Goal: Information Seeking & Learning: Check status

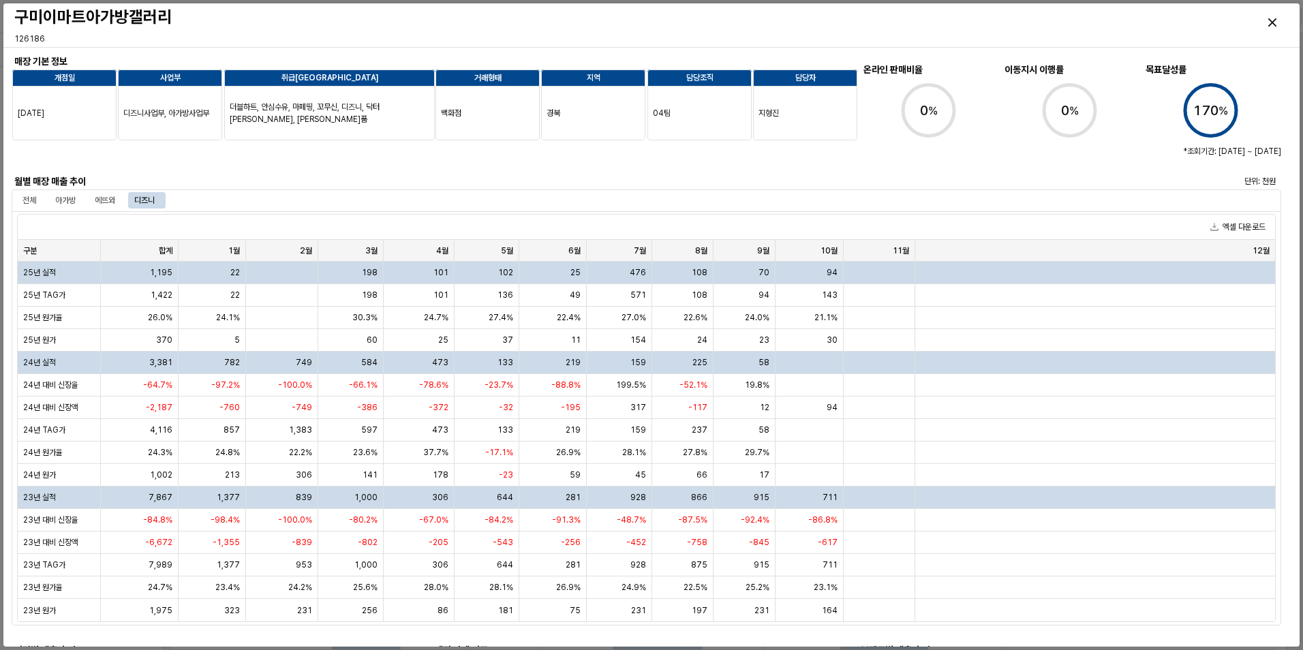
scroll to position [587, 0]
click at [71, 202] on div "아가방" at bounding box center [65, 200] width 20 height 16
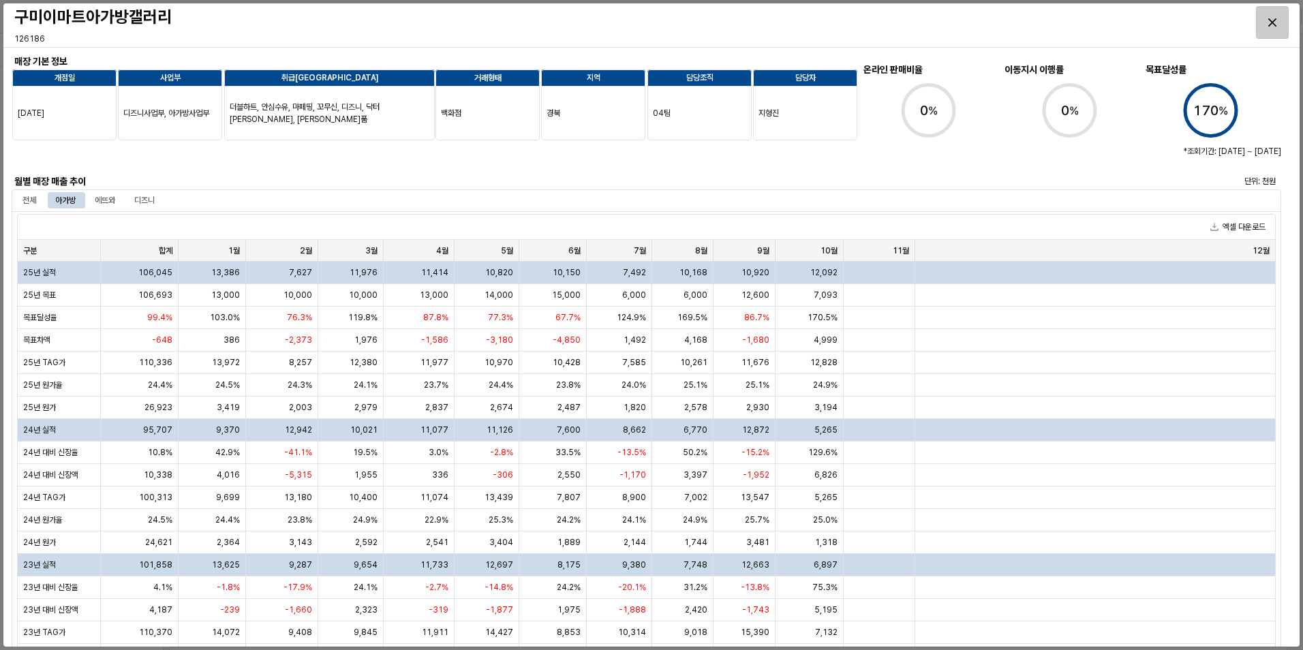
click at [1271, 22] on icon "Close" at bounding box center [1272, 22] width 8 height 8
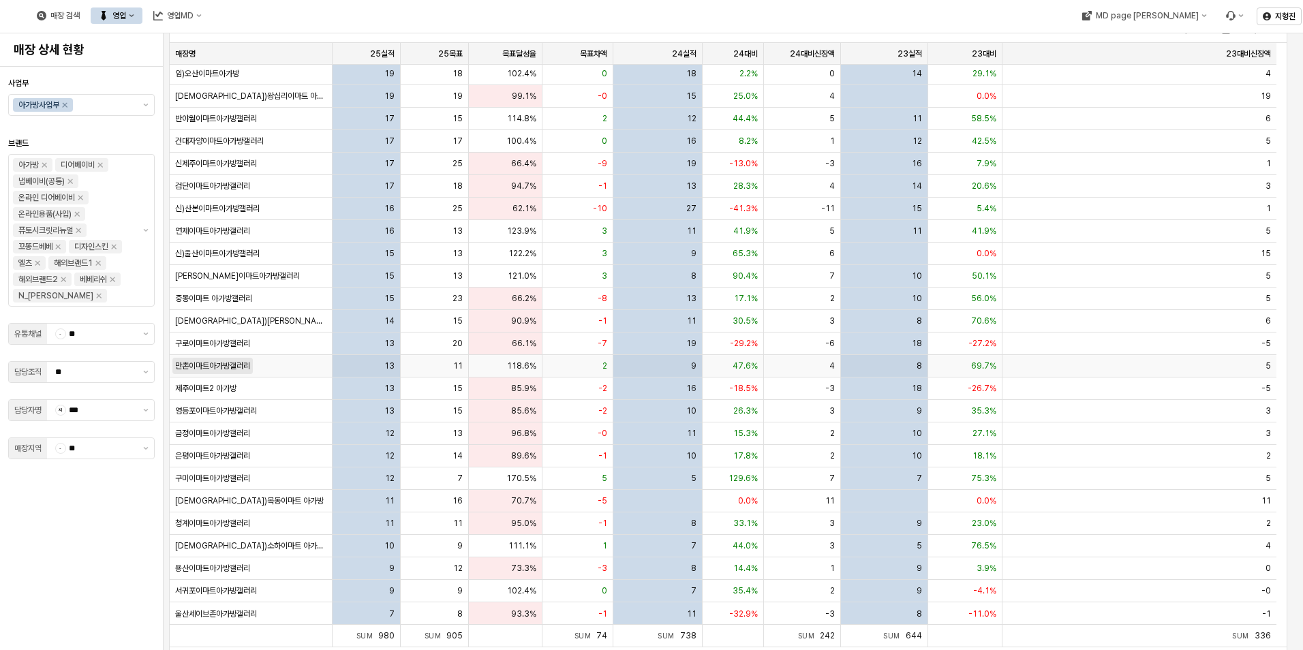
click at [200, 361] on span "만촌이마트아가방갤러리" at bounding box center [212, 365] width 75 height 11
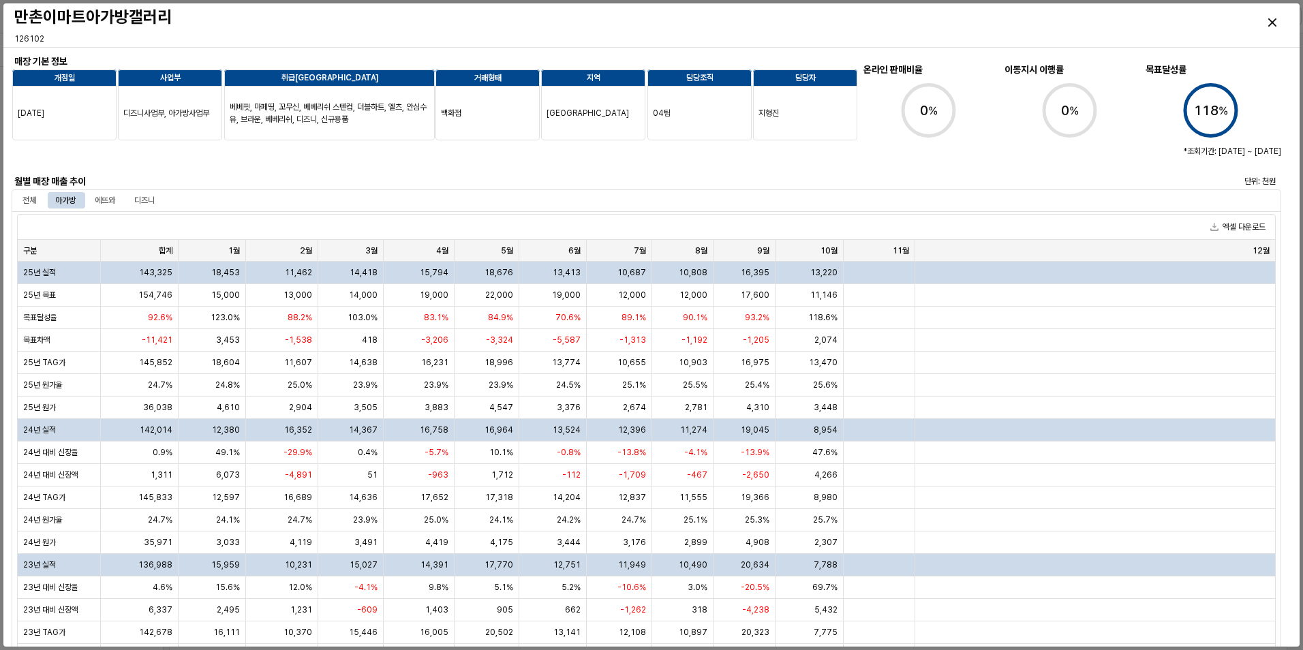
click at [134, 155] on div at bounding box center [382, 156] width 730 height 27
click at [1264, 18] on div "Close" at bounding box center [1271, 22] width 31 height 31
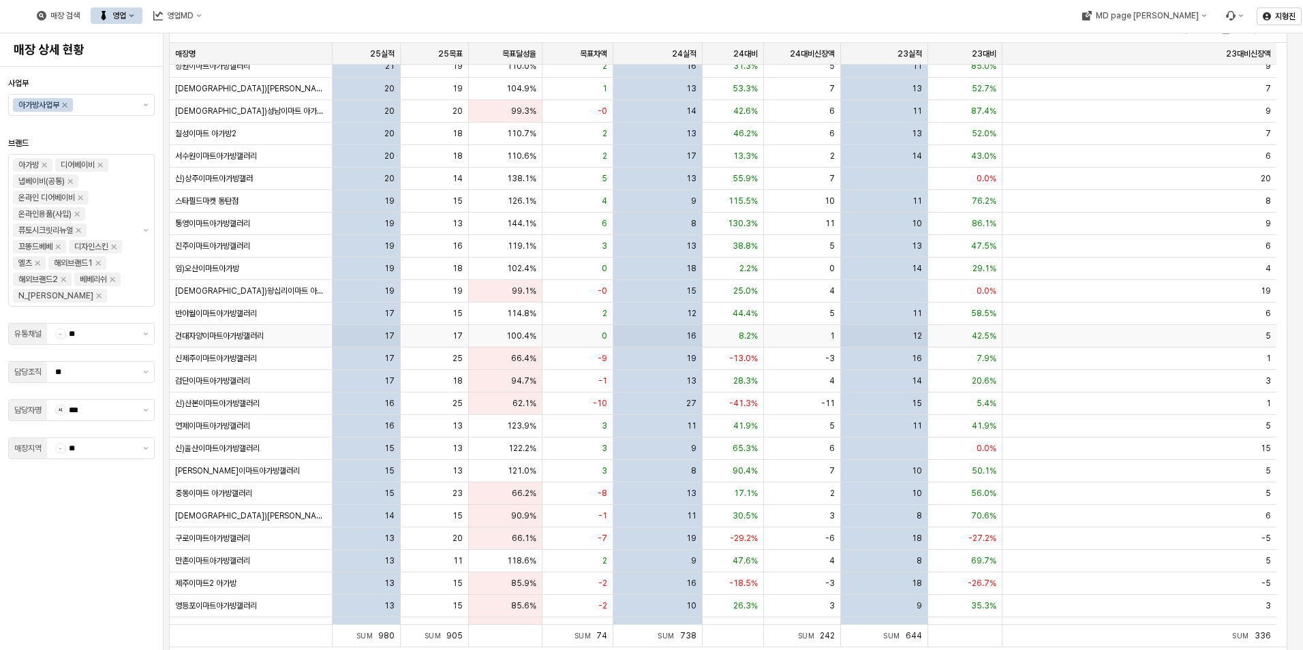
scroll to position [409, 0]
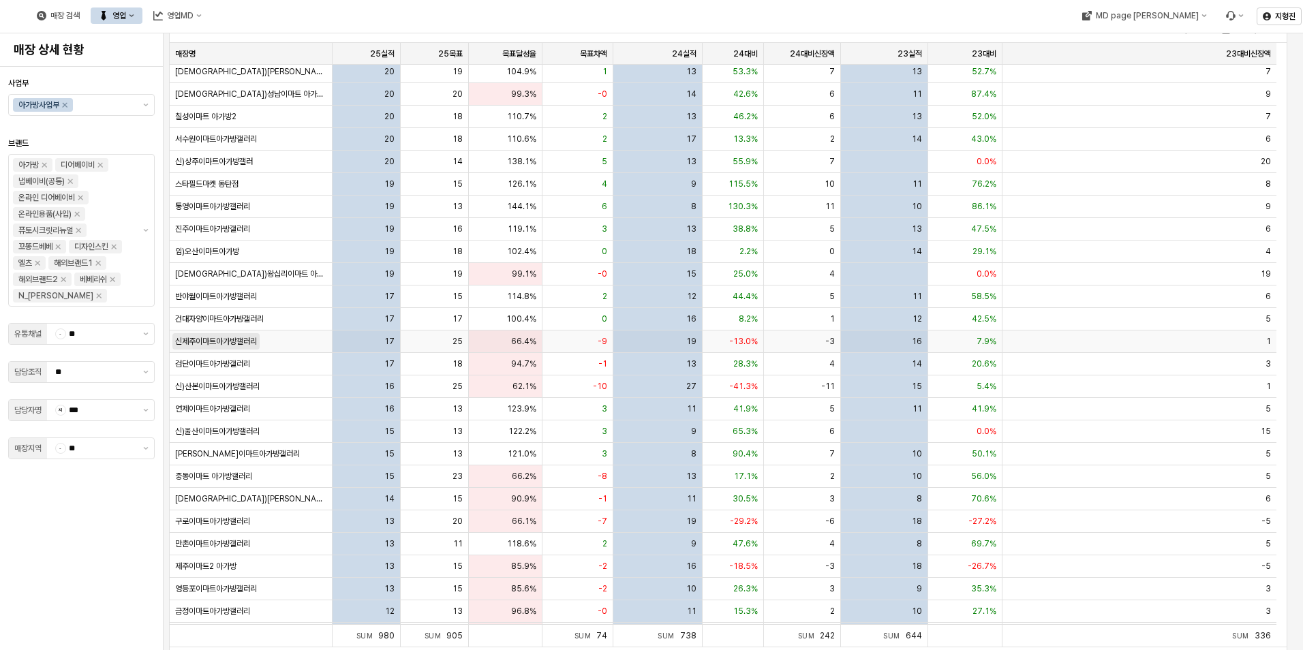
click at [216, 345] on span "신제주이마트아가방갤러리" at bounding box center [216, 341] width 82 height 11
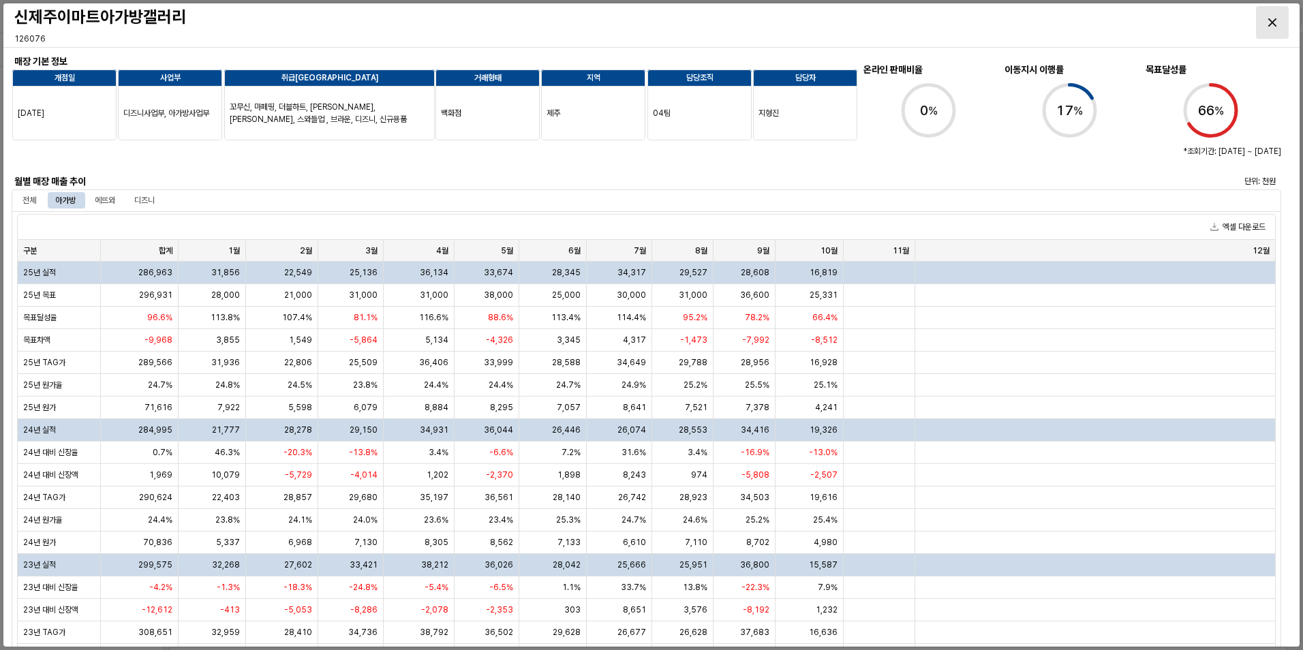
click at [1280, 24] on div "Close" at bounding box center [1271, 22] width 31 height 31
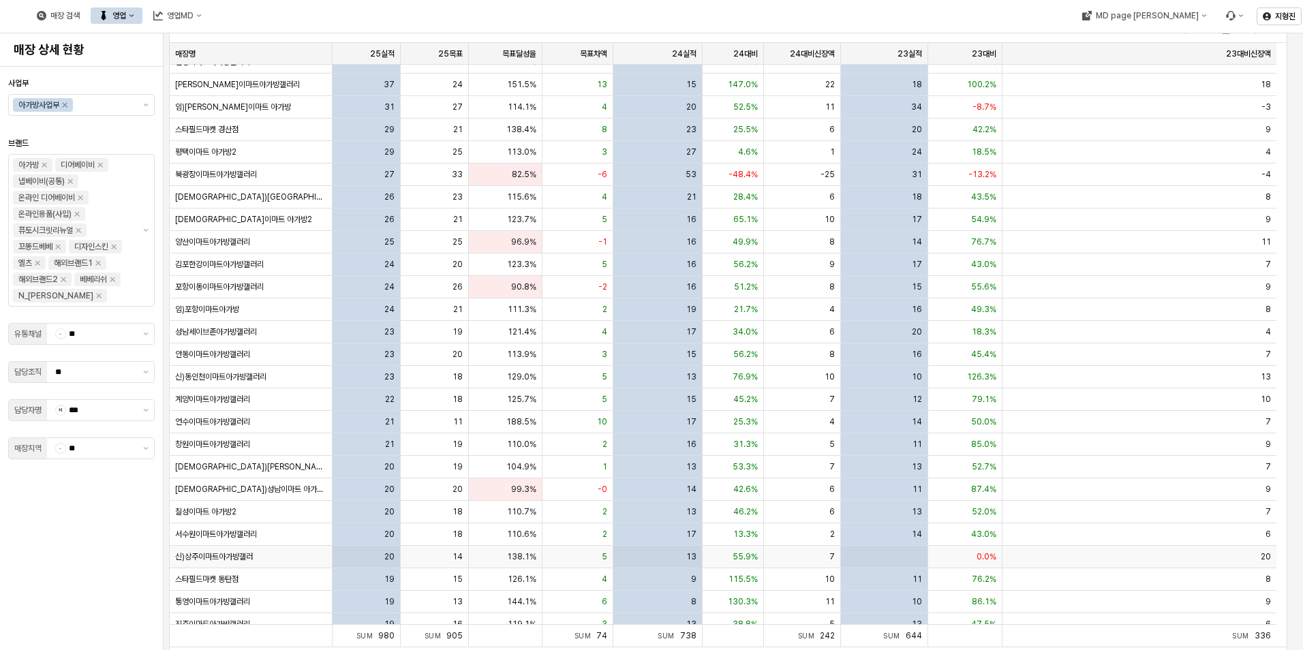
scroll to position [0, 0]
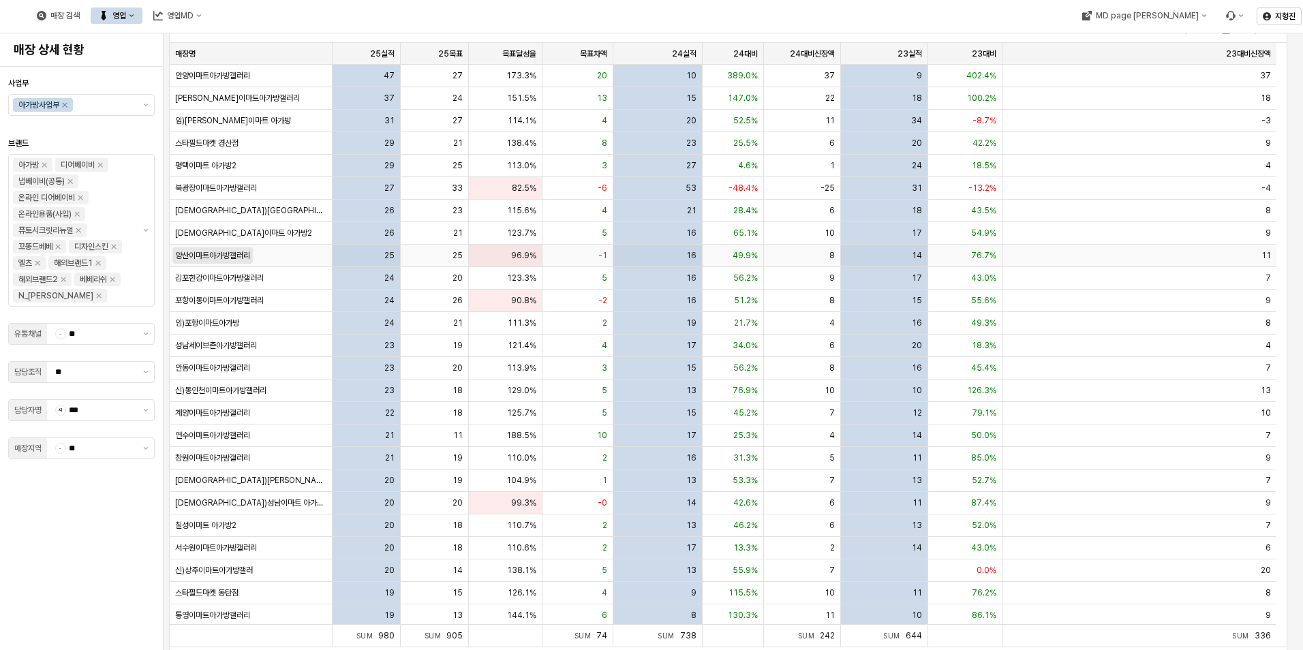
click at [200, 257] on span "양산이마트아가방갤러리" at bounding box center [212, 255] width 75 height 11
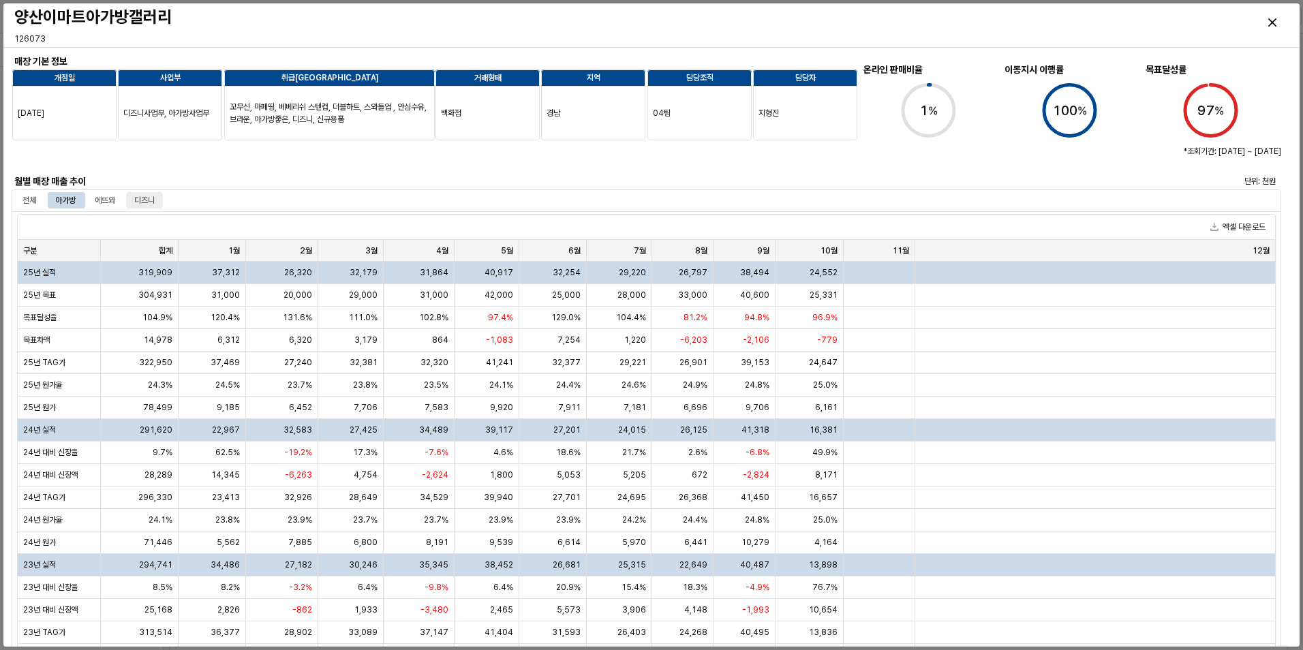
click at [155, 200] on div "디즈니" at bounding box center [144, 200] width 20 height 16
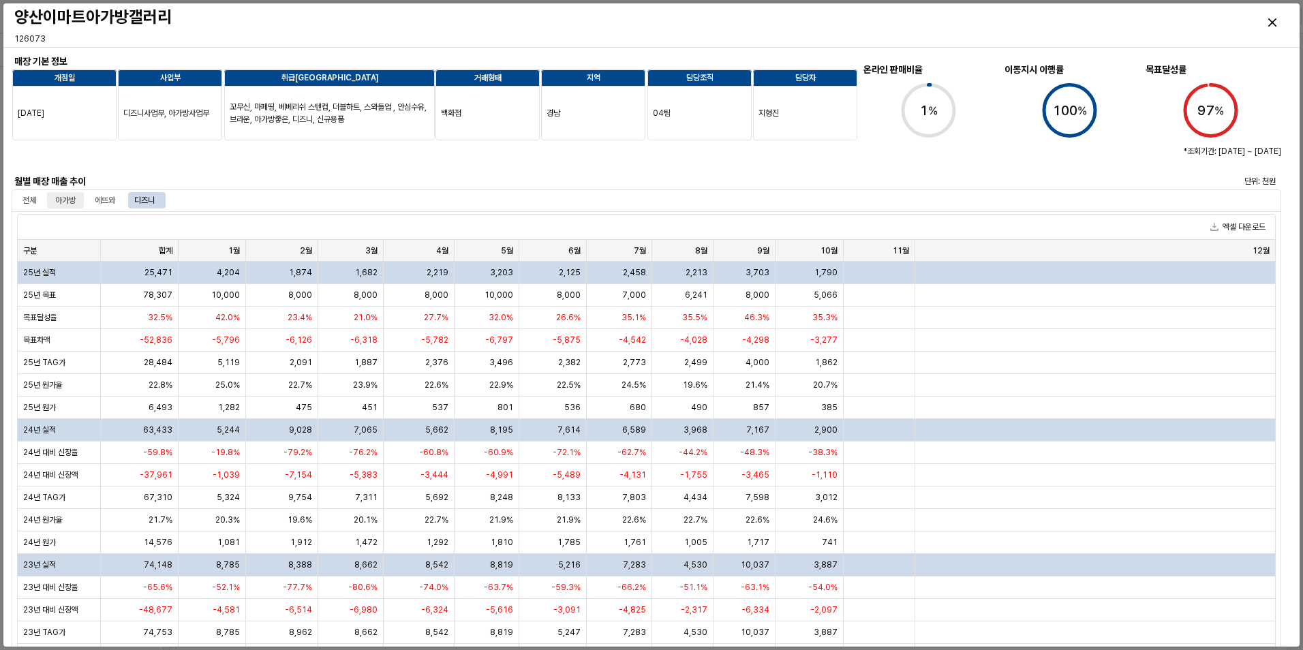
drag, startPoint x: 66, startPoint y: 197, endPoint x: 77, endPoint y: 197, distance: 10.9
click at [66, 197] on div "아가방" at bounding box center [65, 200] width 20 height 16
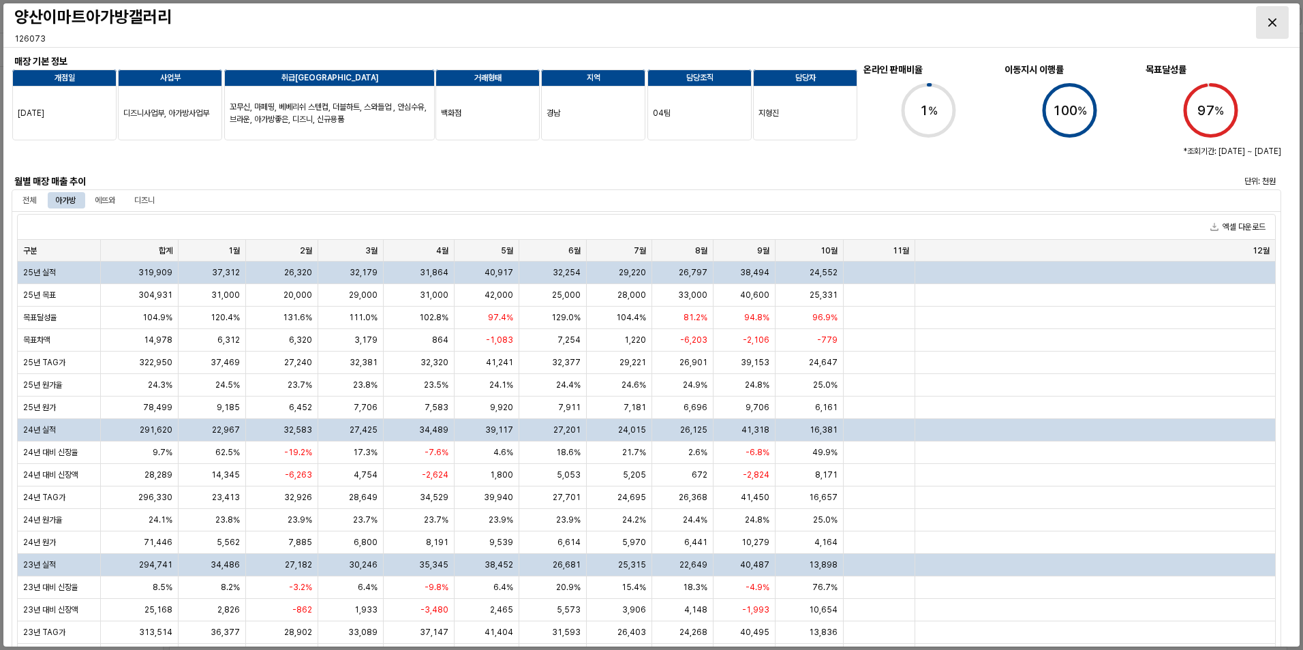
click at [1267, 25] on div "Close" at bounding box center [1271, 22] width 31 height 31
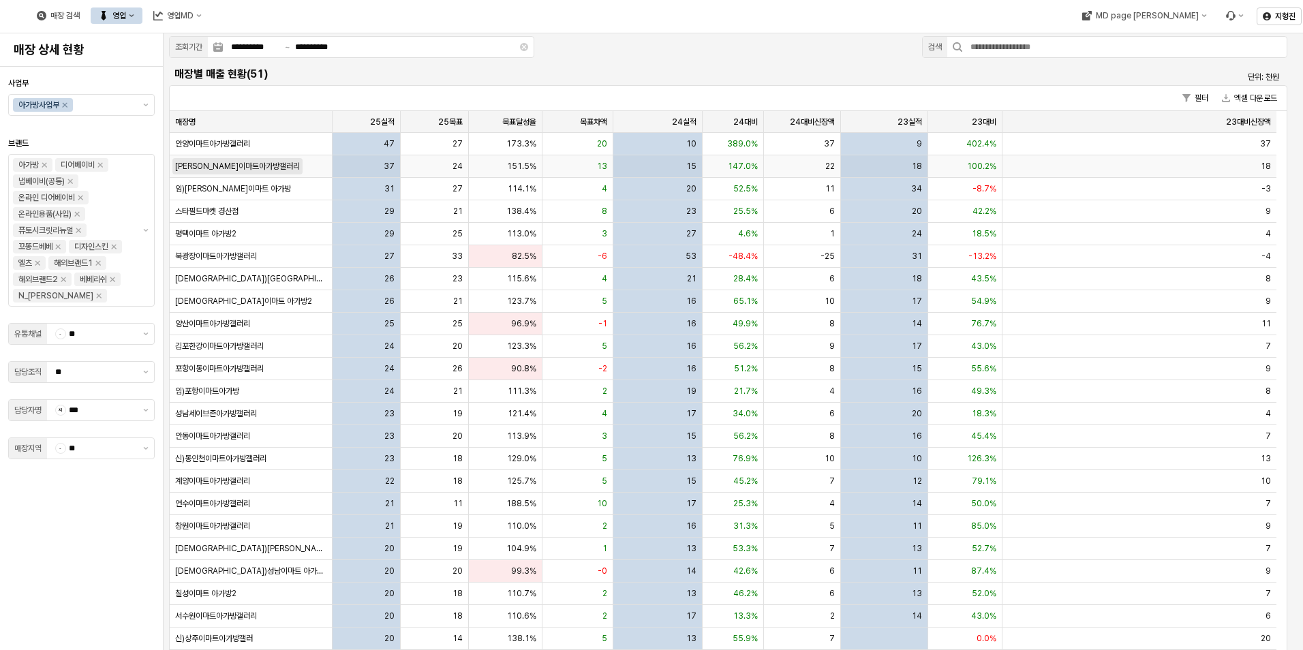
click at [223, 170] on span "[PERSON_NAME]이마트아가방갤러리" at bounding box center [237, 166] width 125 height 11
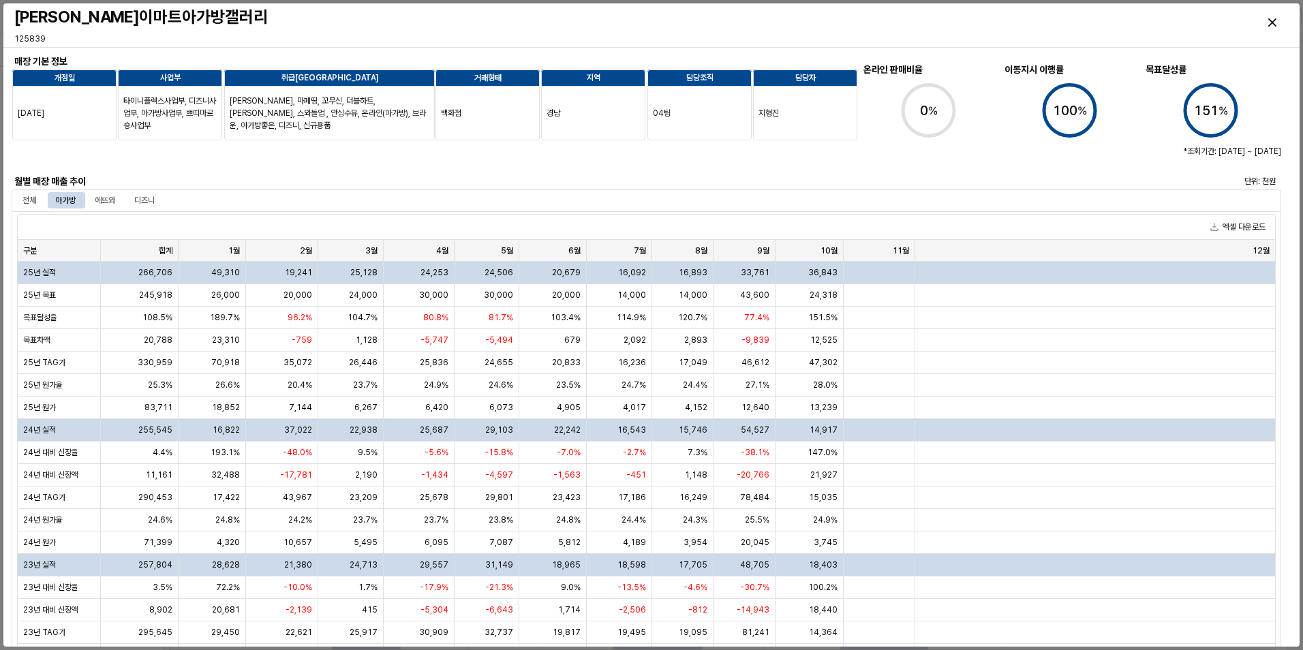
click at [192, 171] on div at bounding box center [382, 156] width 741 height 33
click at [204, 161] on div at bounding box center [382, 156] width 730 height 27
click at [1276, 22] on icon "Close" at bounding box center [1272, 22] width 8 height 8
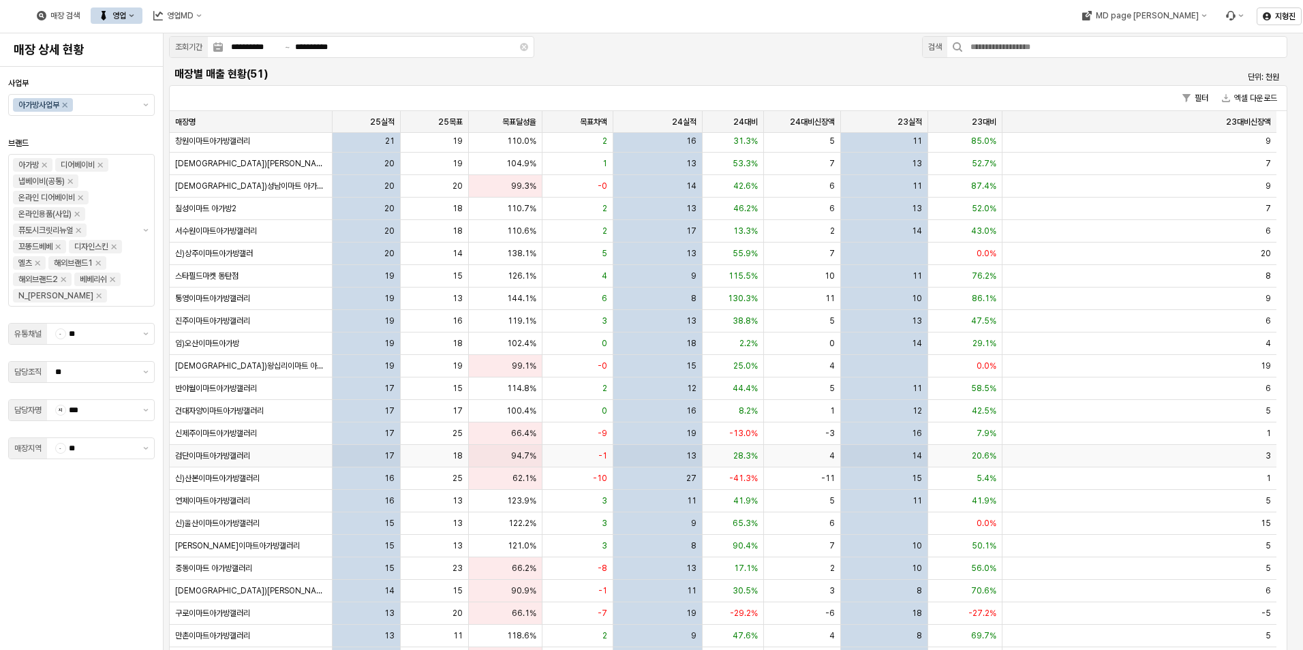
scroll to position [409, 0]
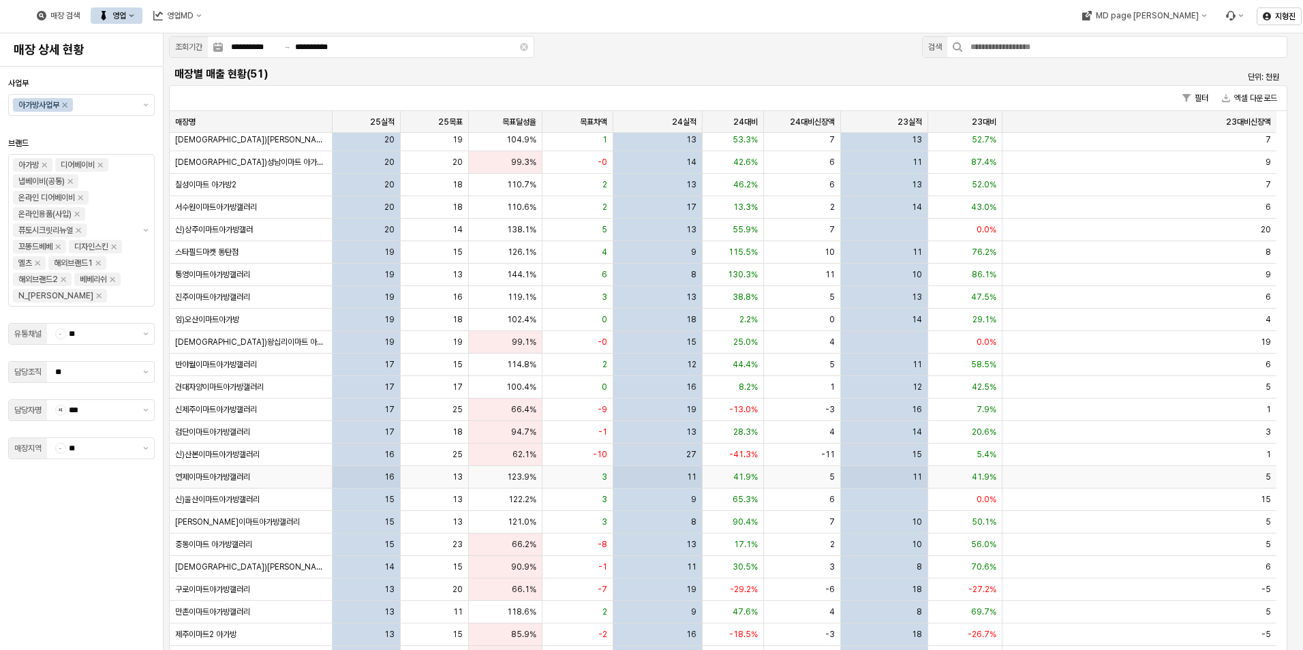
click at [220, 470] on div "연제이마트아가방갤러리" at bounding box center [251, 477] width 163 height 22
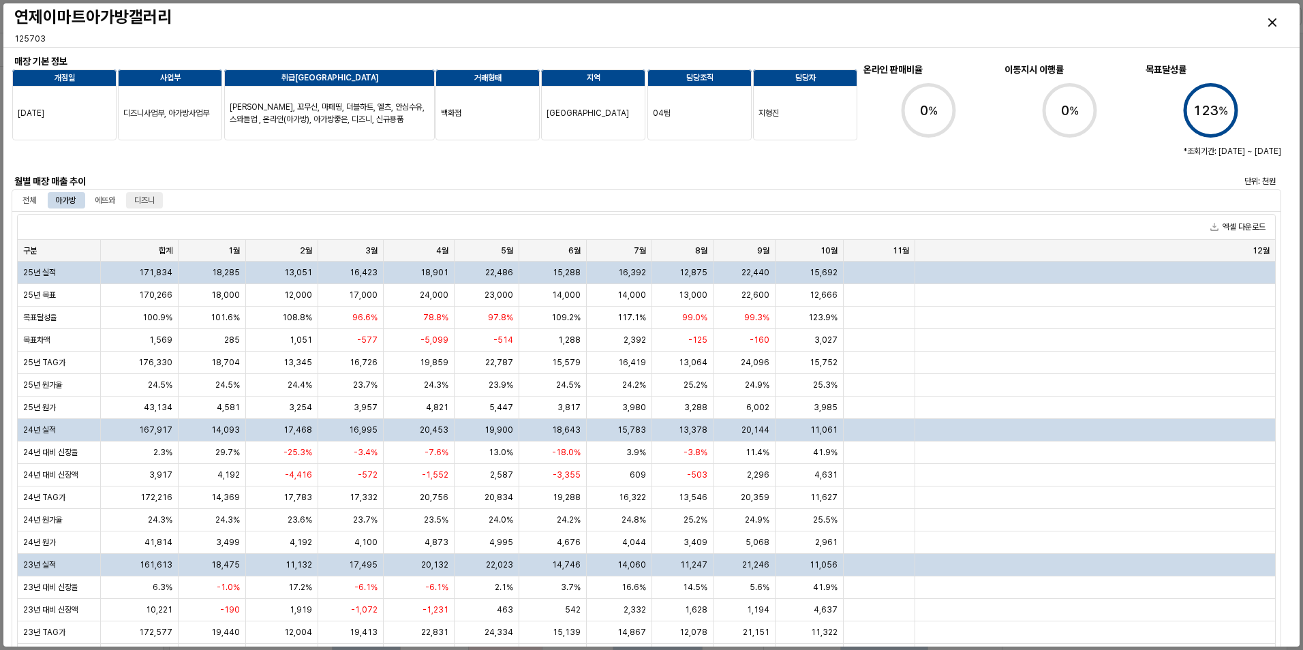
click at [144, 198] on div "디즈니" at bounding box center [144, 200] width 20 height 16
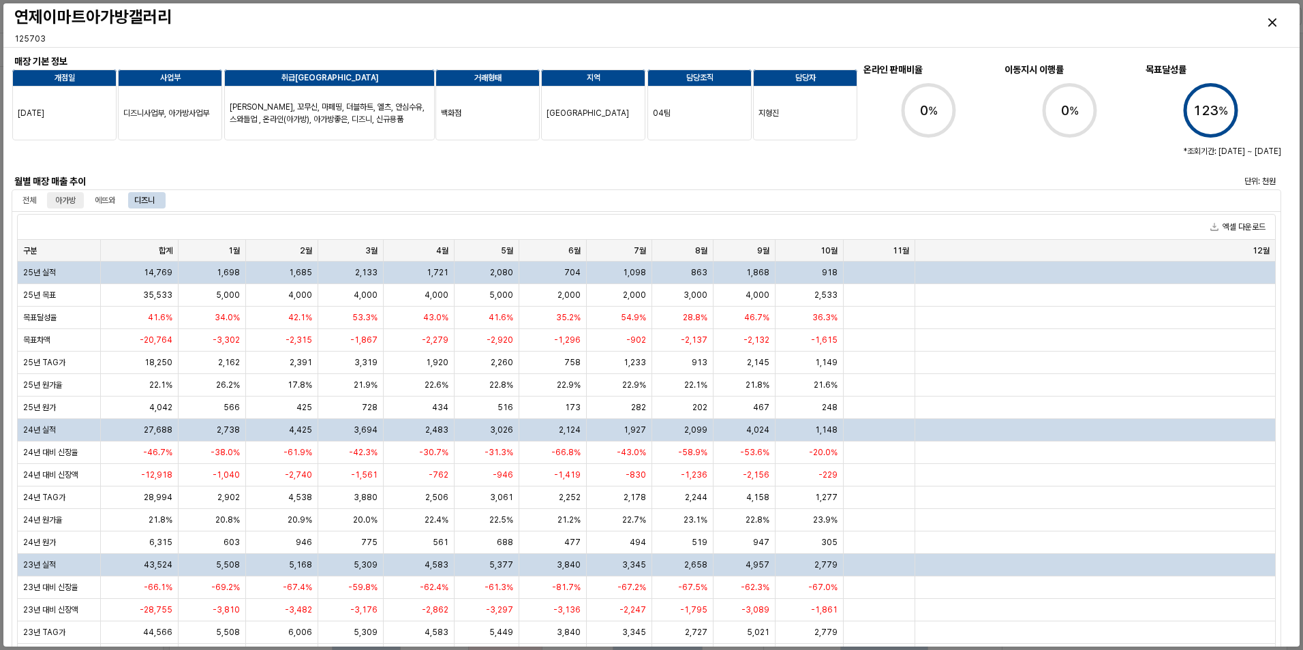
click at [70, 202] on div "아가방" at bounding box center [65, 200] width 20 height 16
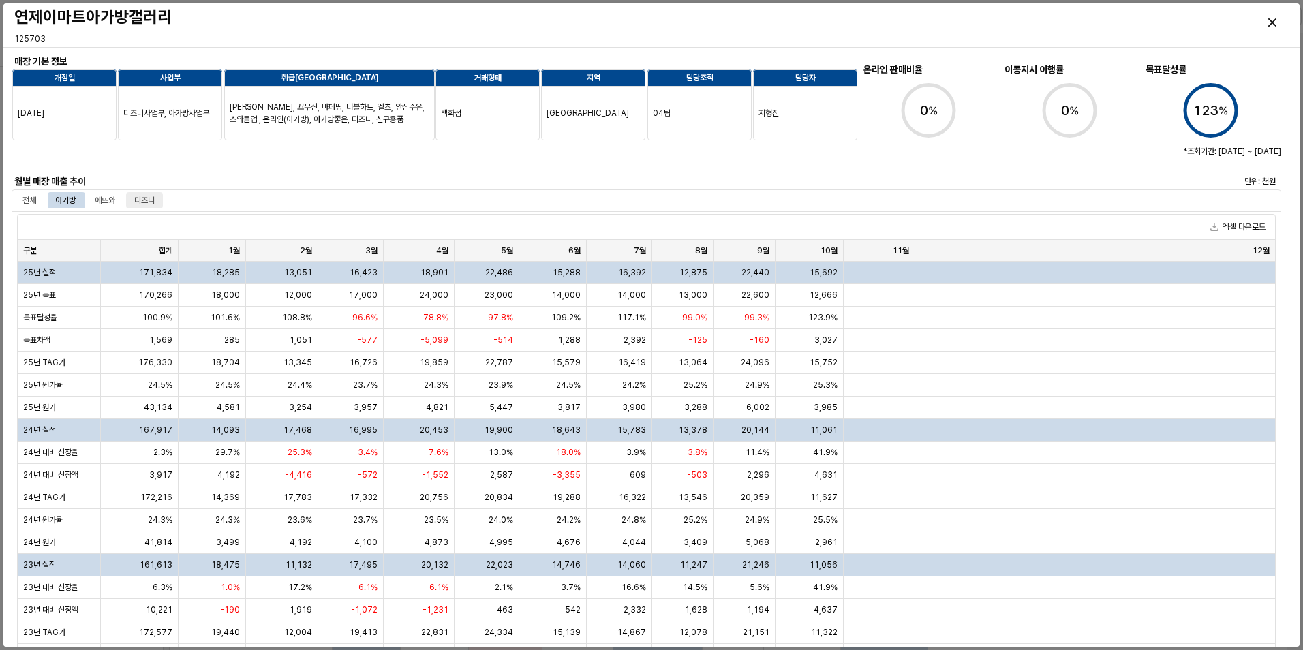
click at [155, 203] on div "디즈니" at bounding box center [144, 200] width 20 height 16
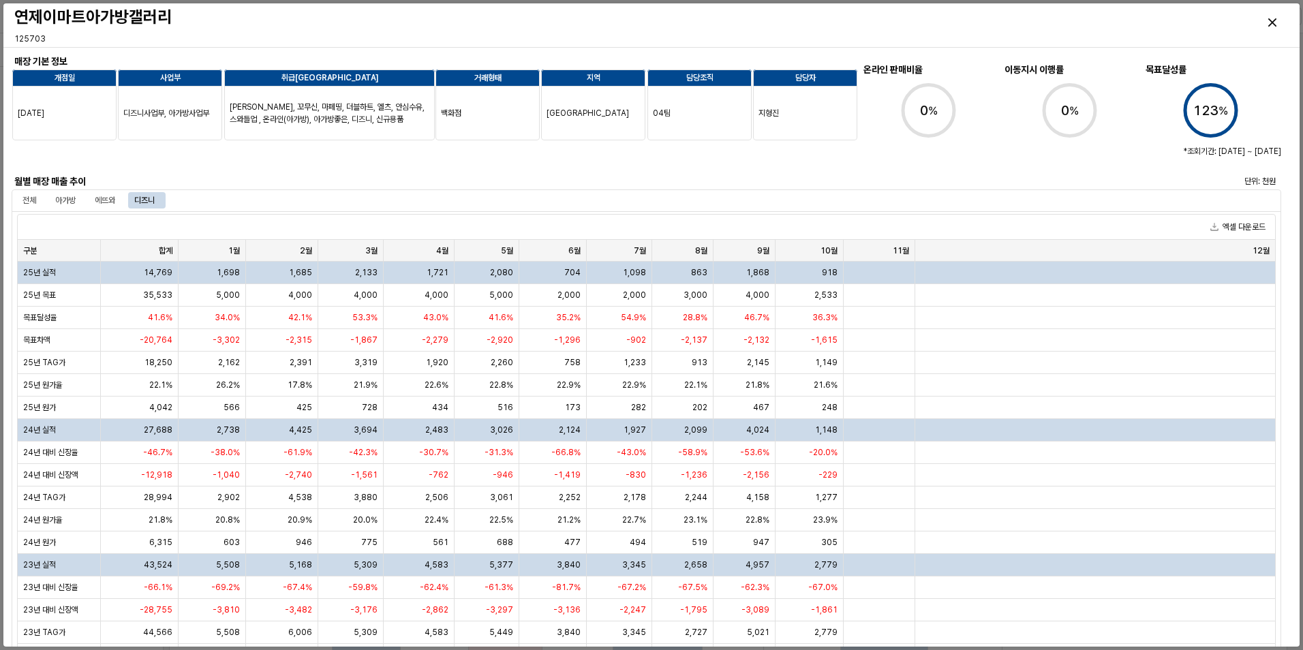
click at [187, 170] on div at bounding box center [382, 156] width 730 height 27
click at [1270, 22] on icon "Close" at bounding box center [1272, 22] width 8 height 8
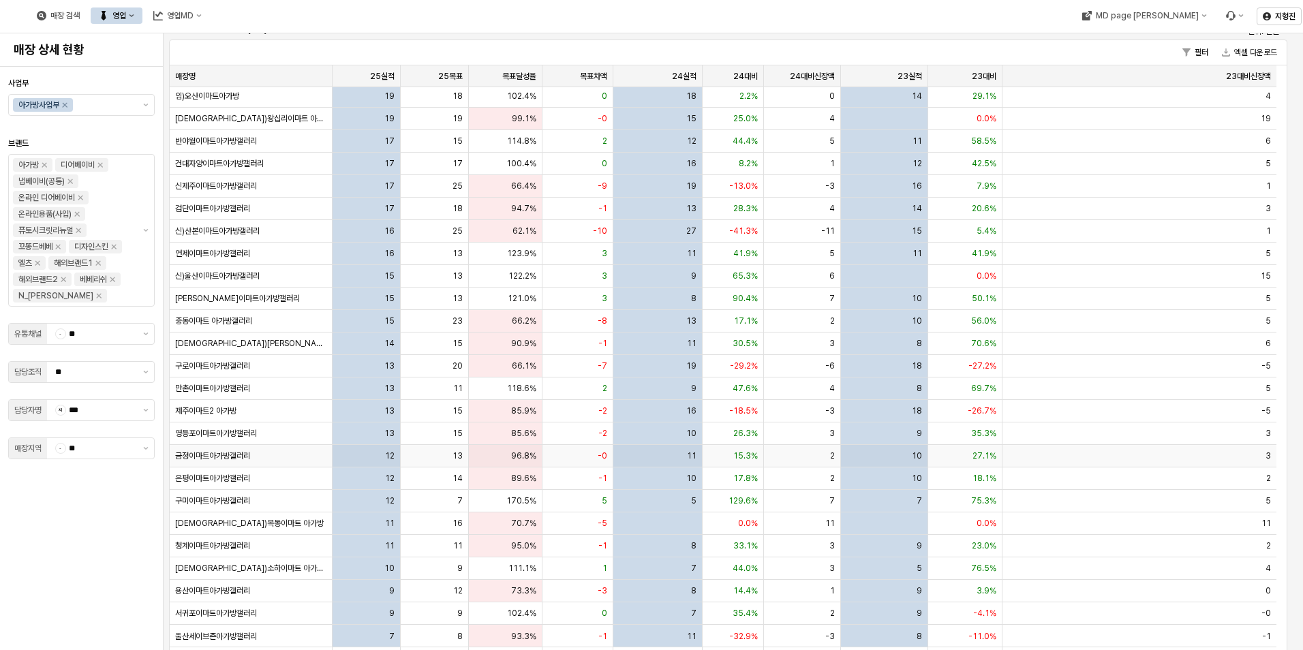
scroll to position [68, 0]
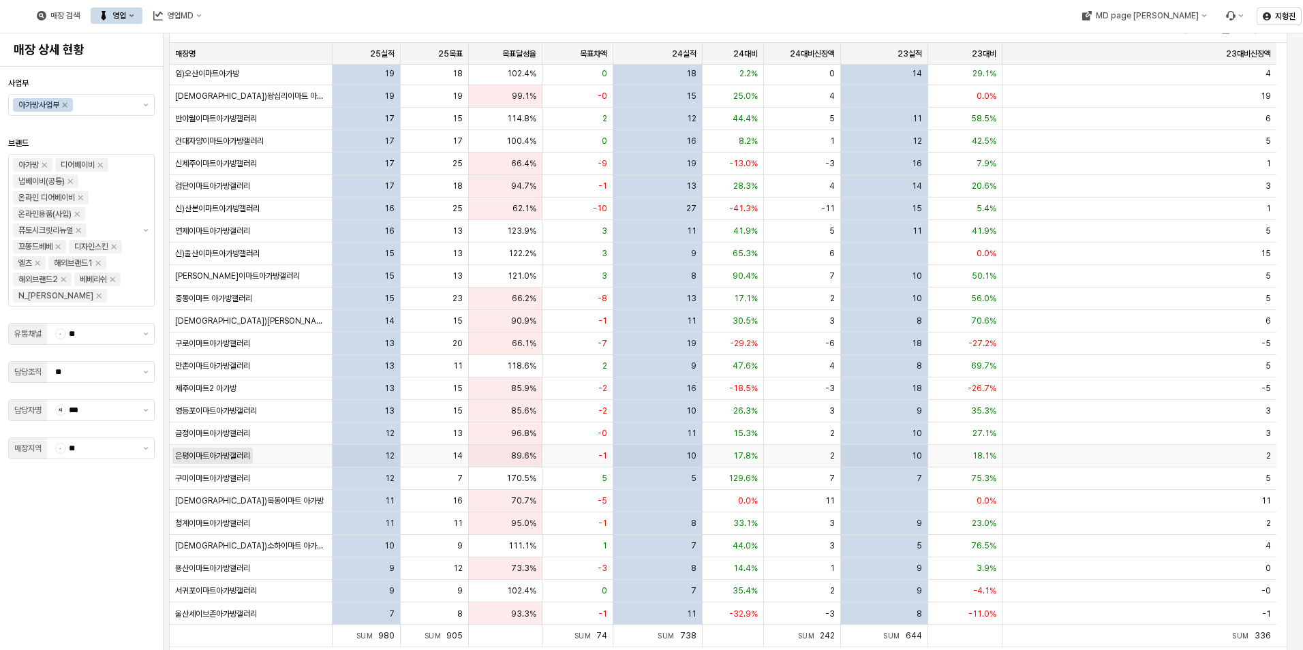
click at [211, 460] on span "은평이마트아가방갤러리" at bounding box center [212, 455] width 75 height 11
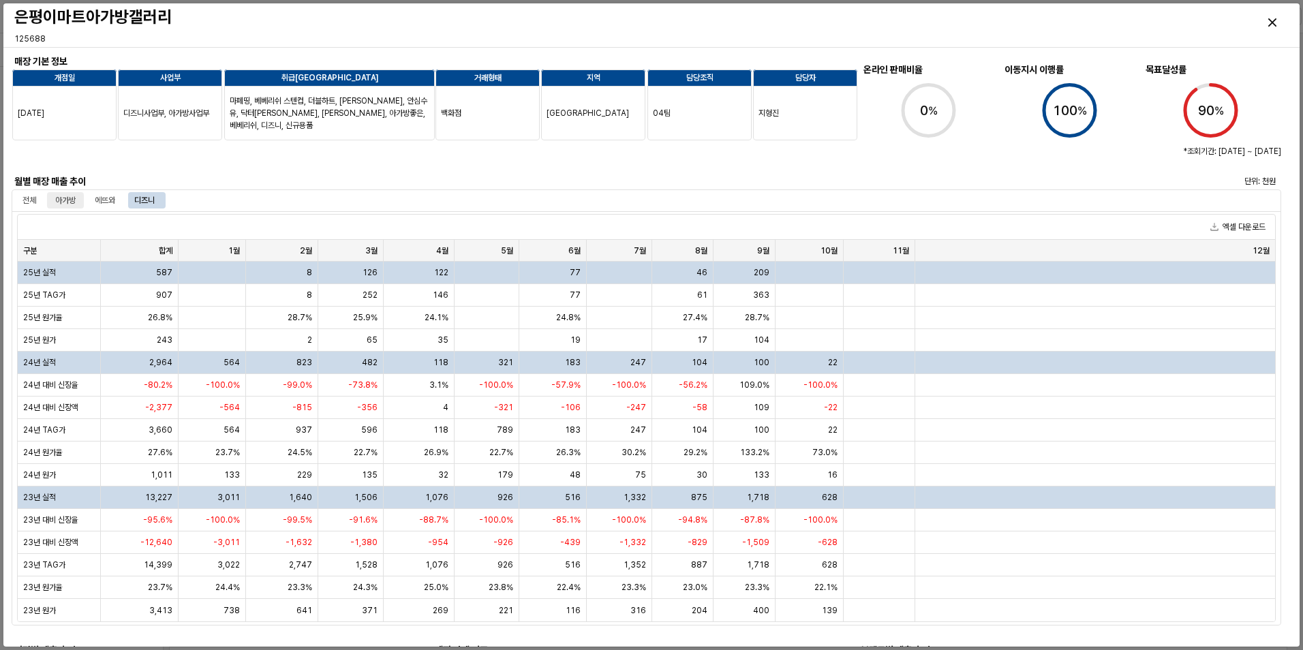
click at [66, 203] on div "아가방" at bounding box center [65, 200] width 20 height 16
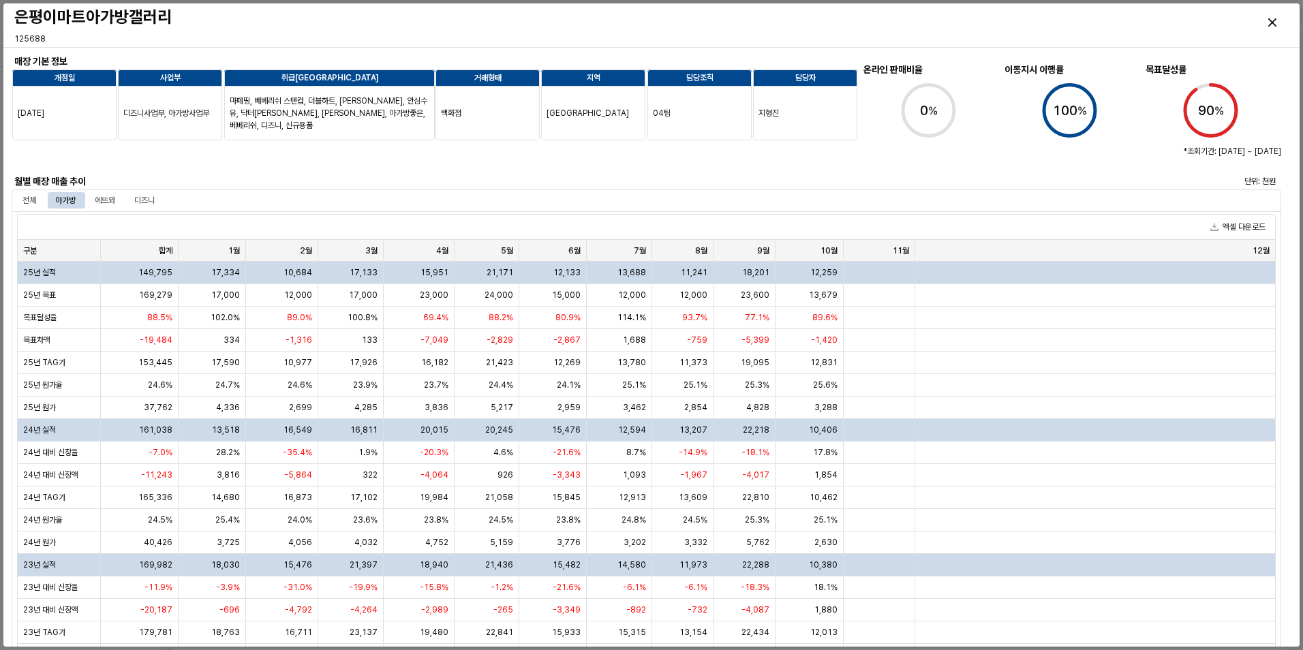
click at [134, 158] on div at bounding box center [382, 156] width 730 height 27
click at [127, 198] on div "전체 아가방 에뜨와 디즈니" at bounding box center [88, 200] width 149 height 16
click at [135, 198] on div "디즈니" at bounding box center [144, 200] width 37 height 16
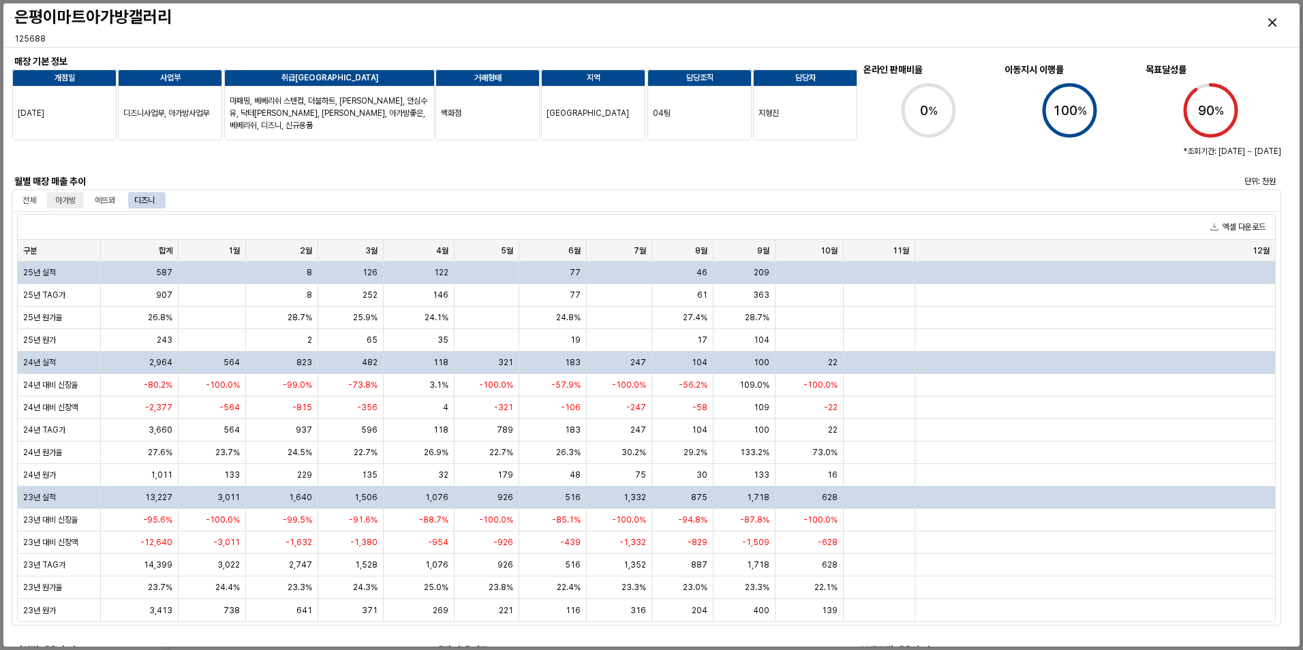
click at [66, 199] on div "아가방" at bounding box center [65, 200] width 20 height 16
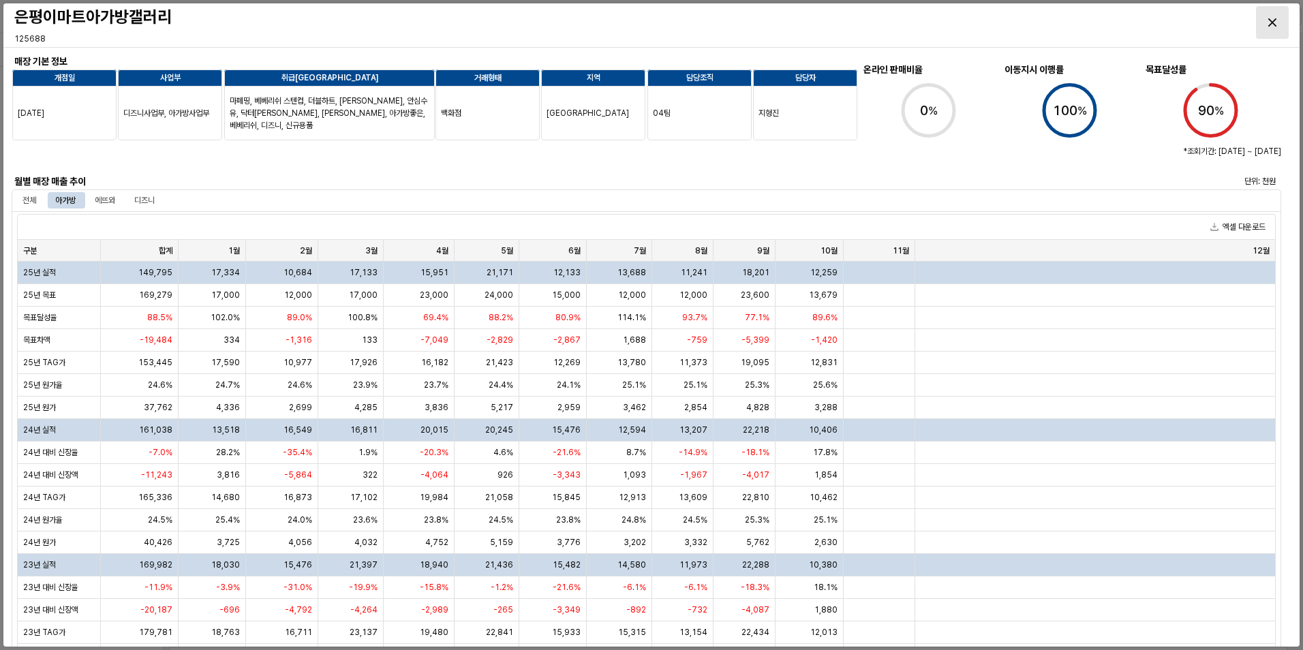
click at [1269, 29] on div "Close" at bounding box center [1271, 22] width 31 height 31
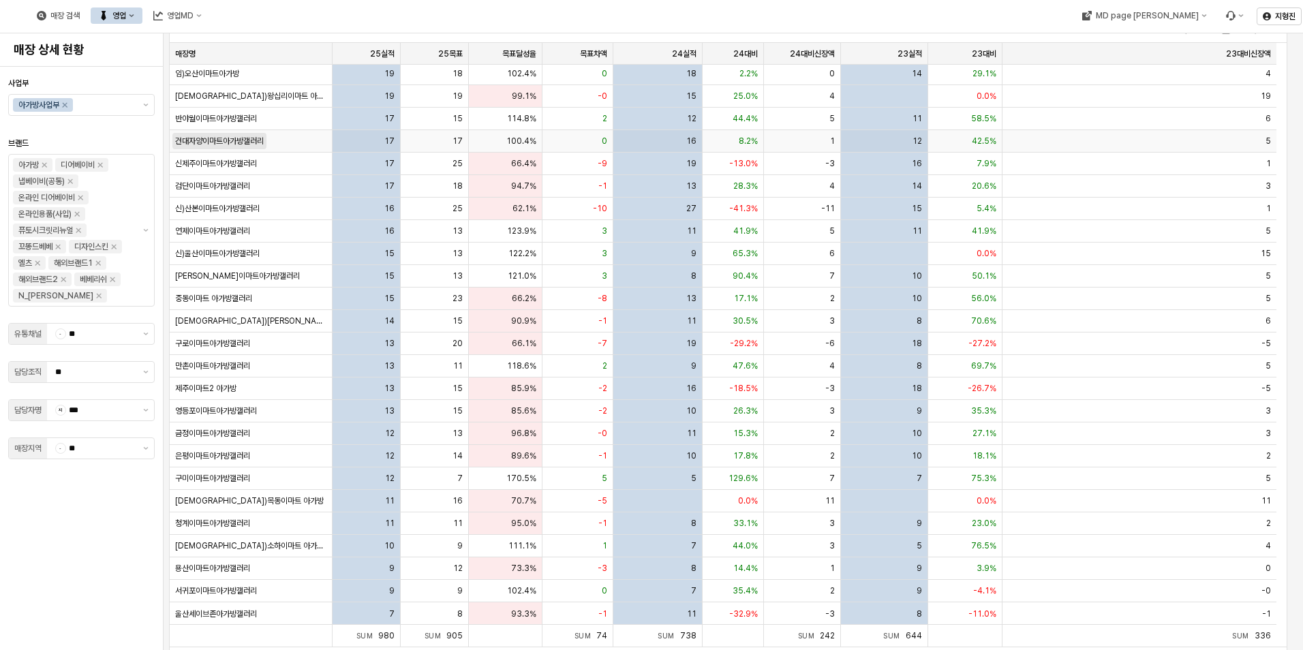
click at [236, 139] on span "건대자양이마트아가방갤러리" at bounding box center [219, 141] width 89 height 11
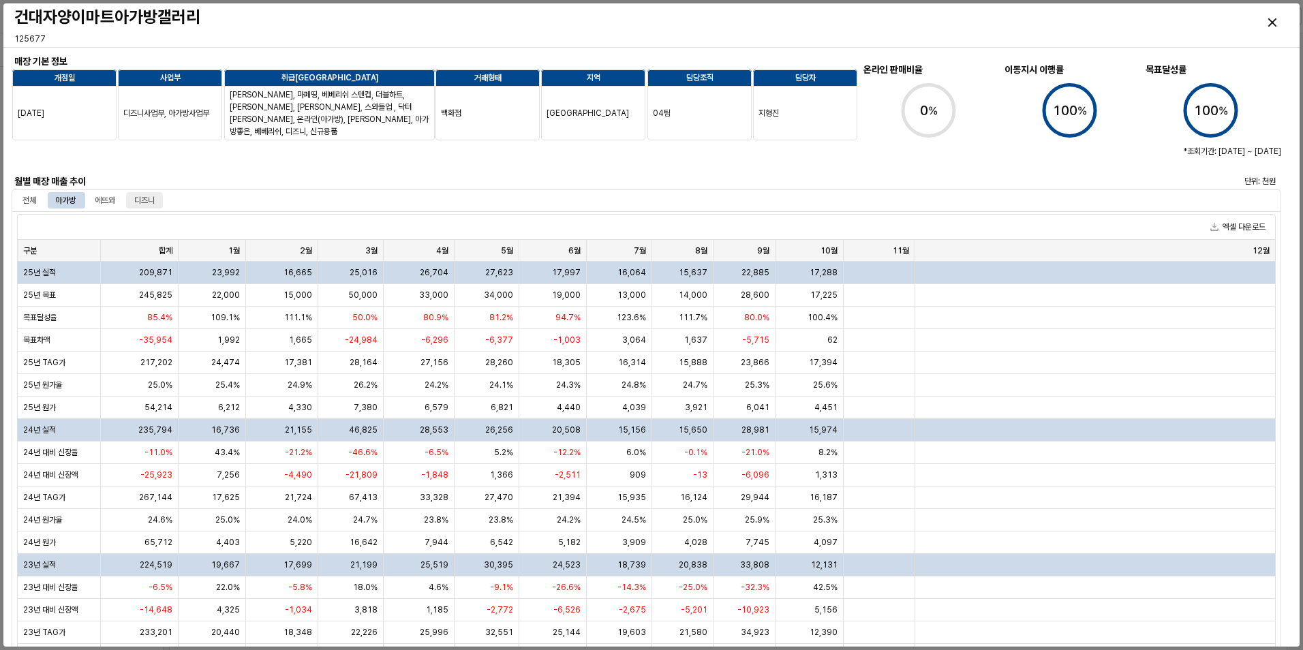
click at [146, 206] on div "디즈니" at bounding box center [144, 200] width 20 height 16
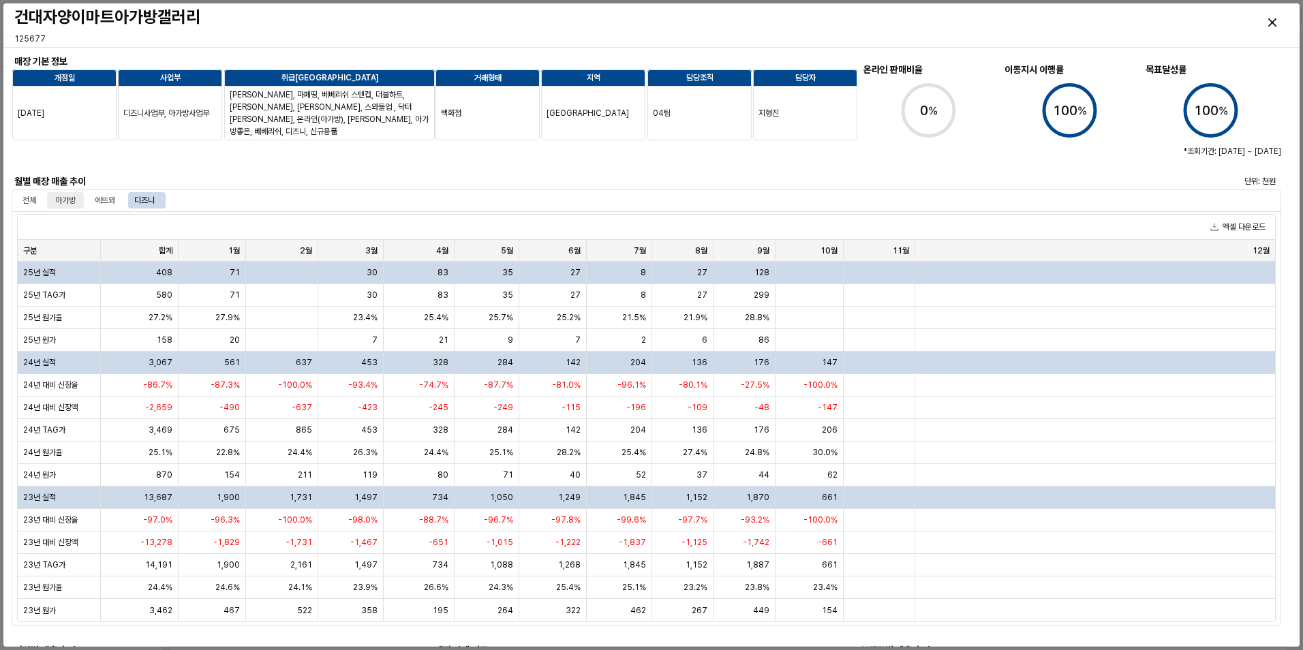
click at [74, 205] on div "아가방" at bounding box center [65, 200] width 20 height 16
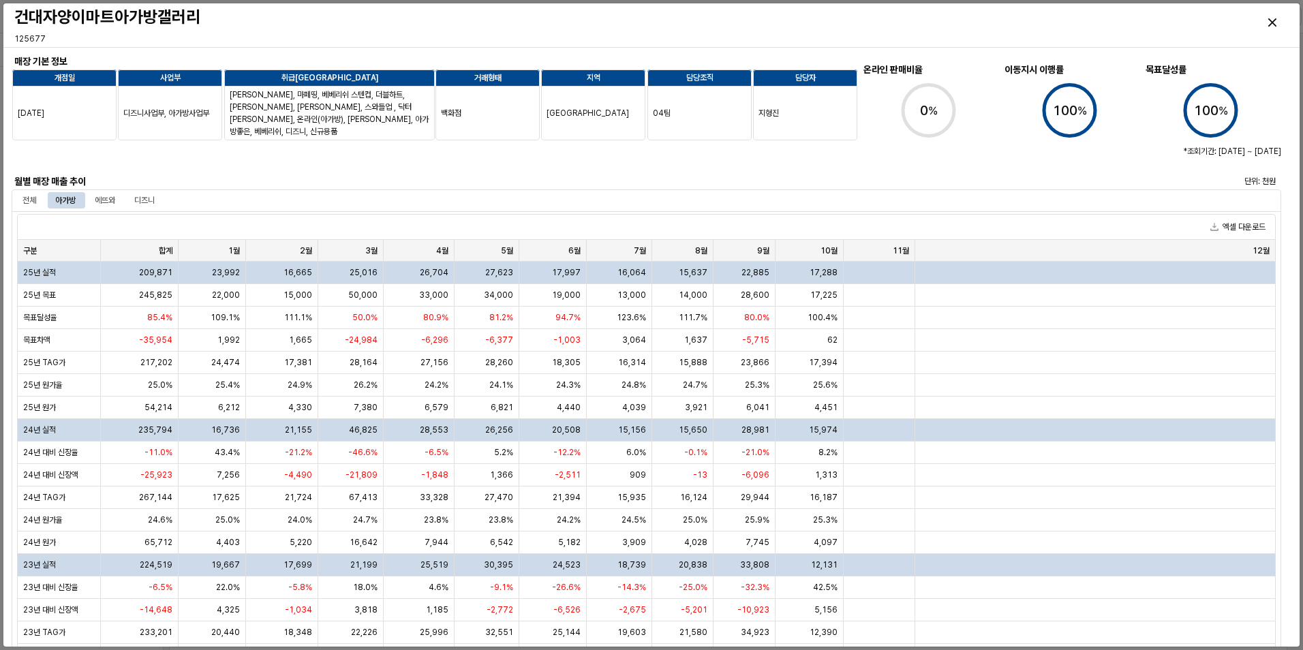
click at [209, 174] on div "월별 매장 매출 추이" at bounding box center [170, 181] width 312 height 16
click at [207, 166] on div at bounding box center [382, 156] width 730 height 27
click at [1266, 27] on div "Close" at bounding box center [1271, 22] width 31 height 31
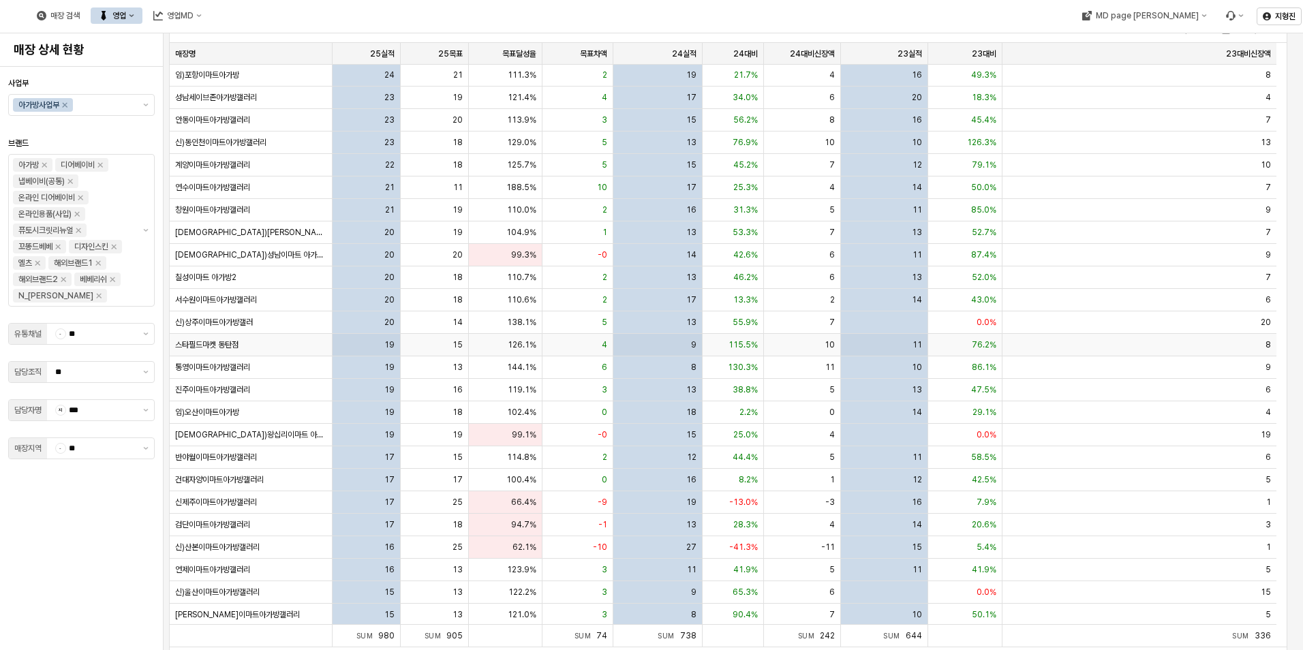
scroll to position [273, 0]
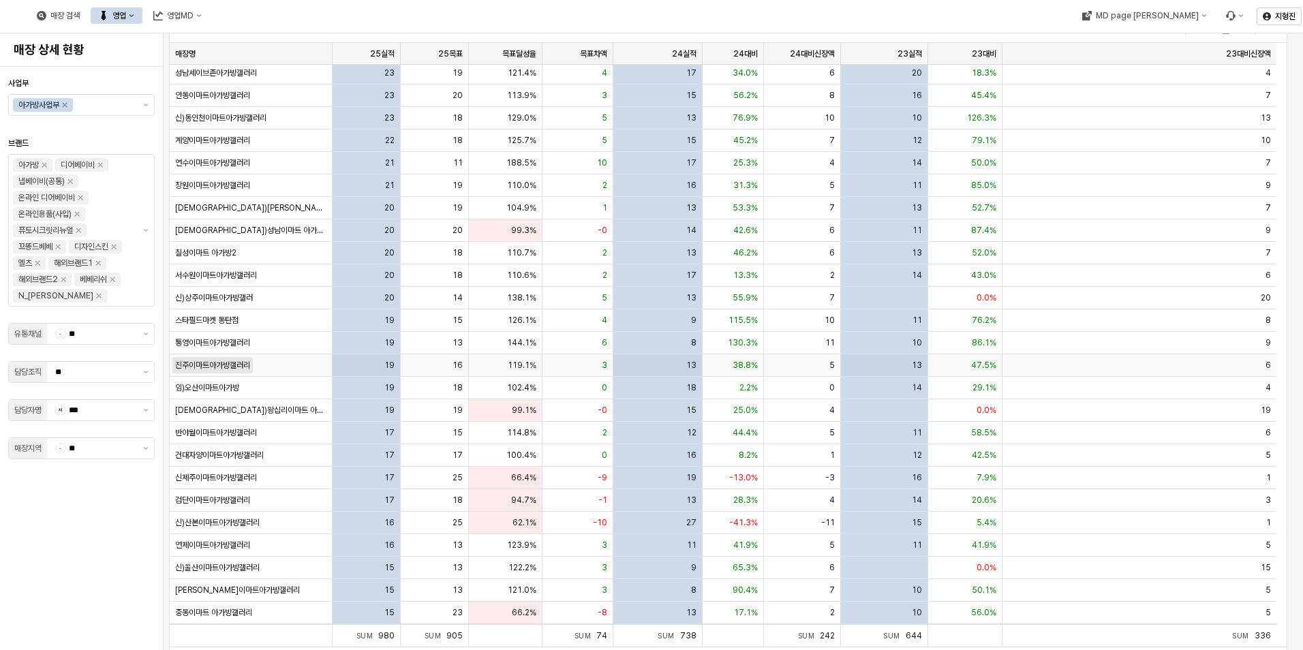
click at [226, 367] on span "진주이마트아가방갤러리" at bounding box center [212, 365] width 75 height 11
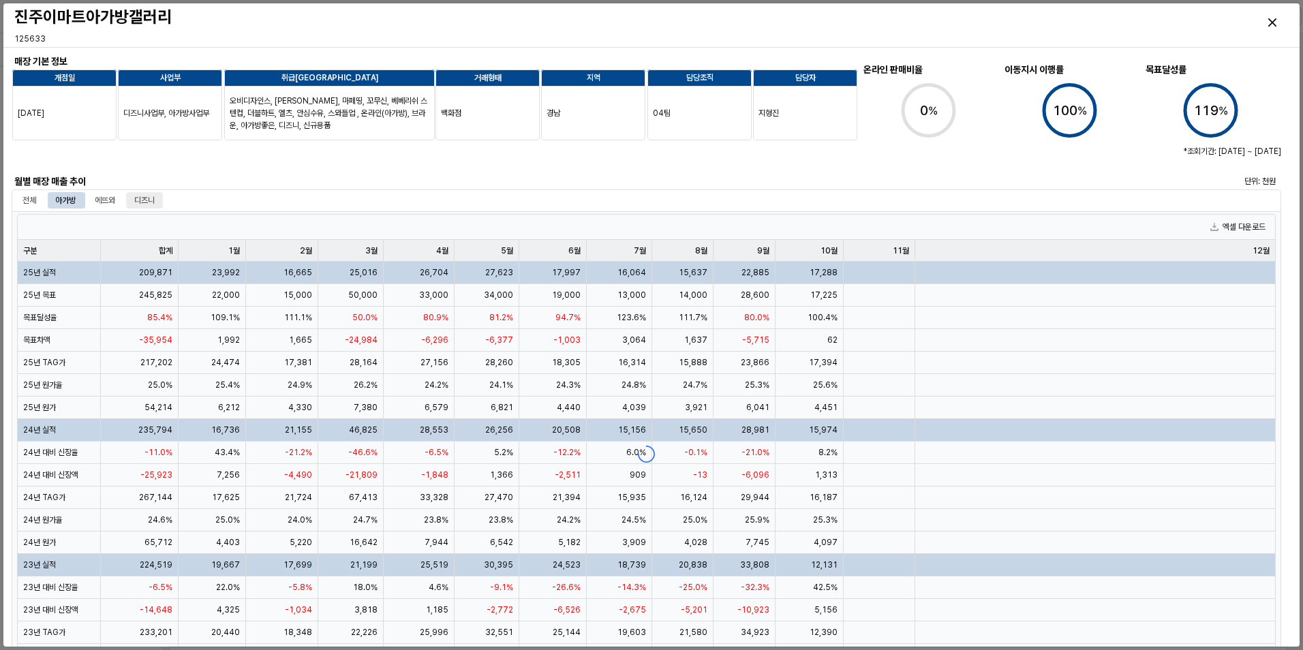
drag, startPoint x: 148, startPoint y: 199, endPoint x: 82, endPoint y: 202, distance: 65.5
click at [146, 199] on div "디즈니" at bounding box center [144, 200] width 20 height 16
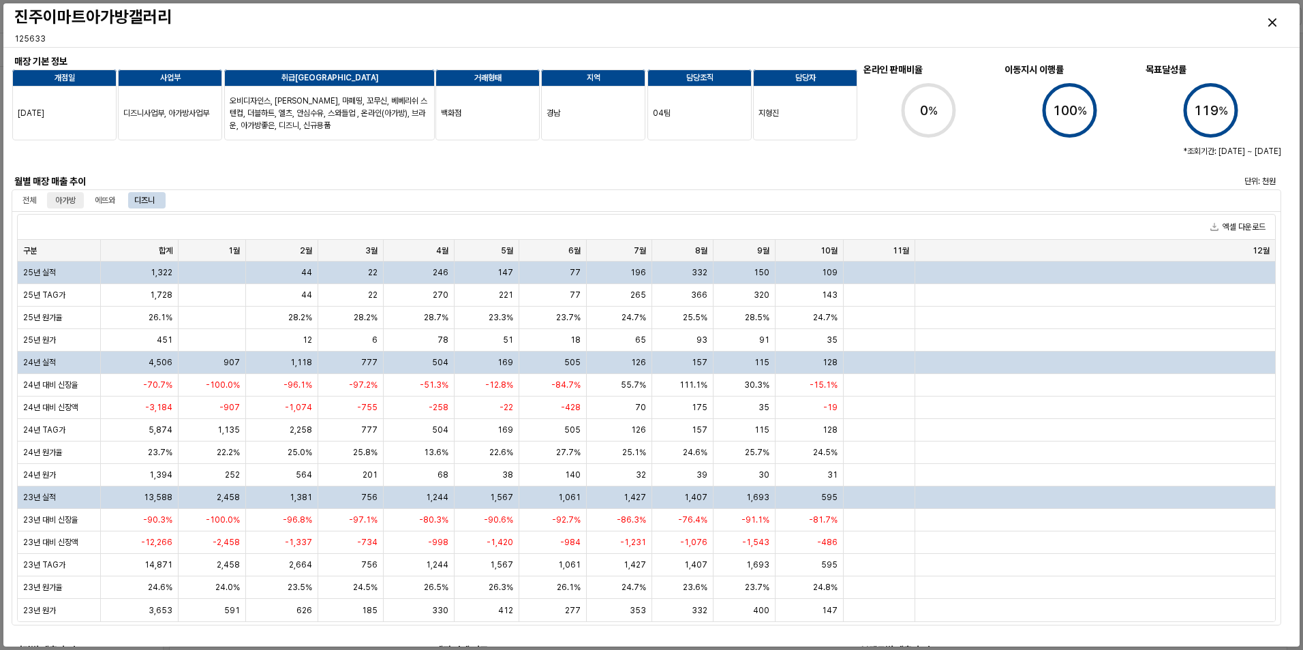
click at [61, 203] on div "아가방" at bounding box center [65, 200] width 20 height 16
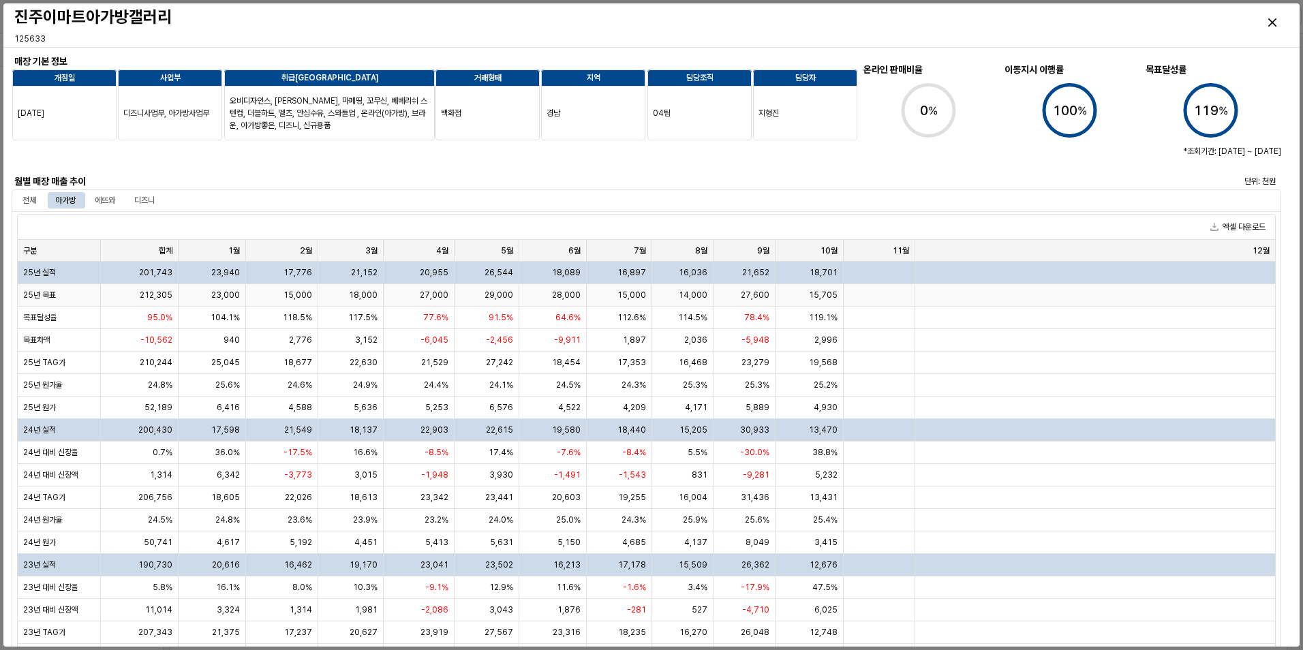
click at [204, 280] on div "23,940" at bounding box center [212, 273] width 67 height 22
click at [1259, 23] on div "Close" at bounding box center [1271, 22] width 31 height 31
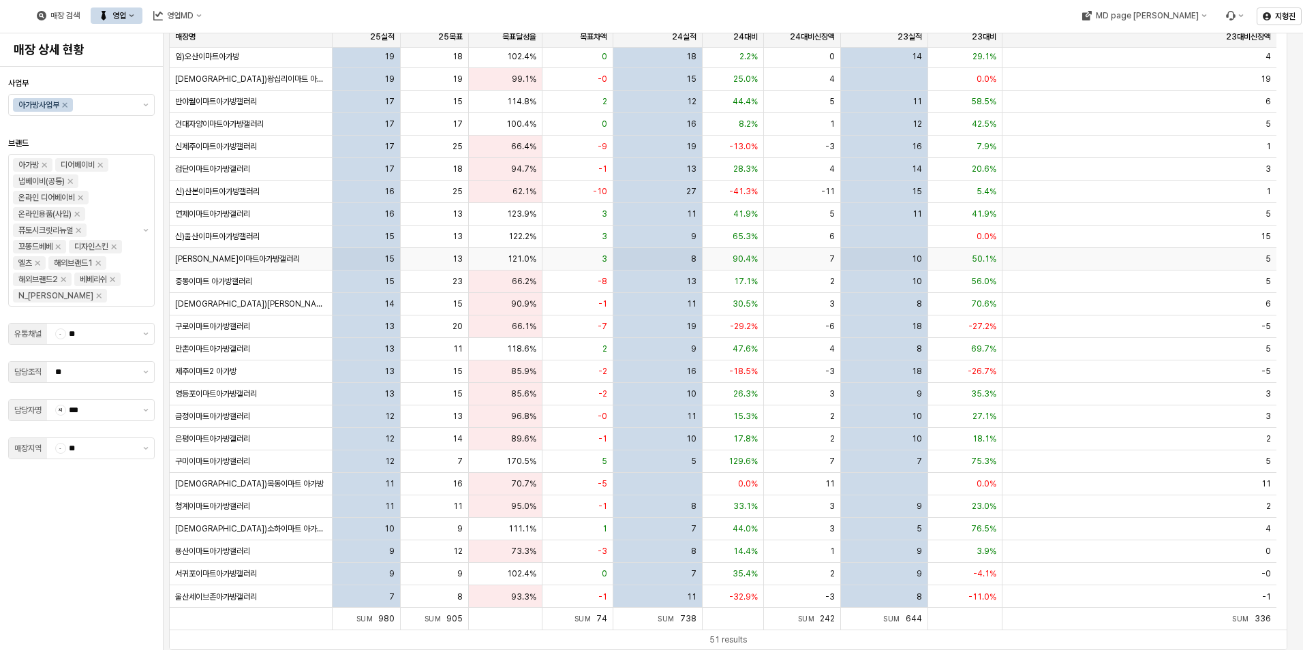
scroll to position [89, 0]
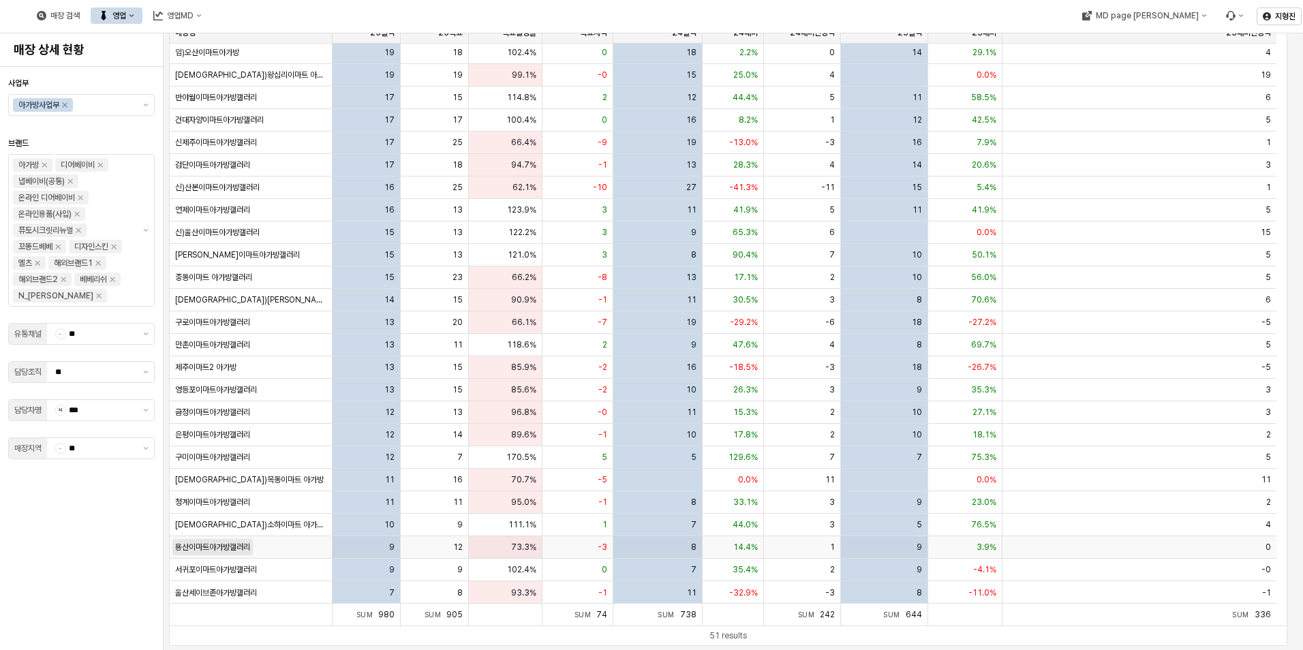
click at [247, 549] on span "용산이마트아가방갤러리" at bounding box center [212, 547] width 75 height 11
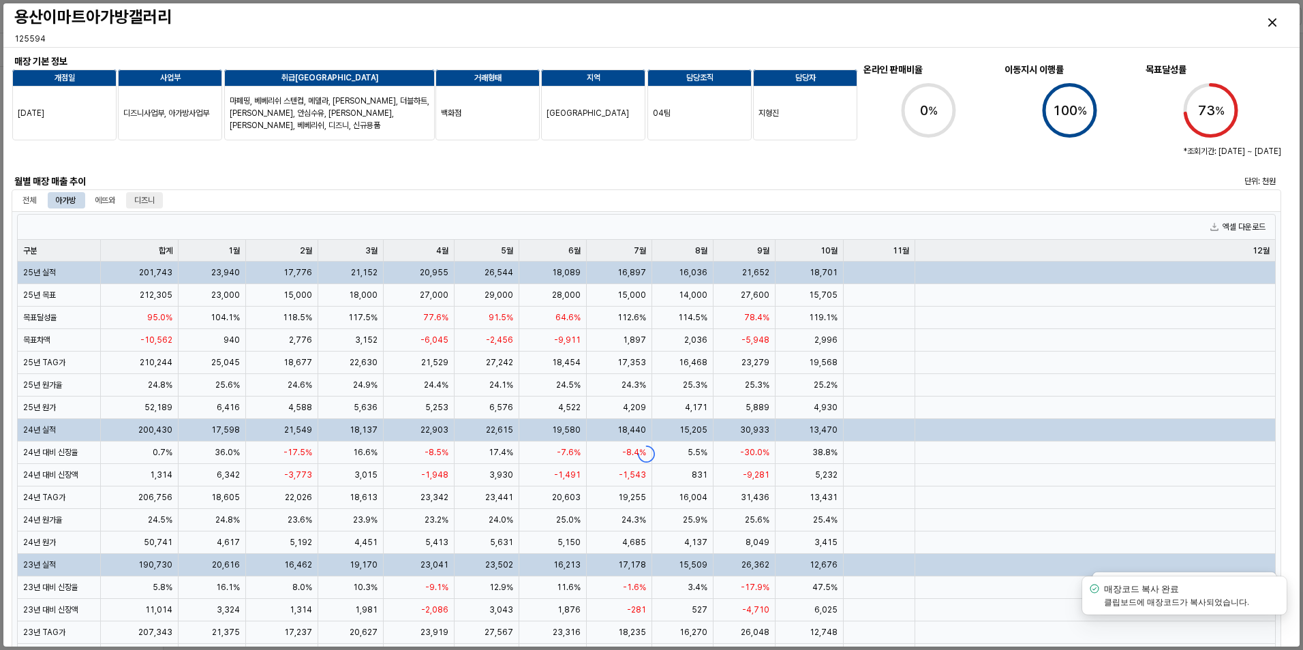
click at [147, 199] on div "디즈니" at bounding box center [144, 200] width 20 height 16
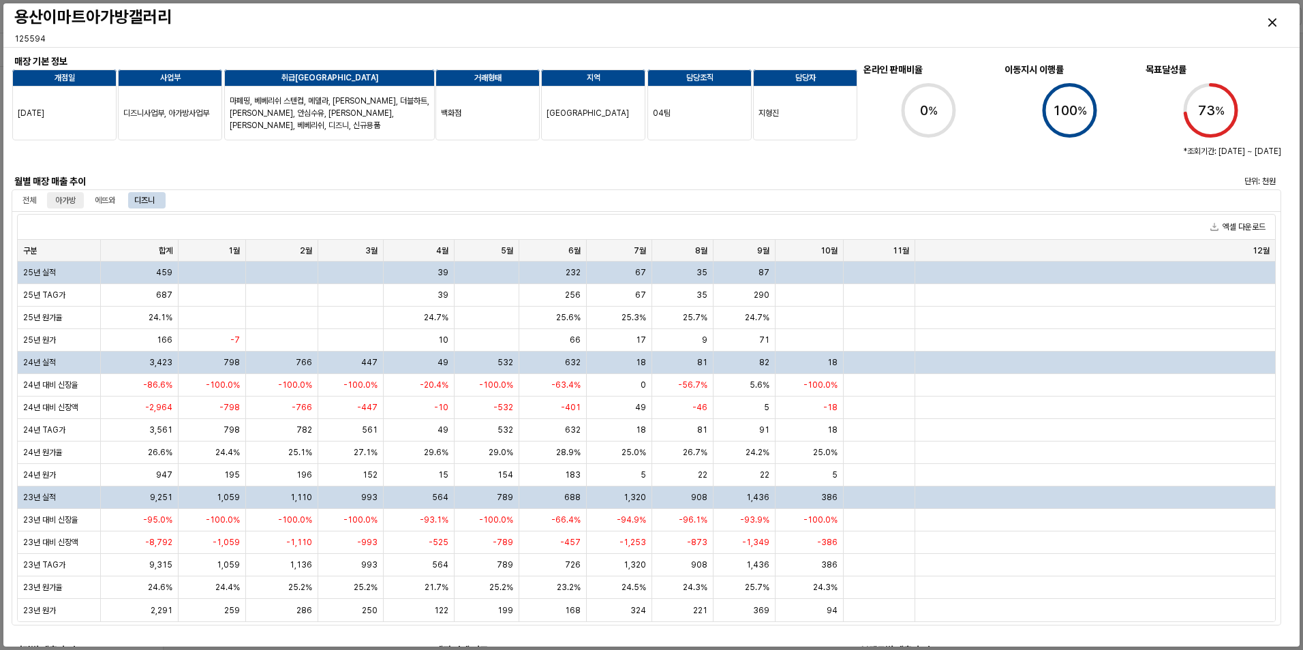
click at [68, 198] on div "아가방" at bounding box center [65, 200] width 20 height 16
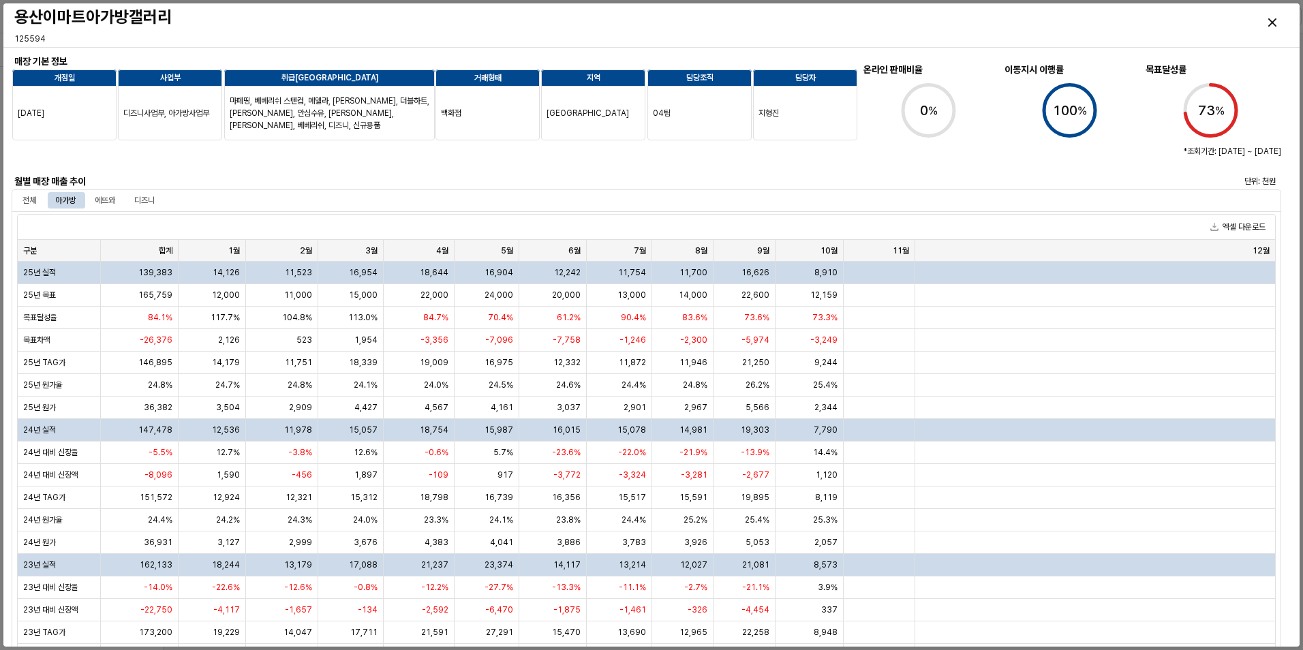
click at [168, 165] on div at bounding box center [382, 156] width 730 height 27
click at [1271, 33] on div "Close" at bounding box center [1271, 22] width 31 height 31
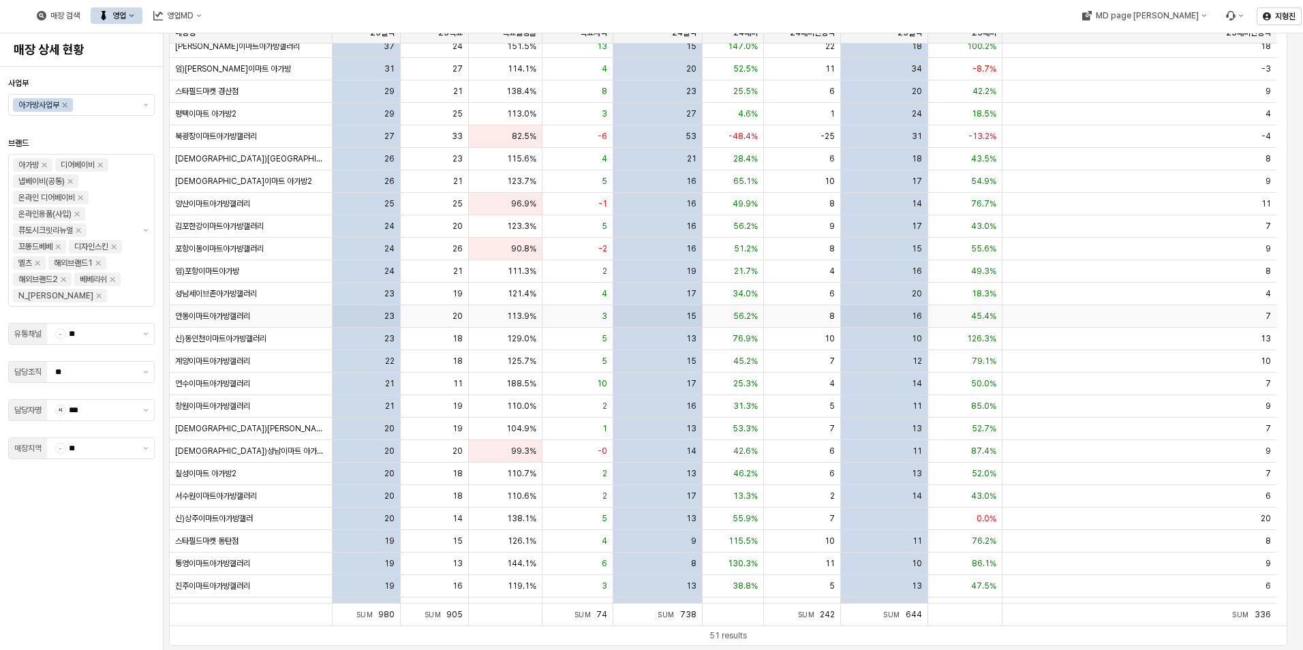
scroll to position [0, 0]
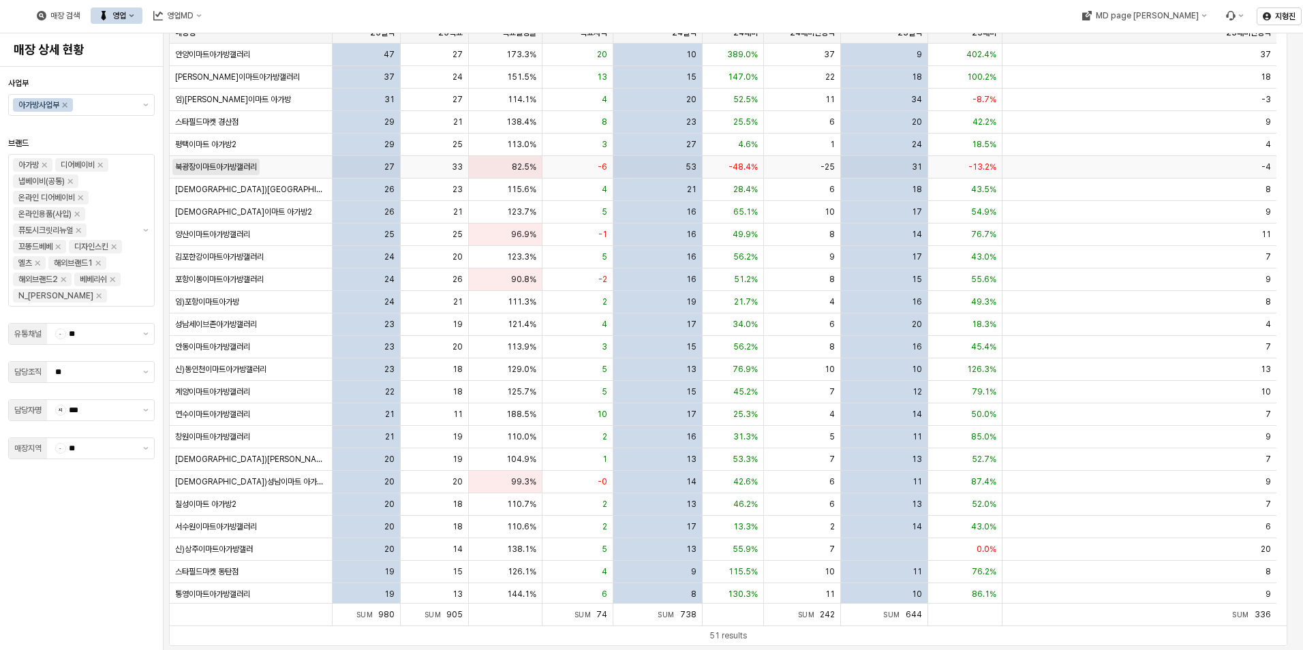
click at [221, 171] on span "북광장이마트아가방갤러리" at bounding box center [216, 166] width 82 height 11
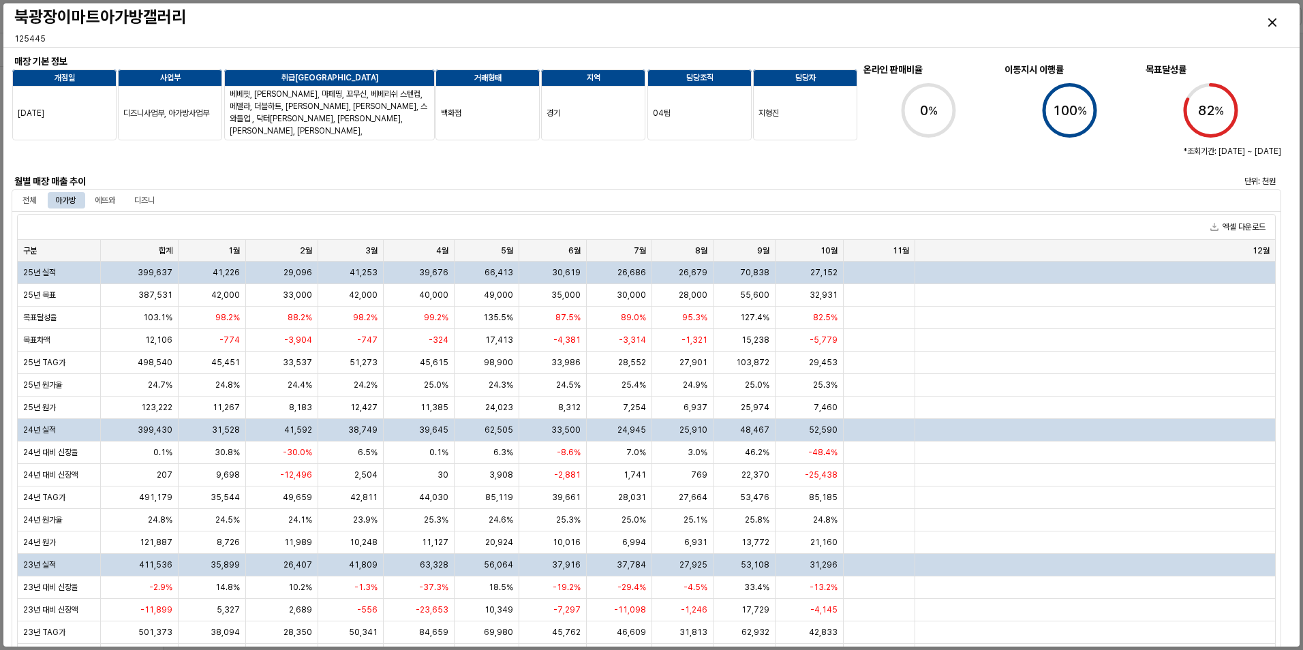
drag, startPoint x: 197, startPoint y: 157, endPoint x: 228, endPoint y: 168, distance: 32.5
click at [197, 157] on div at bounding box center [382, 156] width 730 height 27
drag, startPoint x: 185, startPoint y: 226, endPoint x: 179, endPoint y: 219, distance: 9.6
click at [185, 226] on div "엑셀 다운로드" at bounding box center [646, 227] width 1257 height 25
click at [153, 196] on div "디즈니" at bounding box center [144, 200] width 20 height 16
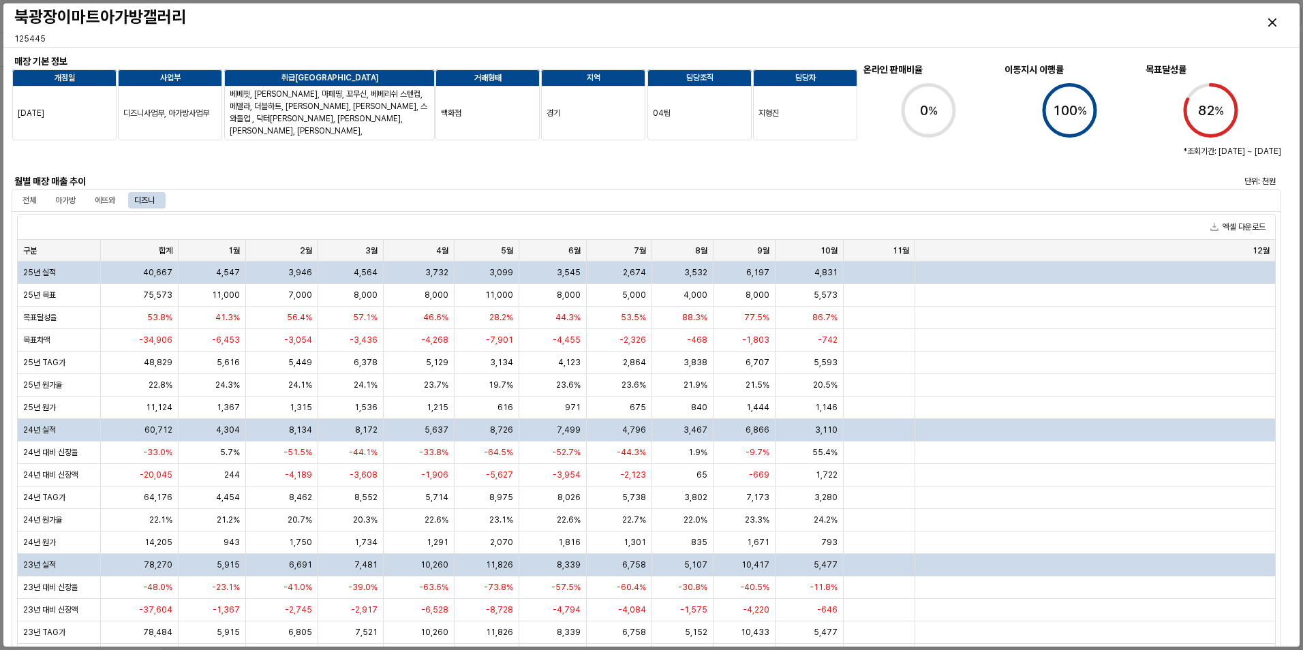
click at [256, 33] on p "125445" at bounding box center [169, 39] width 311 height 12
click at [150, 149] on div at bounding box center [382, 156] width 730 height 27
click at [1279, 26] on div "Close" at bounding box center [1271, 22] width 31 height 31
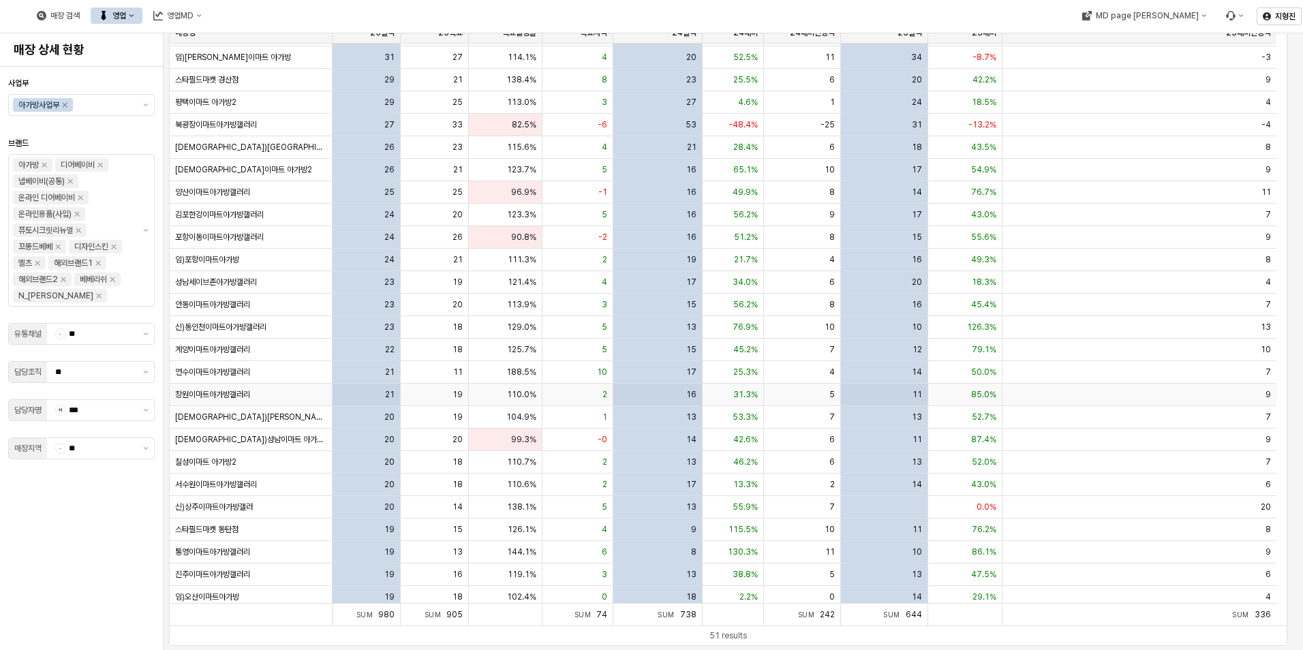
scroll to position [42, 0]
click at [203, 375] on span "연수이마트아가방갤러리" at bounding box center [212, 372] width 75 height 11
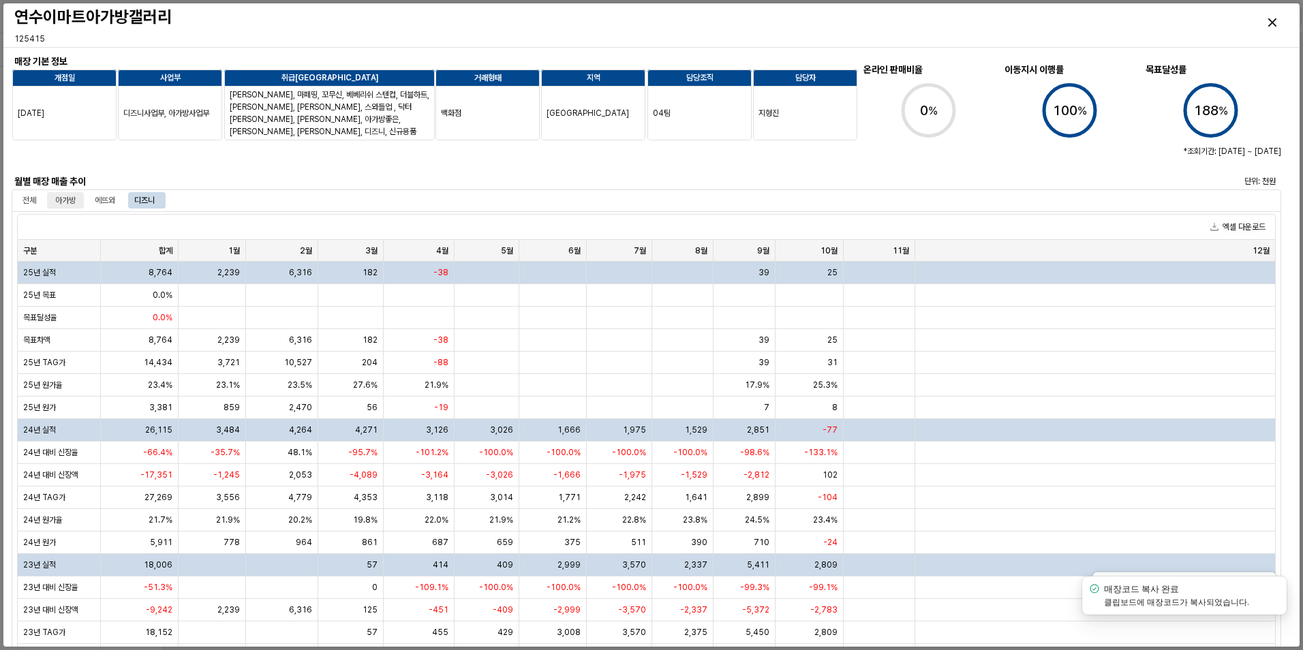
click at [74, 198] on div "아가방" at bounding box center [65, 200] width 20 height 16
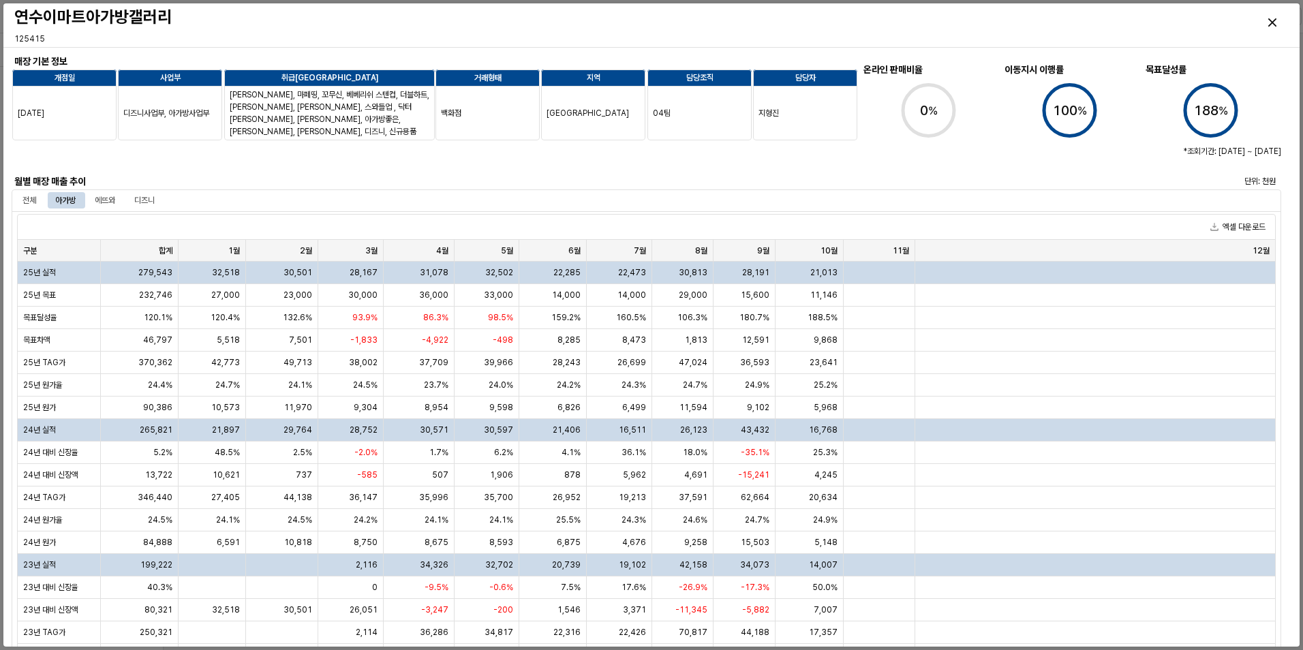
click at [120, 167] on div at bounding box center [382, 156] width 730 height 27
click at [1277, 21] on div "Close" at bounding box center [1271, 22] width 31 height 31
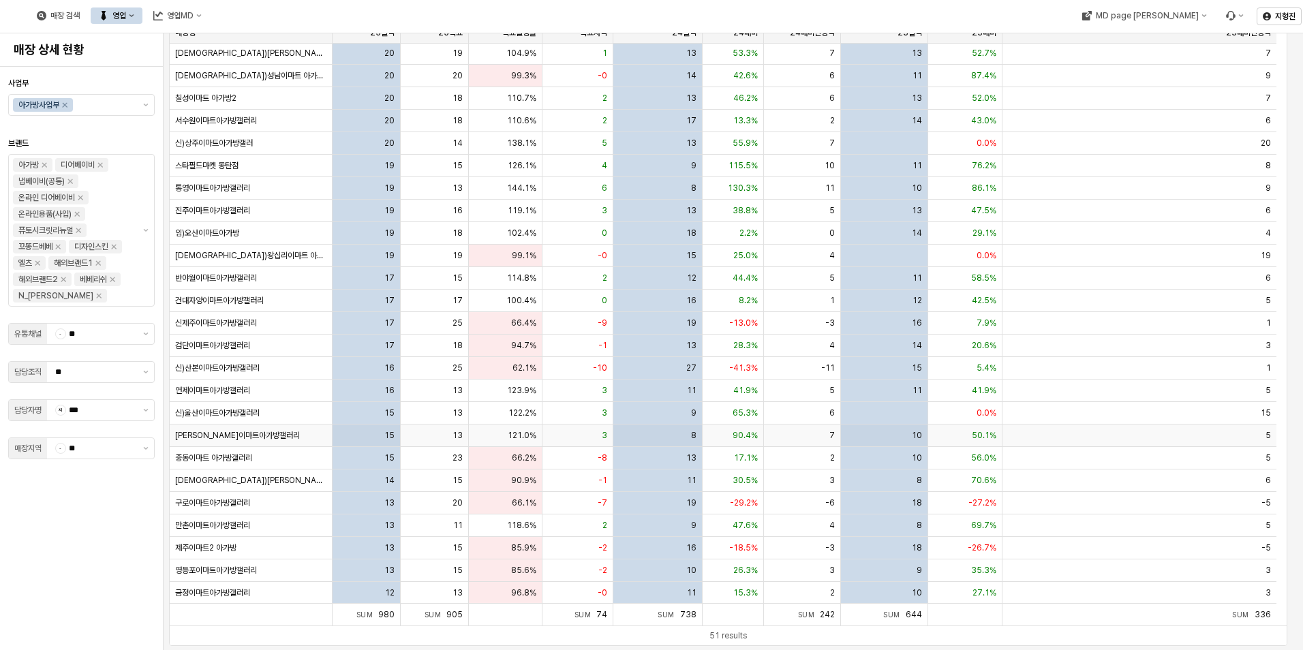
scroll to position [409, 0]
click at [226, 345] on span "검단이마트아가방갤러리" at bounding box center [212, 342] width 75 height 11
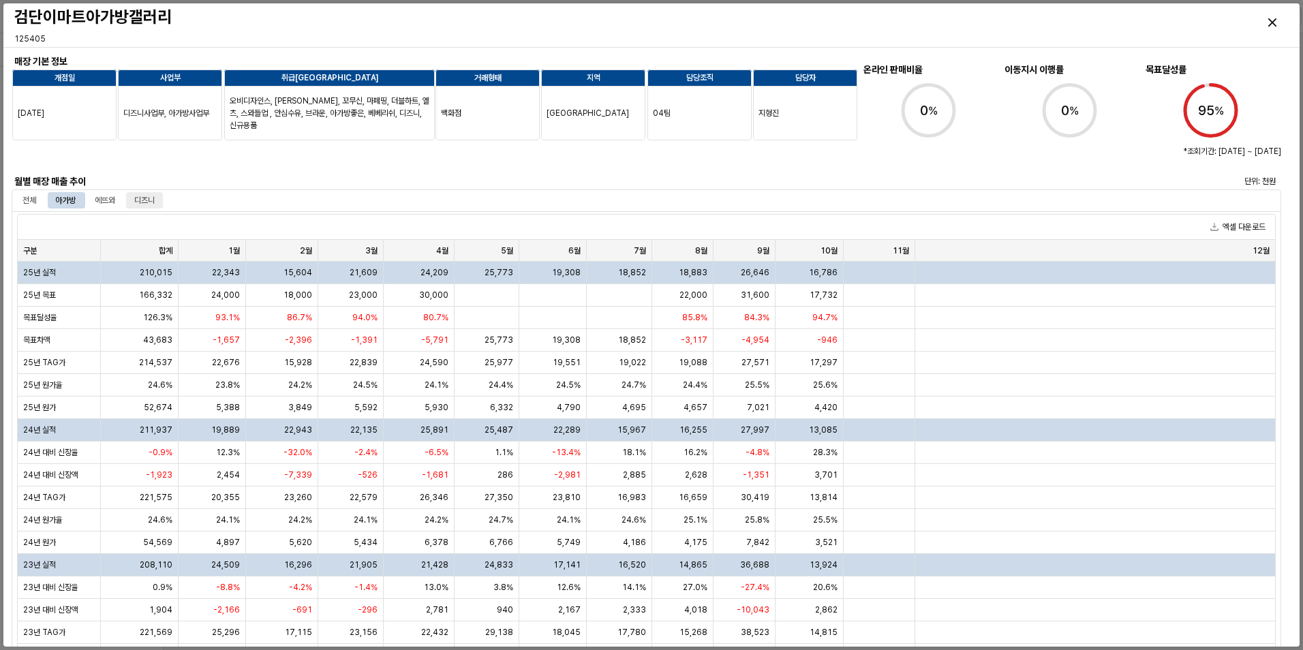
click at [146, 202] on div "디즈니" at bounding box center [144, 200] width 20 height 16
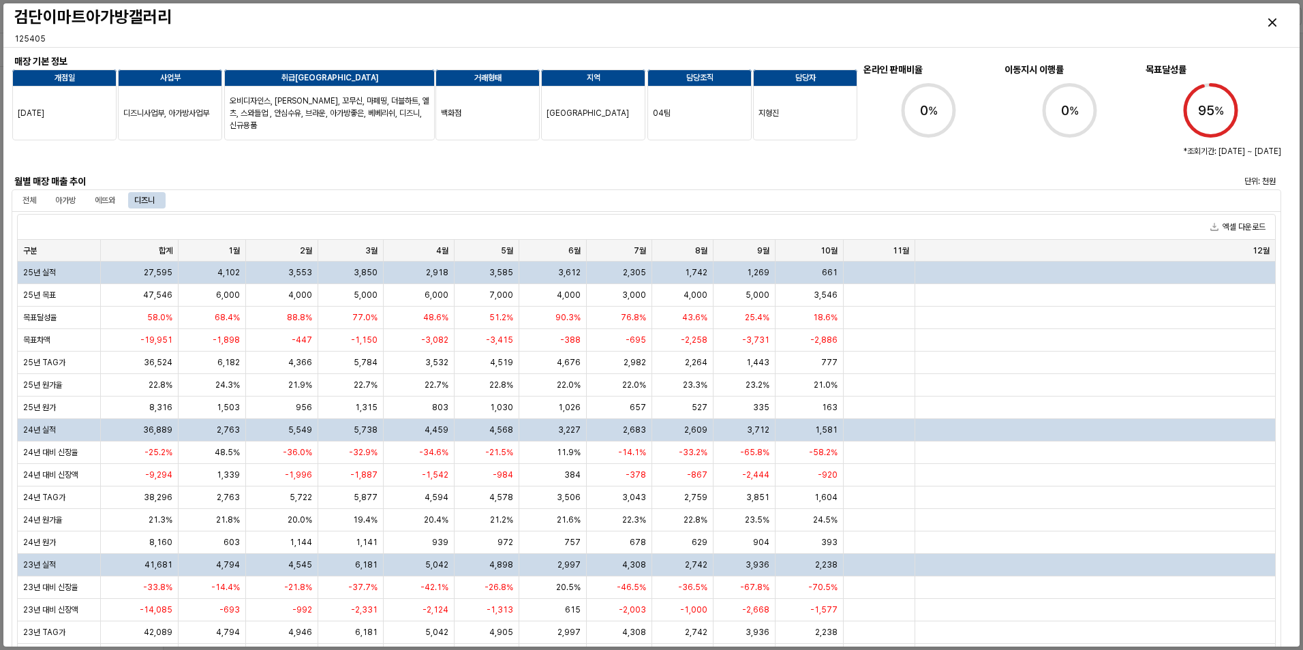
click at [453, 164] on div at bounding box center [382, 156] width 730 height 27
click at [1269, 27] on div "Close" at bounding box center [1271, 22] width 31 height 31
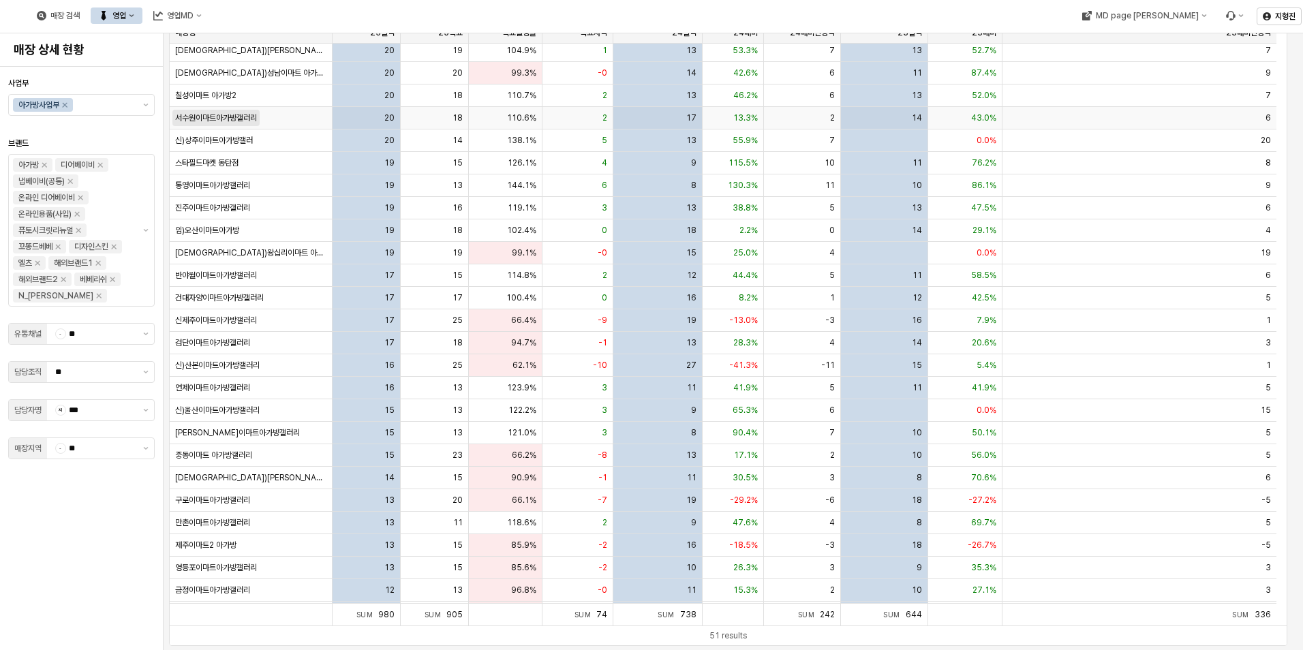
click at [227, 119] on span "서수원이마트아가방갤러리" at bounding box center [216, 117] width 82 height 11
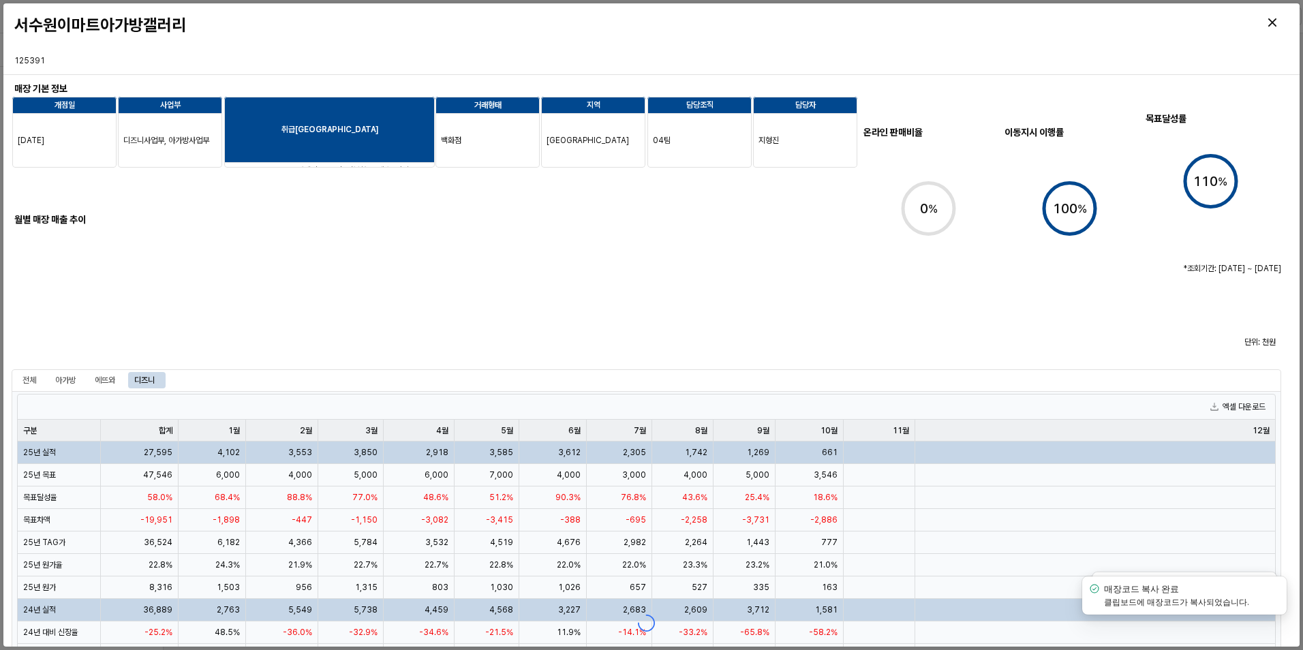
scroll to position [409, 0]
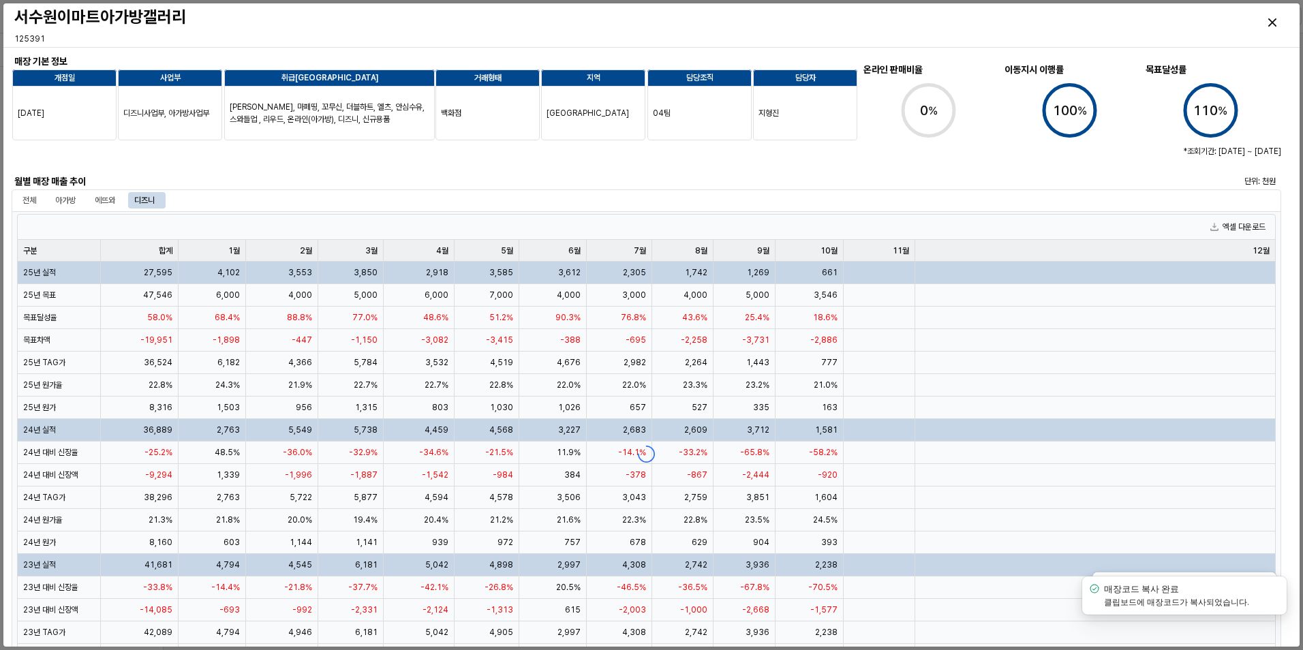
click at [63, 379] on div at bounding box center [646, 453] width 1269 height 485
click at [61, 204] on div "아가방" at bounding box center [65, 200] width 20 height 16
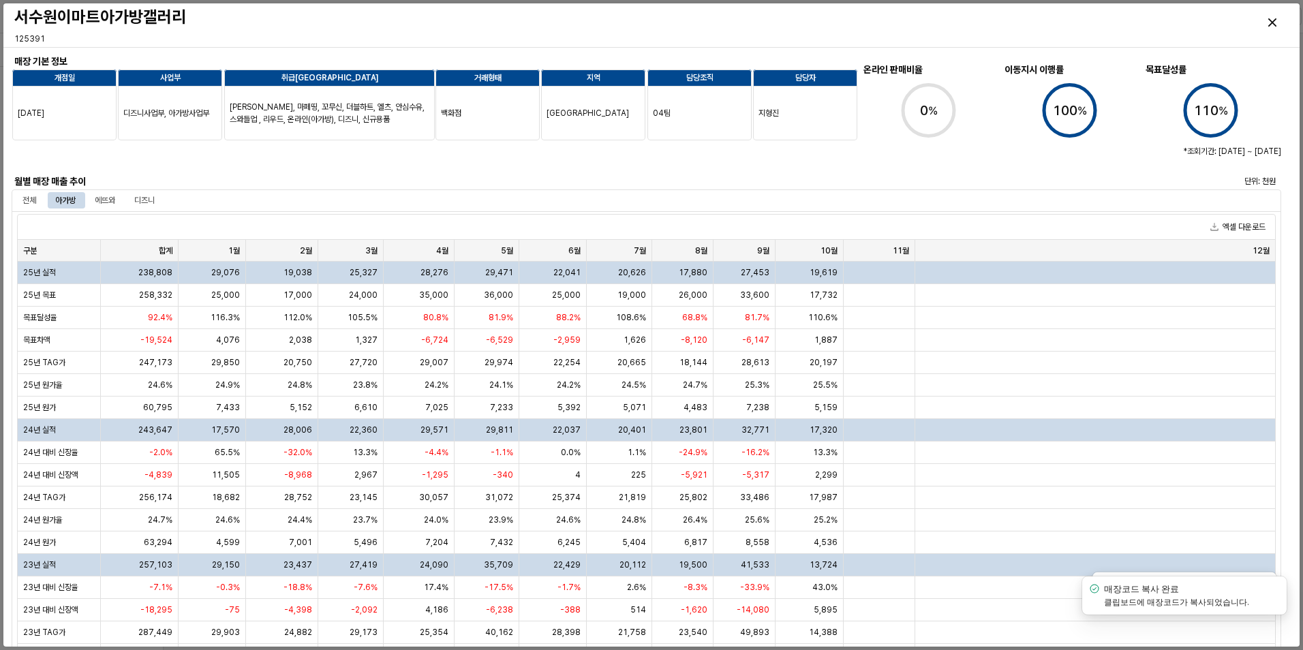
click at [187, 226] on div "엑셀 다운로드" at bounding box center [646, 227] width 1257 height 25
click at [158, 164] on div at bounding box center [382, 156] width 730 height 27
click at [1270, 27] on div "Close" at bounding box center [1271, 22] width 31 height 31
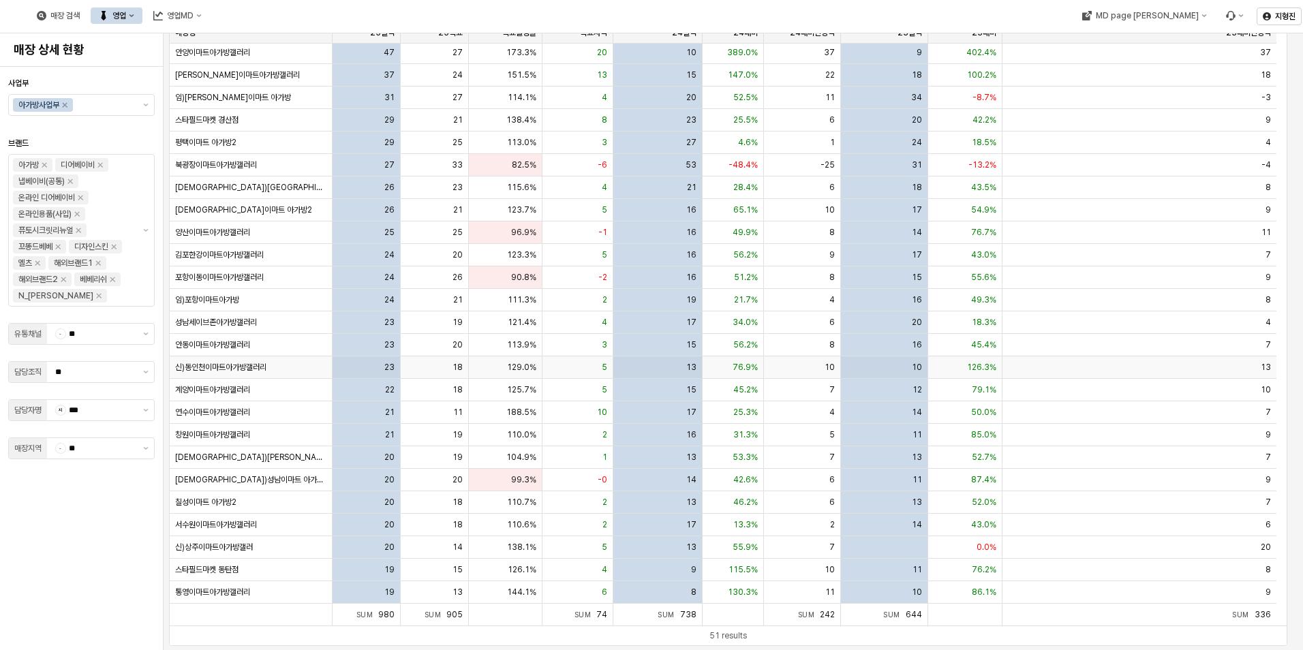
scroll to position [0, 0]
click at [137, 527] on div "사업부 아가방사업부 브랜드 아가방 디어베이비 냅베이비(공통) 온라인 디어베이비 온라인용품(사입) 퓨토시크릿리뉴얼 꼬똥드베베 디자인스킨 엘츠 해…" at bounding box center [81, 358] width 146 height 572
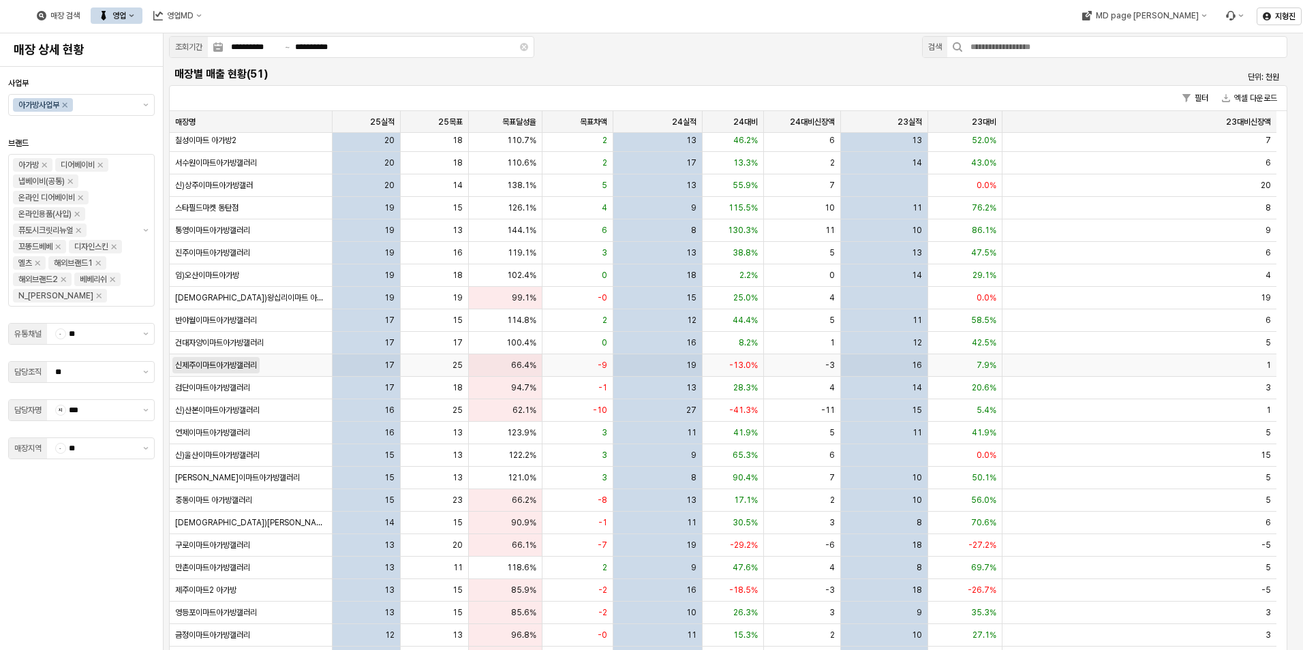
scroll to position [477, 0]
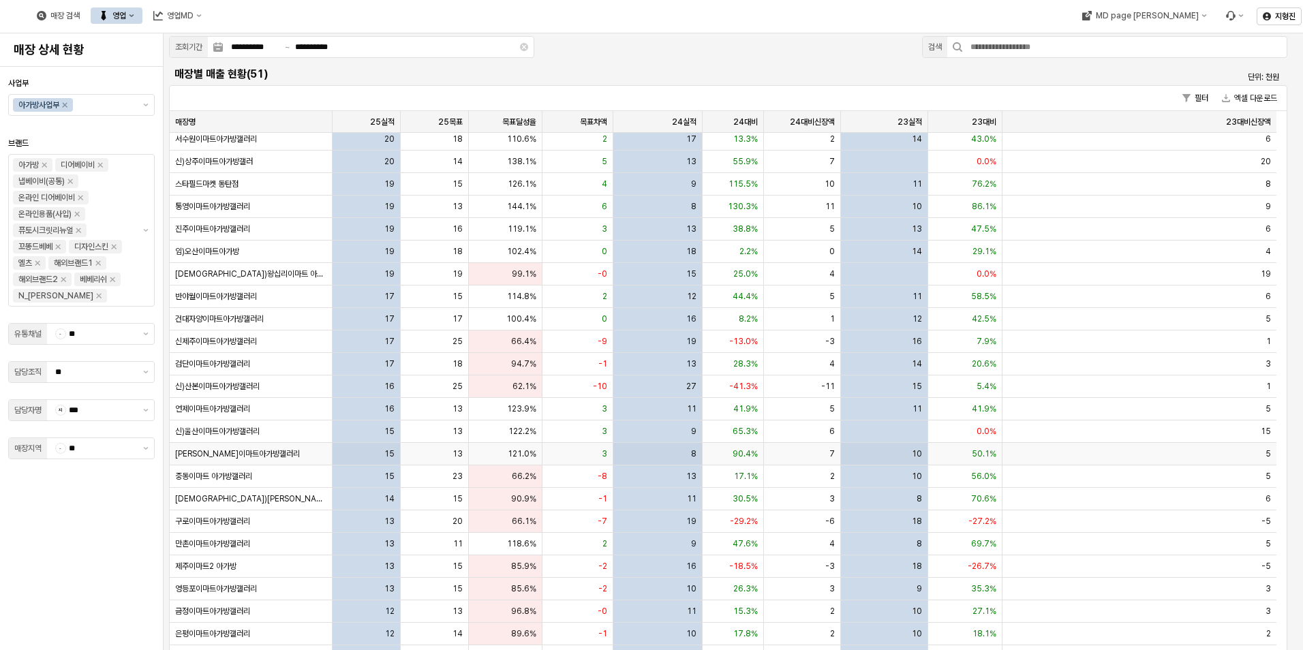
click at [228, 446] on div "[PERSON_NAME]이마트아가방갤러리" at bounding box center [251, 454] width 163 height 22
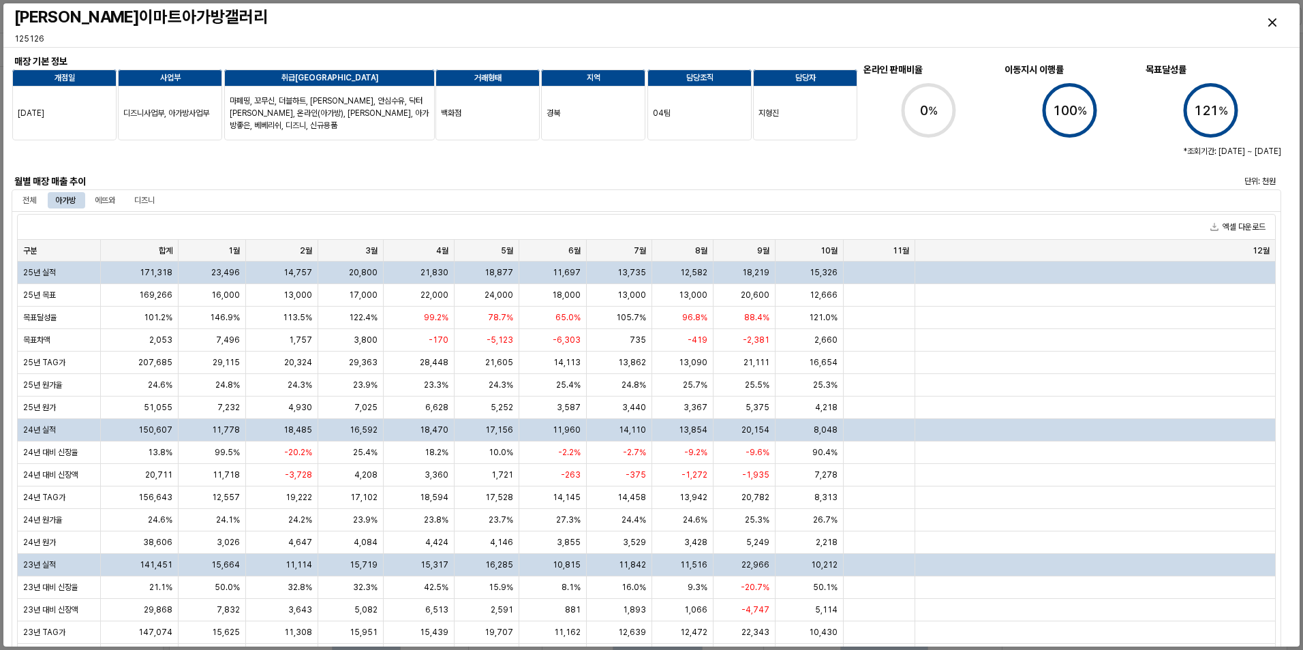
click at [212, 165] on div at bounding box center [382, 156] width 730 height 27
click at [1280, 29] on div "Close" at bounding box center [1271, 22] width 31 height 31
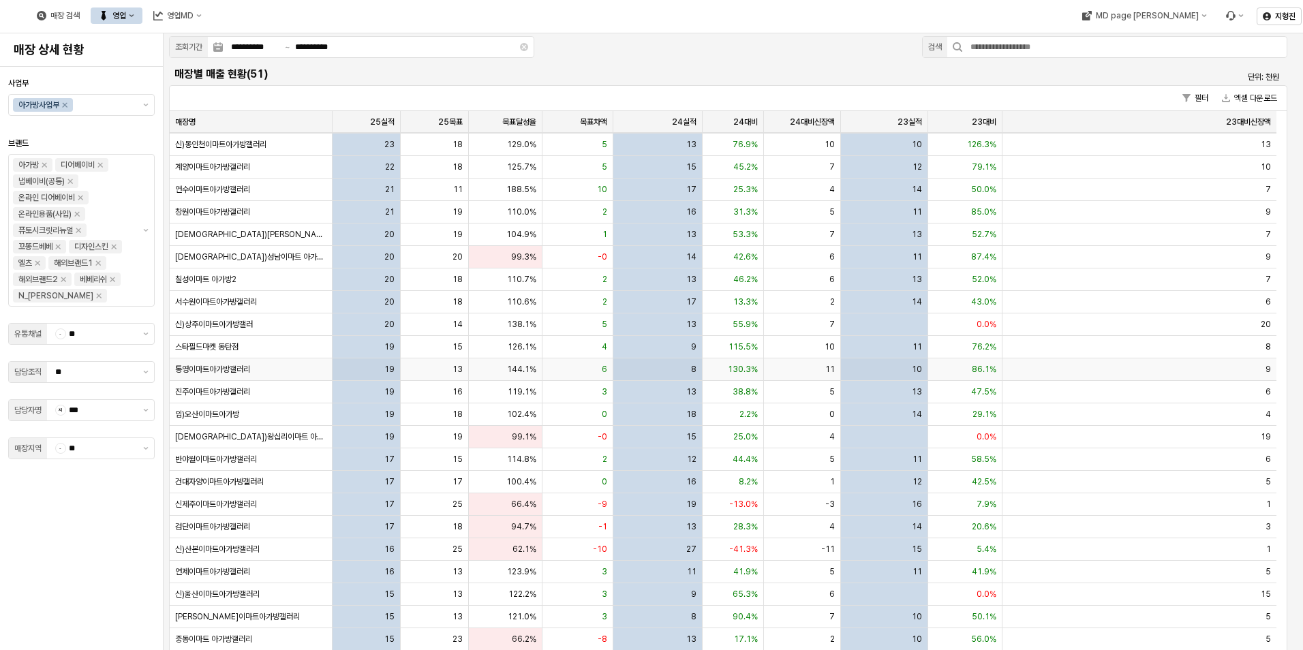
scroll to position [0, 0]
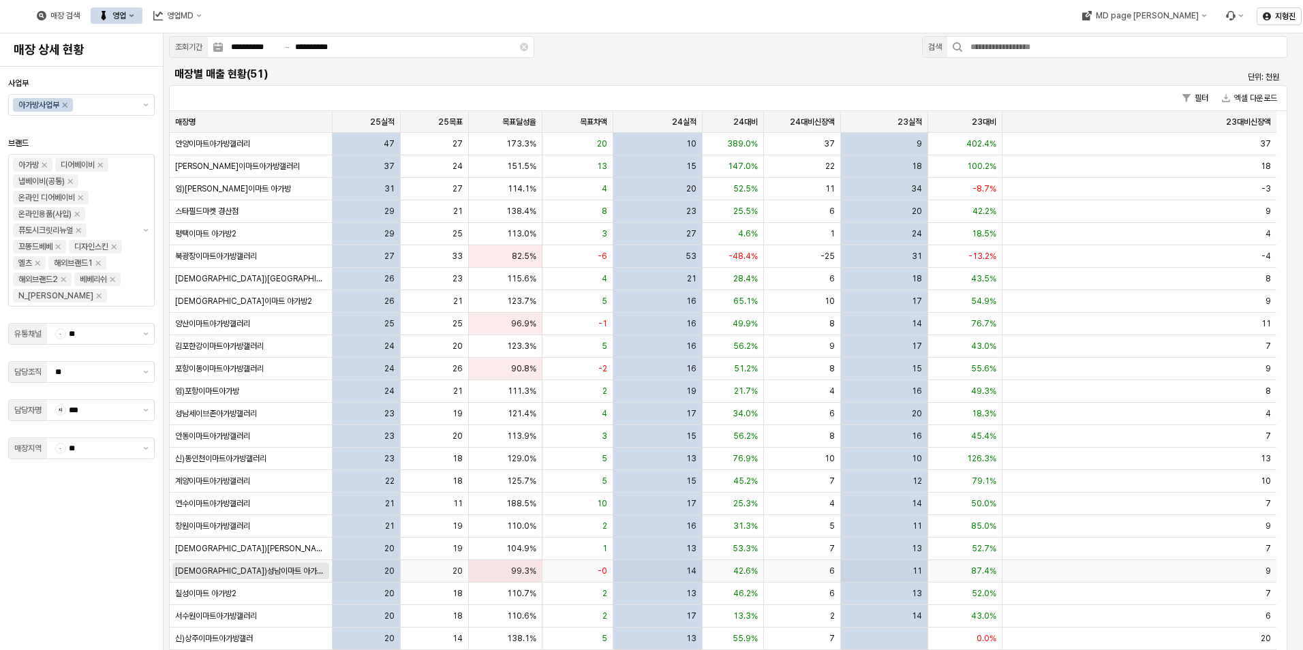
click at [238, 571] on span "[DEMOGRAPHIC_DATA])성남이마트 아가방갤러리" at bounding box center [250, 571] width 151 height 11
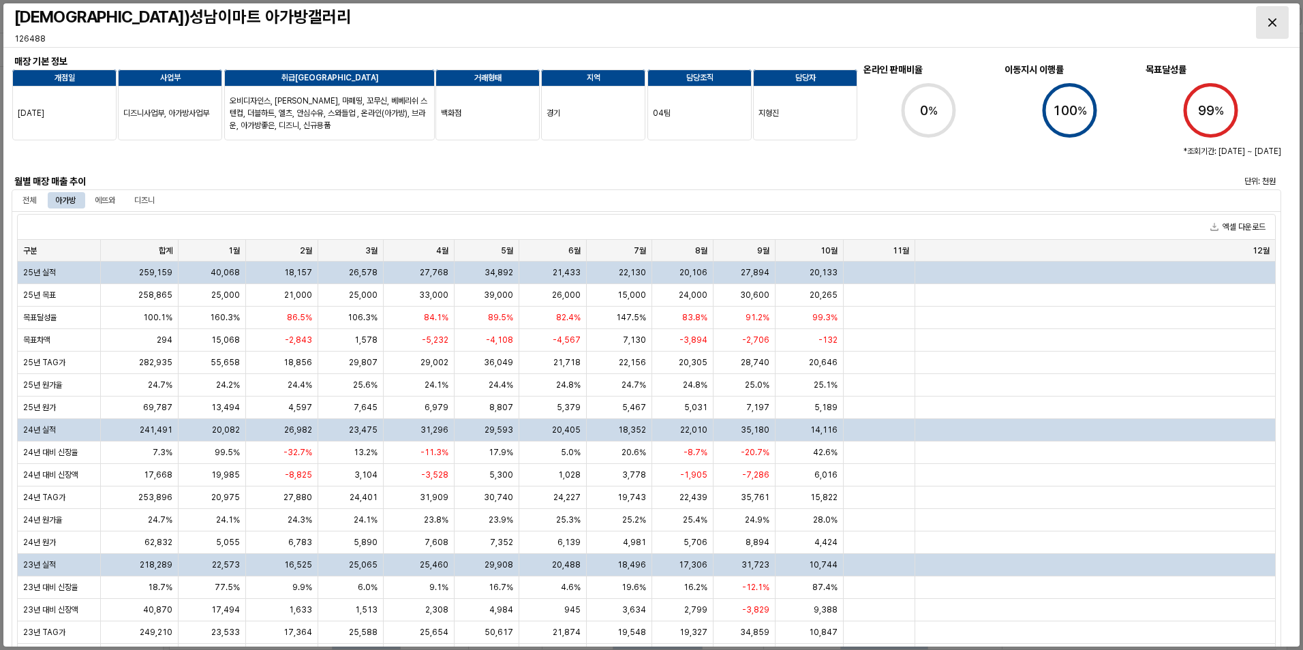
click at [1272, 22] on icon "Close" at bounding box center [1272, 22] width 8 height 8
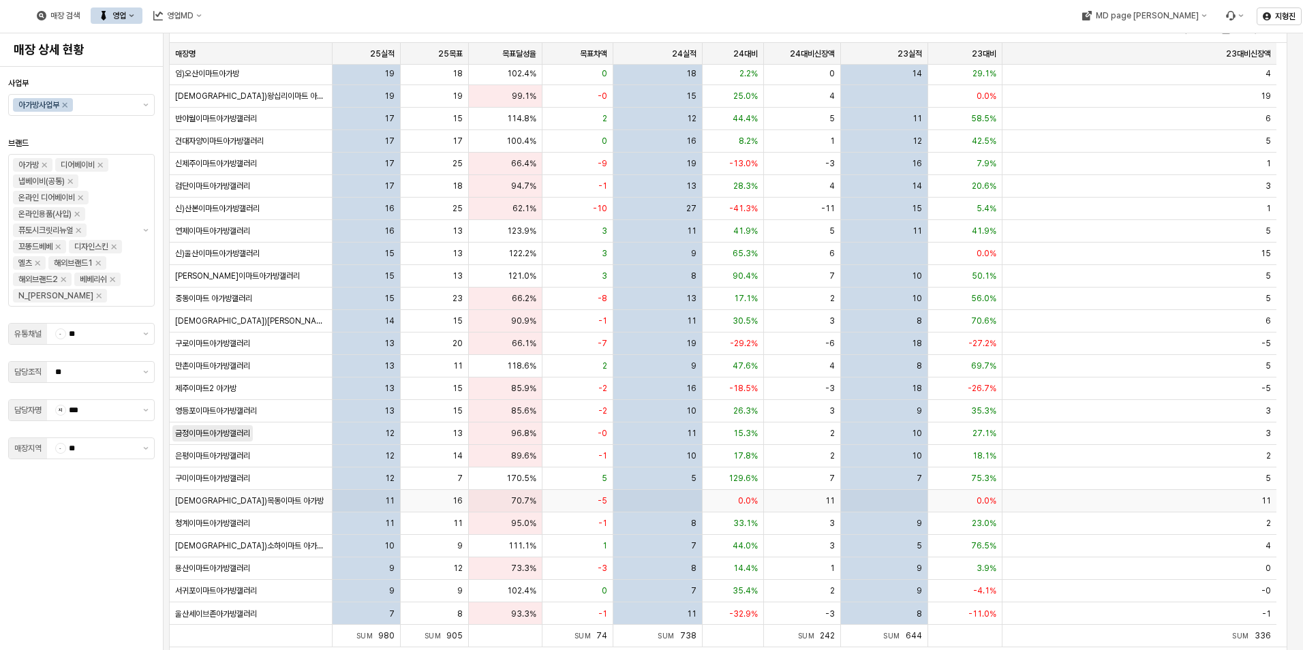
scroll to position [89, 0]
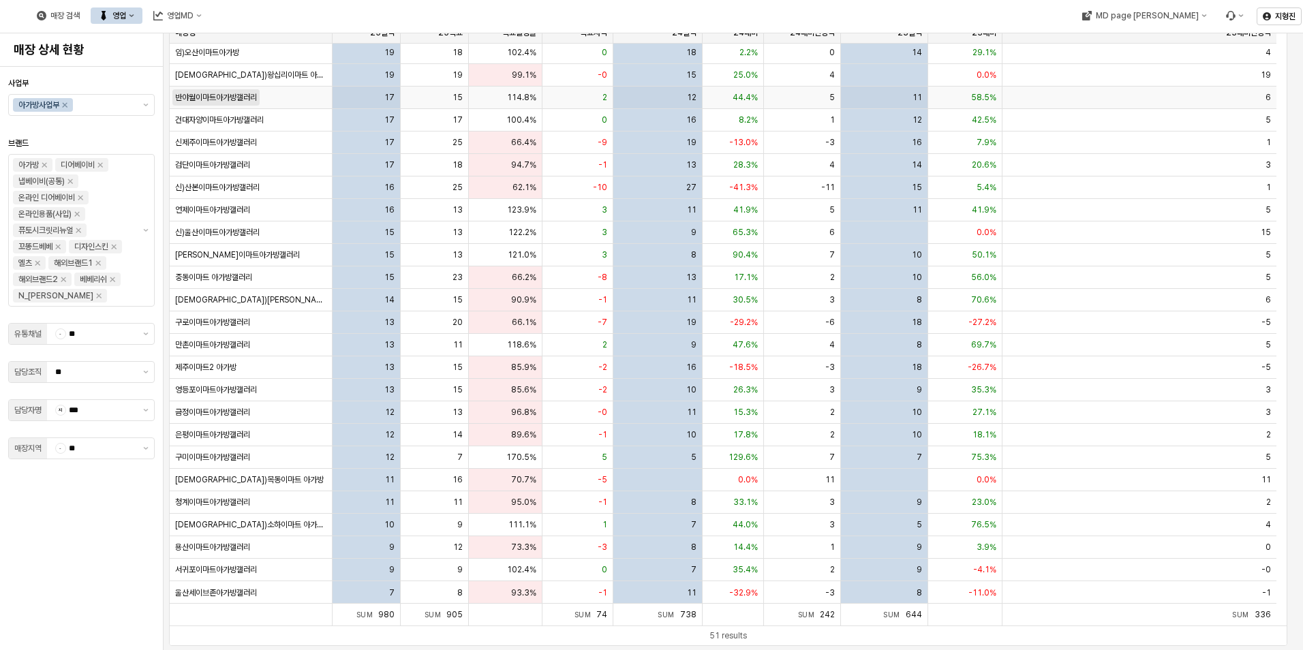
click at [241, 99] on span "반야월이마트아가방갤러리" at bounding box center [216, 97] width 82 height 11
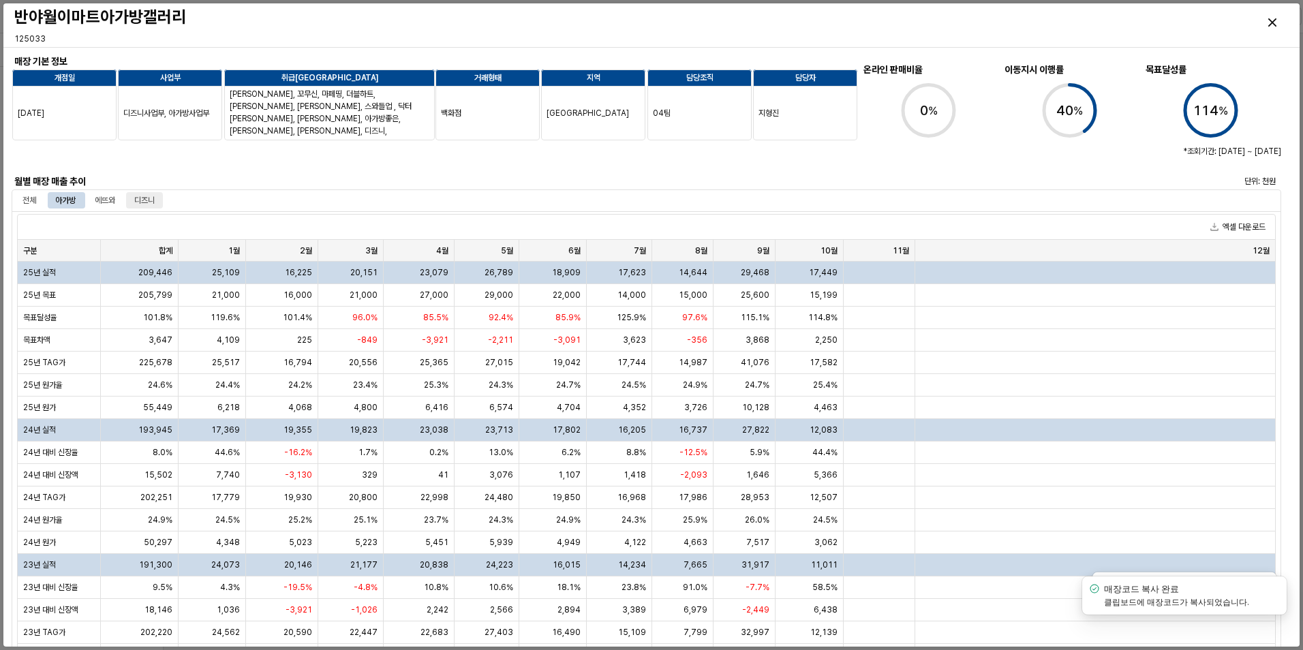
click at [152, 205] on div "디즈니" at bounding box center [144, 200] width 20 height 16
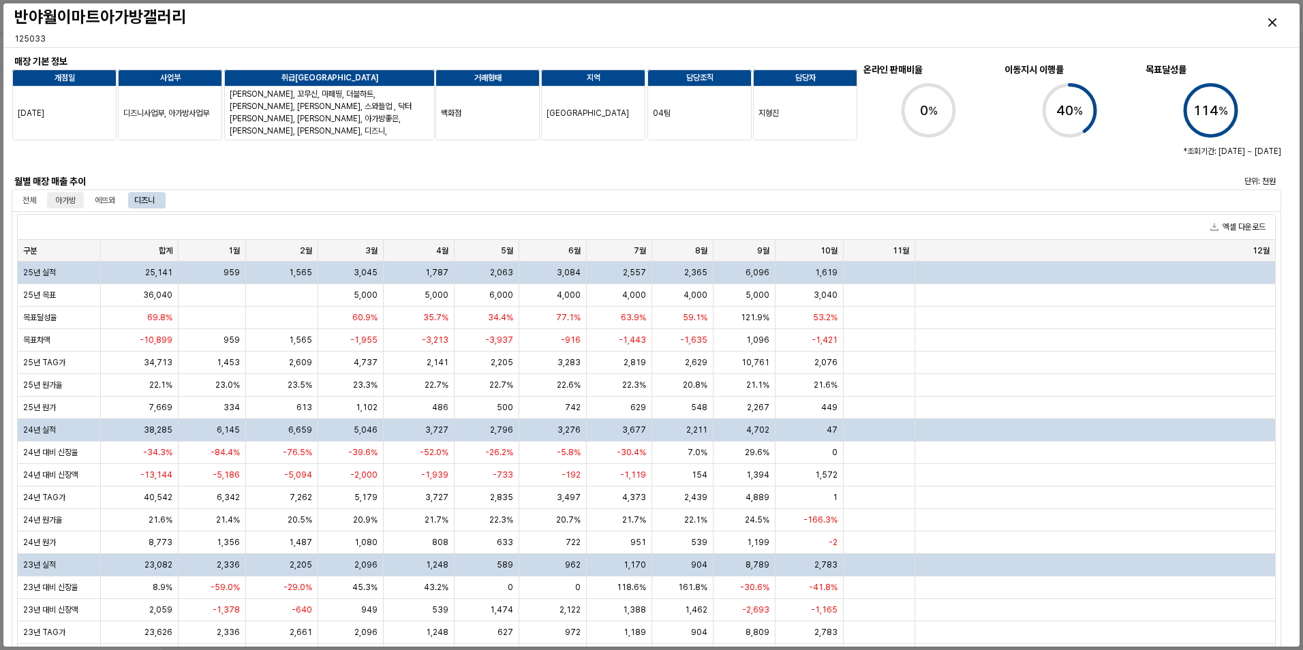
click at [61, 202] on div "아가방" at bounding box center [65, 200] width 20 height 16
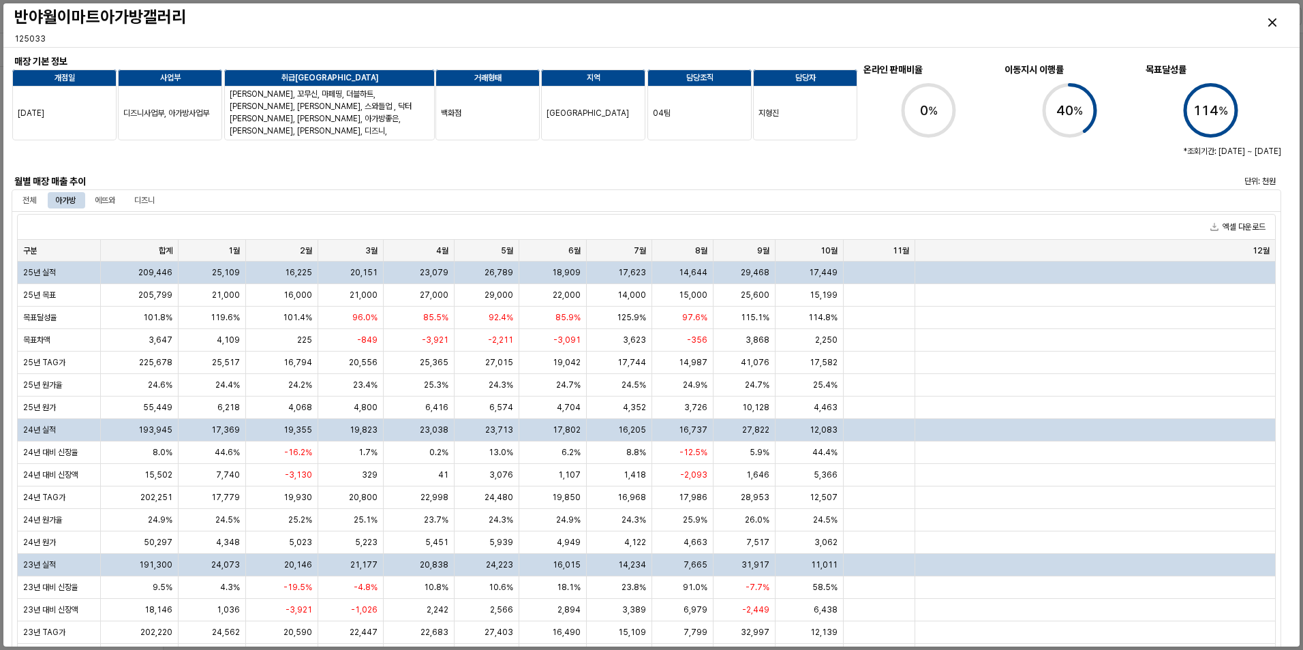
click at [204, 171] on div at bounding box center [382, 156] width 741 height 33
click at [134, 204] on div "디즈니" at bounding box center [144, 200] width 37 height 16
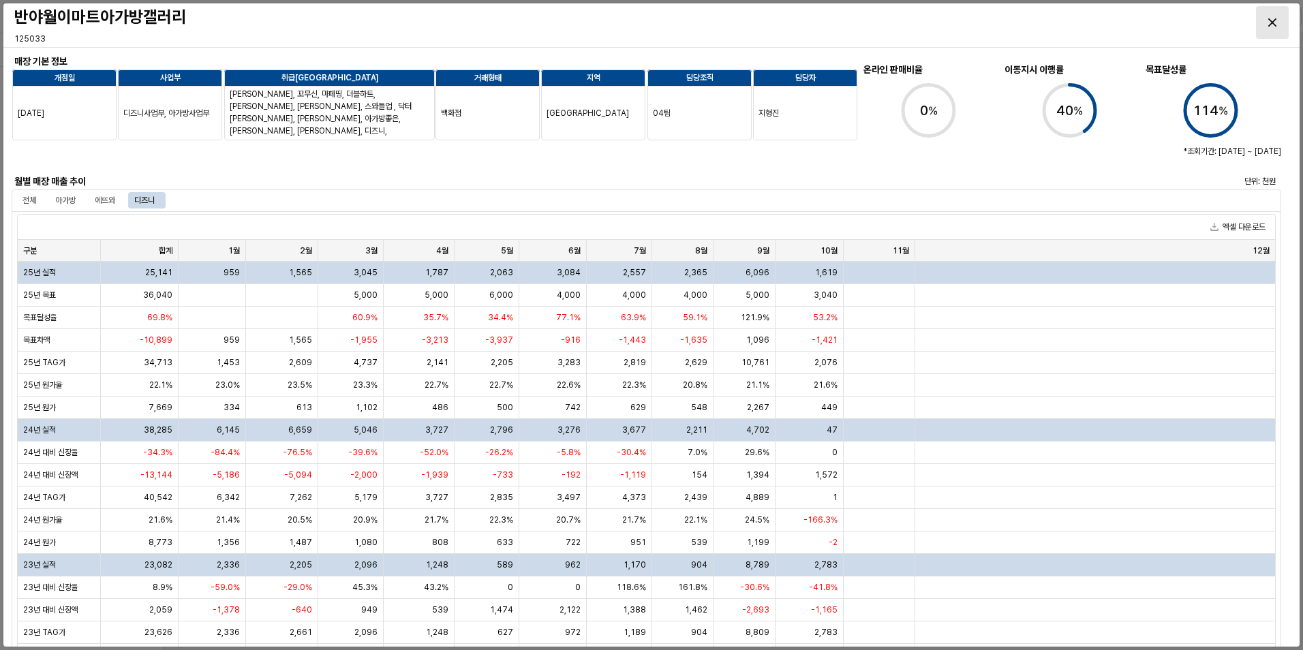
click at [1264, 27] on div "Close" at bounding box center [1271, 22] width 31 height 31
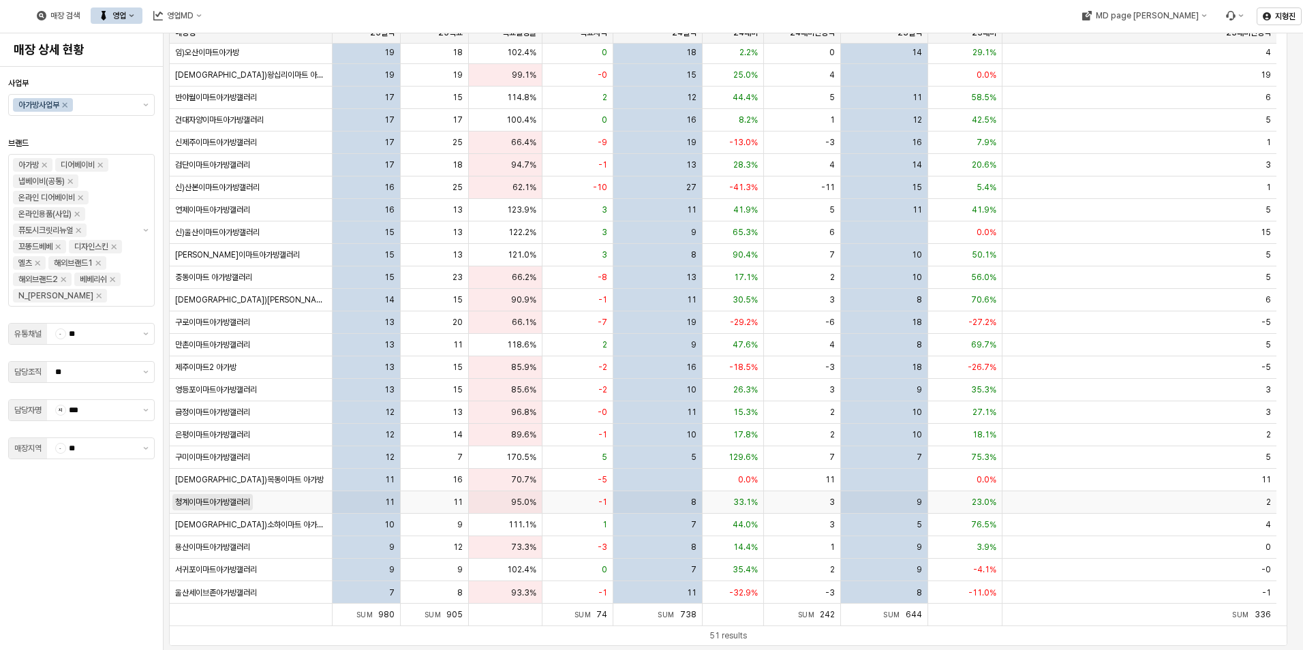
click at [238, 501] on span "청계이마트아가방갤러리" at bounding box center [212, 502] width 75 height 11
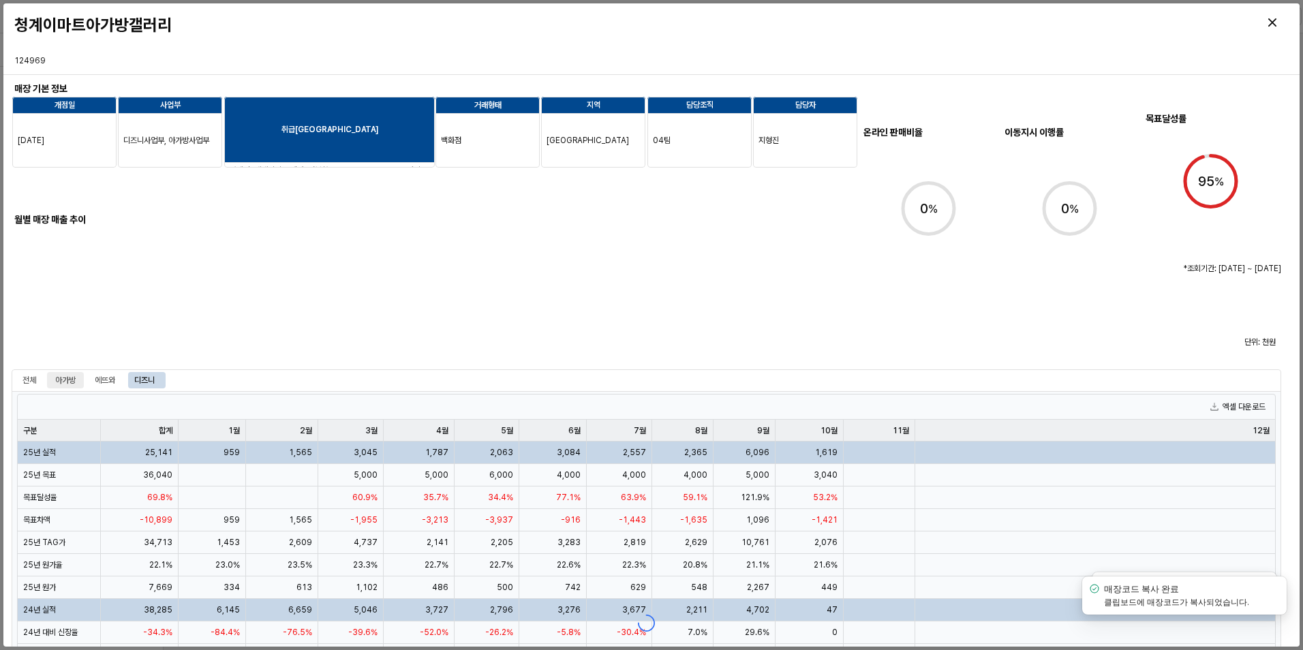
click at [76, 391] on div "엑셀 다운로드 구분 구분 합계 합계 1월 1월 2월 2월 3월 3월 4월 4월 5월 5월 6월 6월 7월 7월 8월 8월 9월 9월 10월 1…" at bounding box center [646, 622] width 1269 height 463
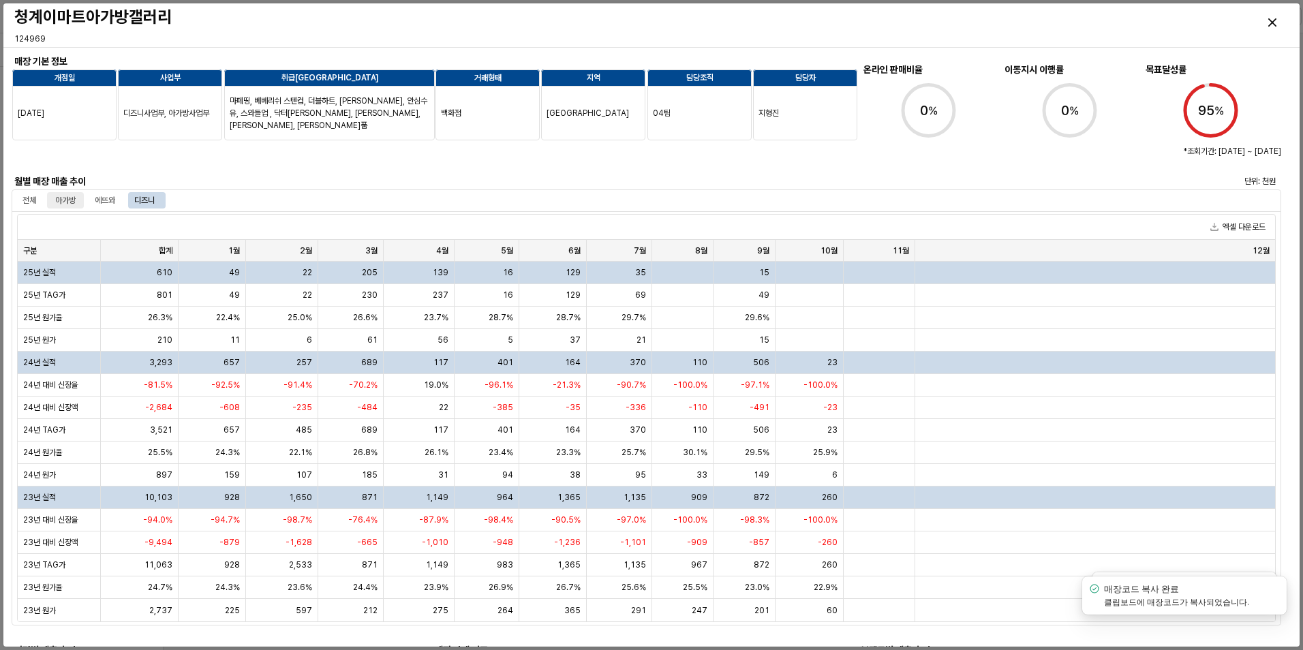
click at [60, 200] on div "아가방" at bounding box center [65, 200] width 20 height 16
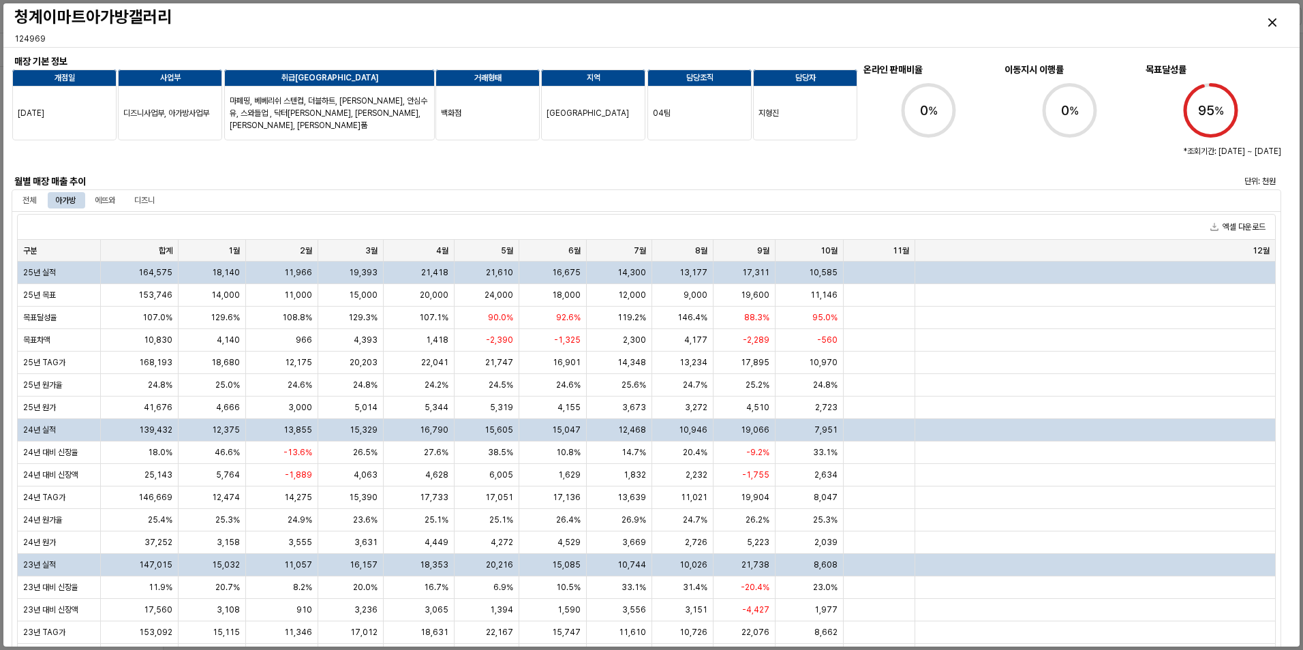
click at [206, 172] on div at bounding box center [382, 156] width 741 height 33
click at [153, 200] on div "디즈니" at bounding box center [144, 200] width 20 height 16
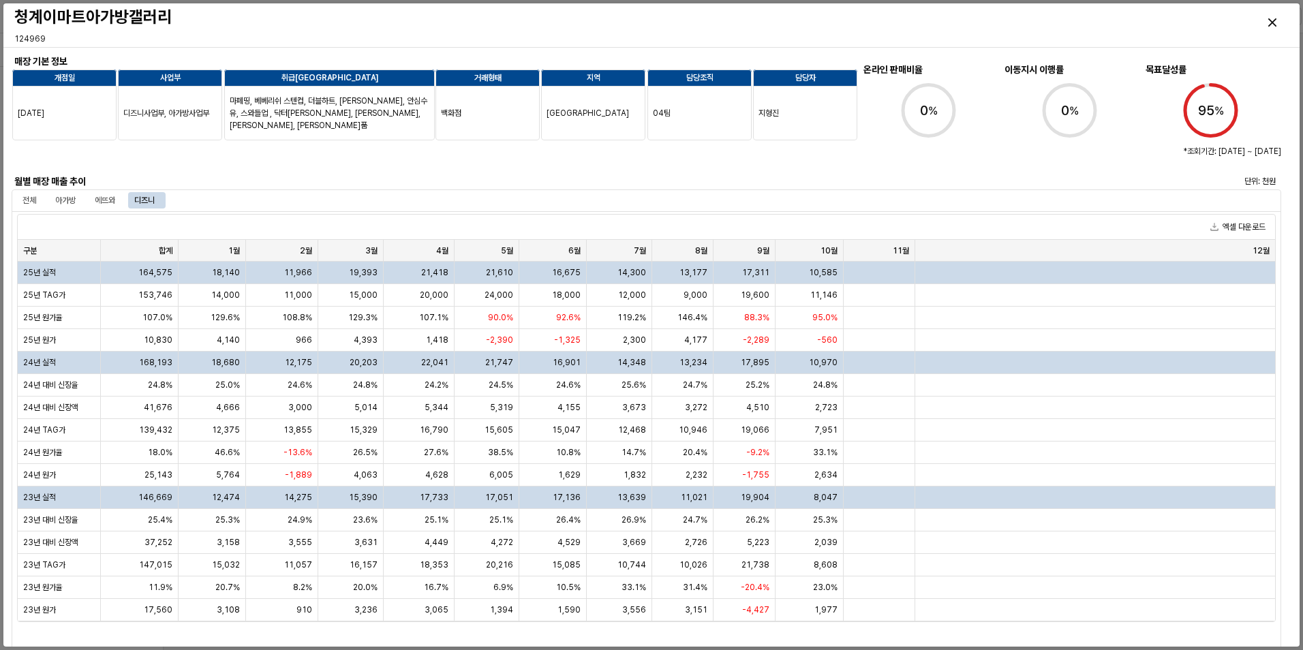
click at [153, 200] on div "디즈니" at bounding box center [144, 200] width 20 height 16
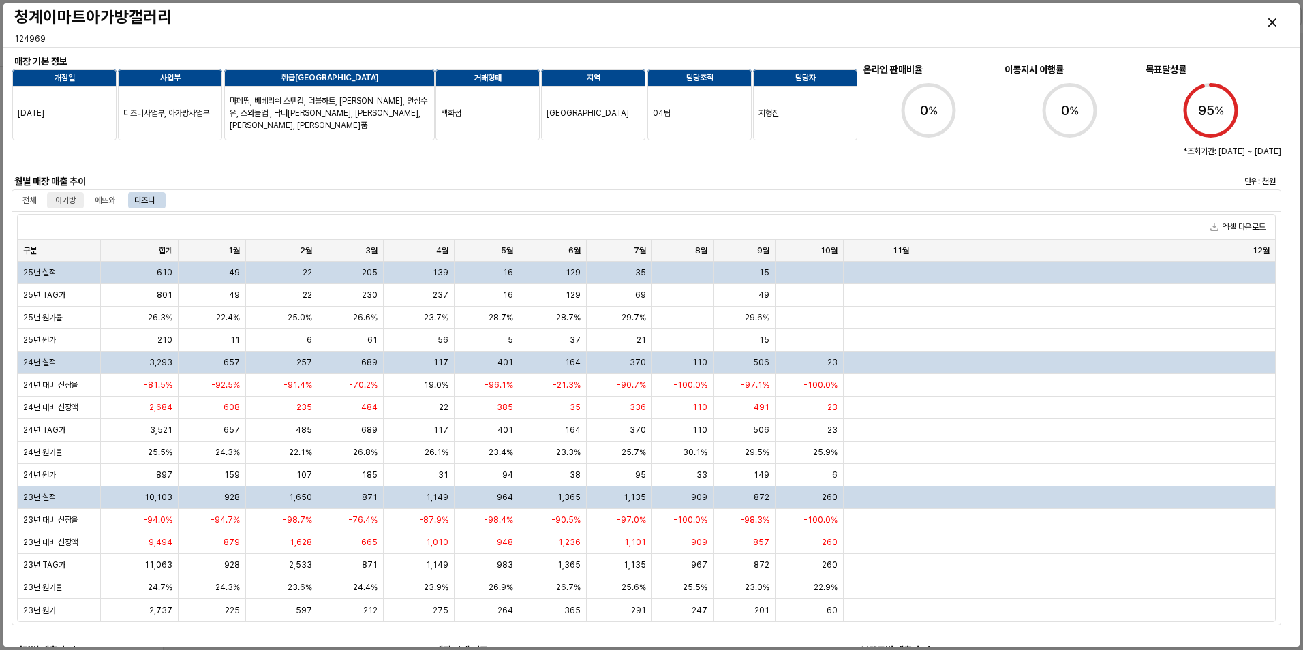
click at [73, 197] on div "아가방" at bounding box center [65, 200] width 20 height 16
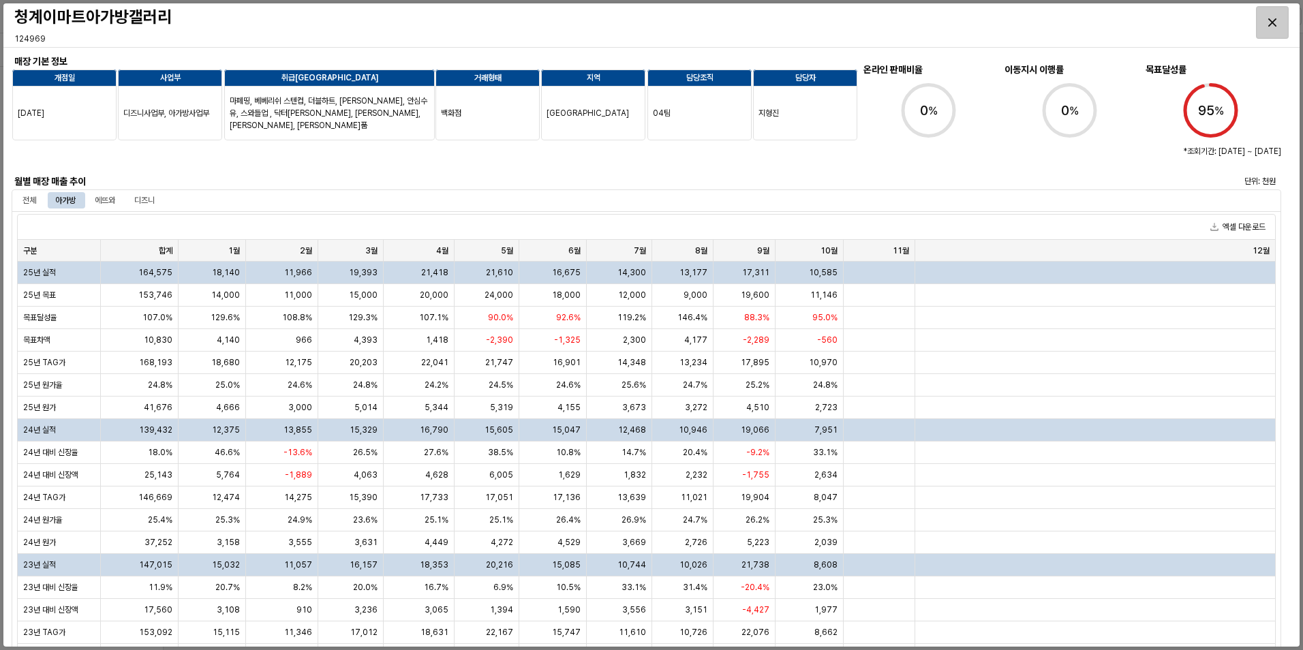
click at [1276, 20] on icon "Close" at bounding box center [1272, 22] width 8 height 8
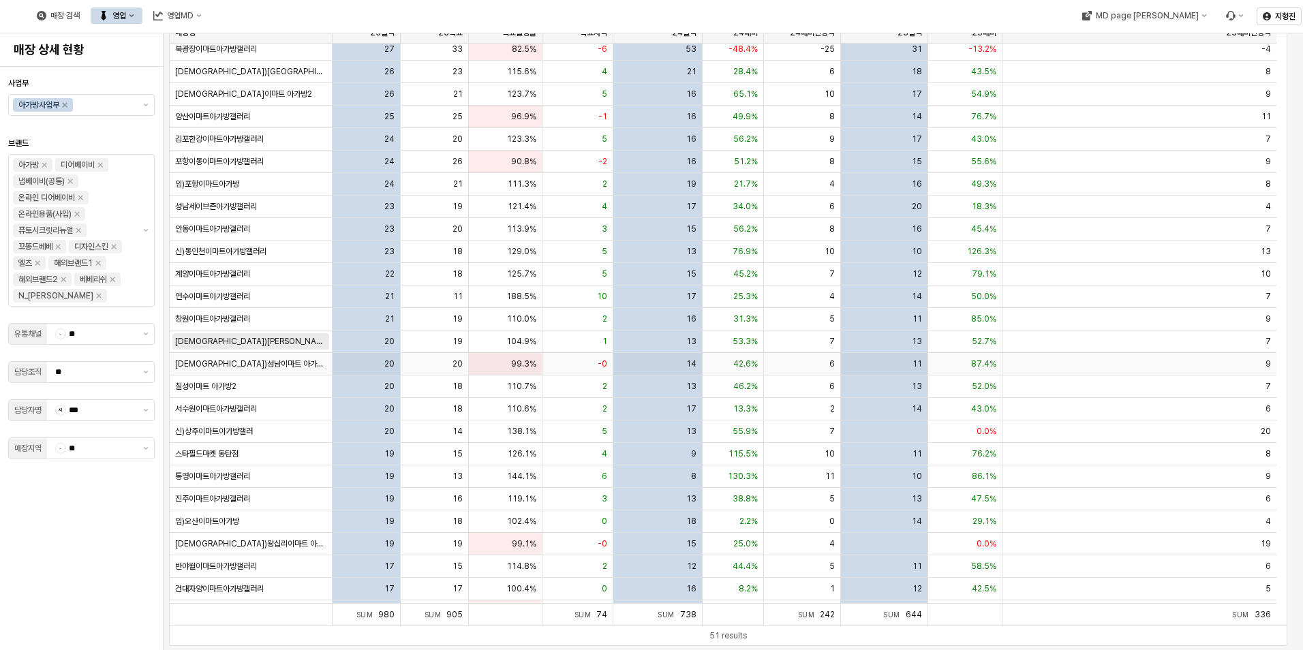
scroll to position [110, 0]
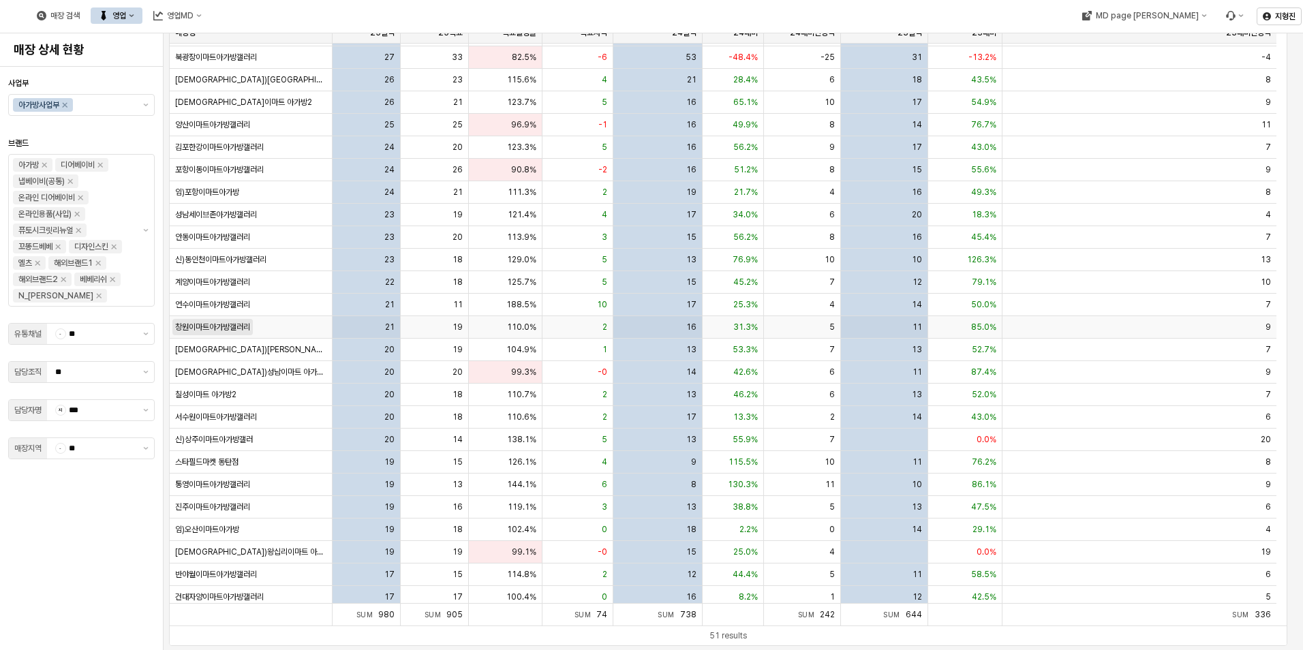
click at [213, 331] on span "창원이마트아가방갤러리" at bounding box center [212, 327] width 75 height 11
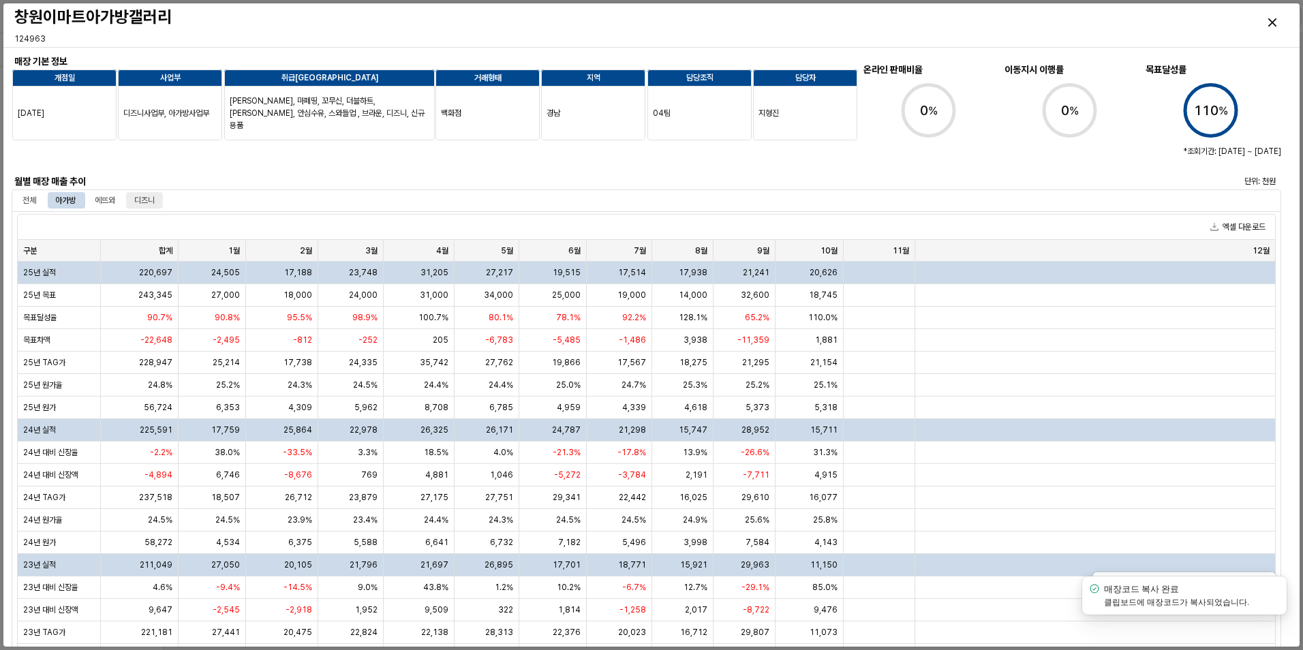
drag, startPoint x: 143, startPoint y: 201, endPoint x: 121, endPoint y: 205, distance: 22.9
click at [143, 202] on div "디즈니" at bounding box center [144, 200] width 20 height 16
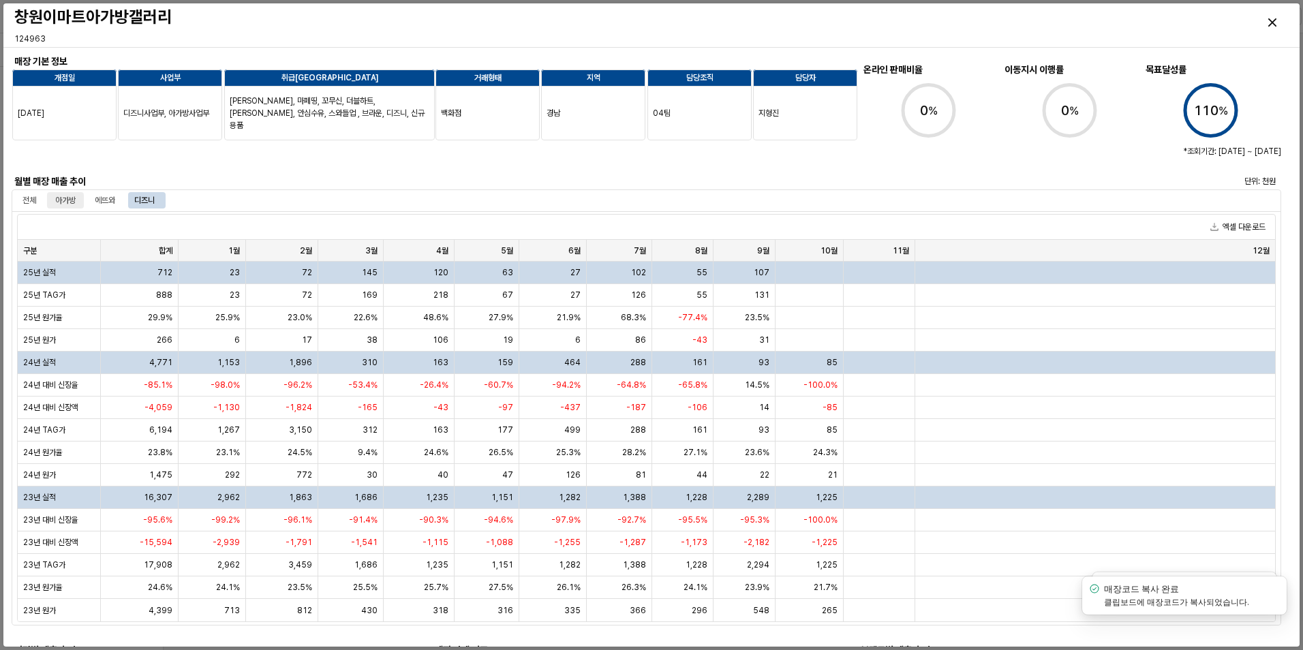
click at [71, 201] on div "아가방" at bounding box center [65, 200] width 20 height 16
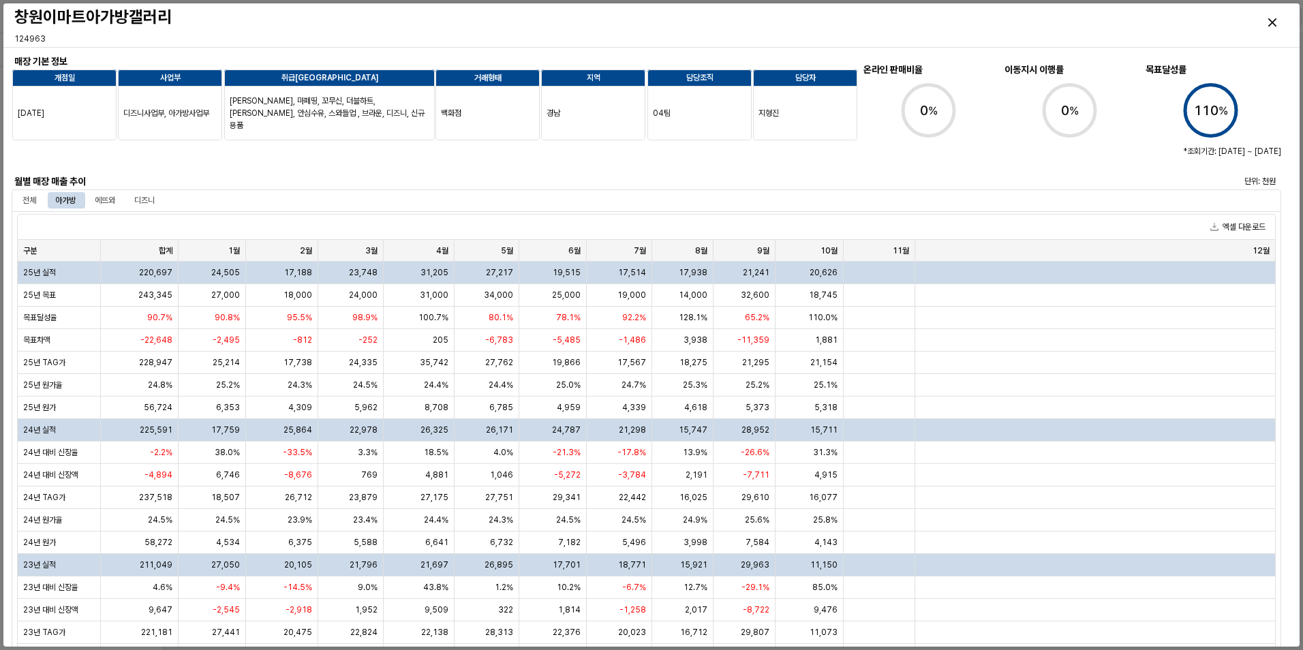
click at [195, 172] on div at bounding box center [382, 156] width 741 height 33
click at [206, 166] on div at bounding box center [382, 156] width 730 height 27
click at [183, 155] on div at bounding box center [382, 156] width 730 height 27
click at [1266, 24] on div "Close" at bounding box center [1271, 22] width 31 height 31
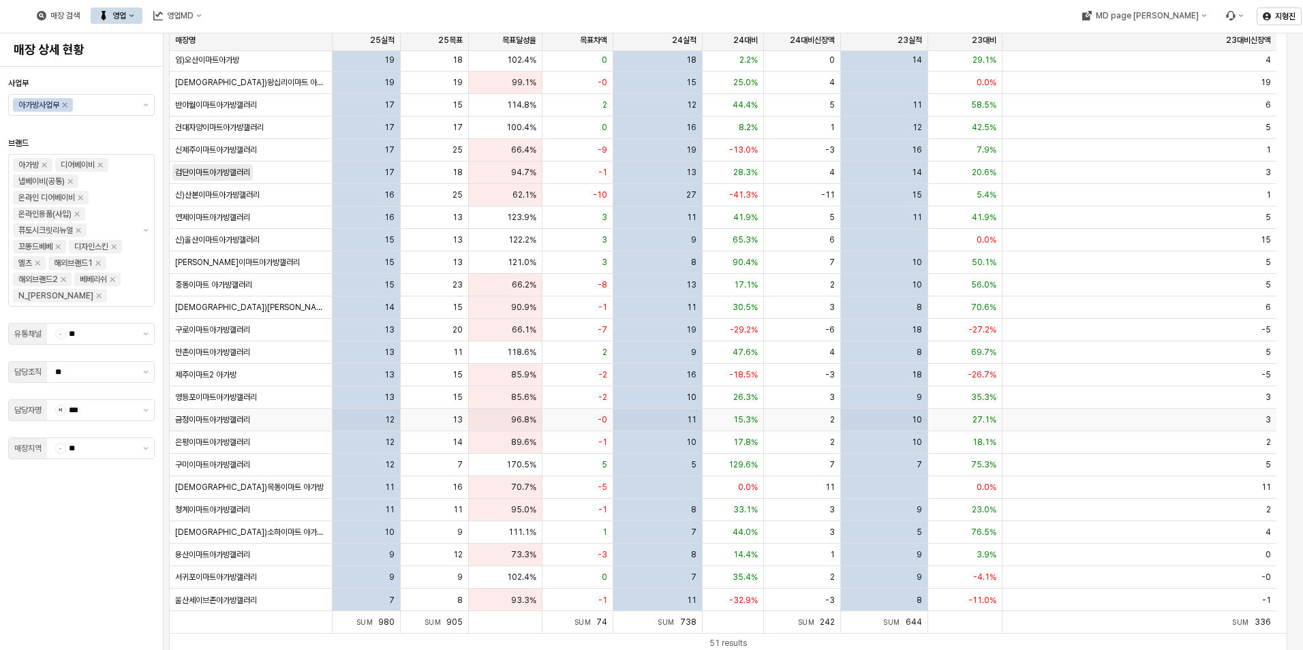
scroll to position [89, 0]
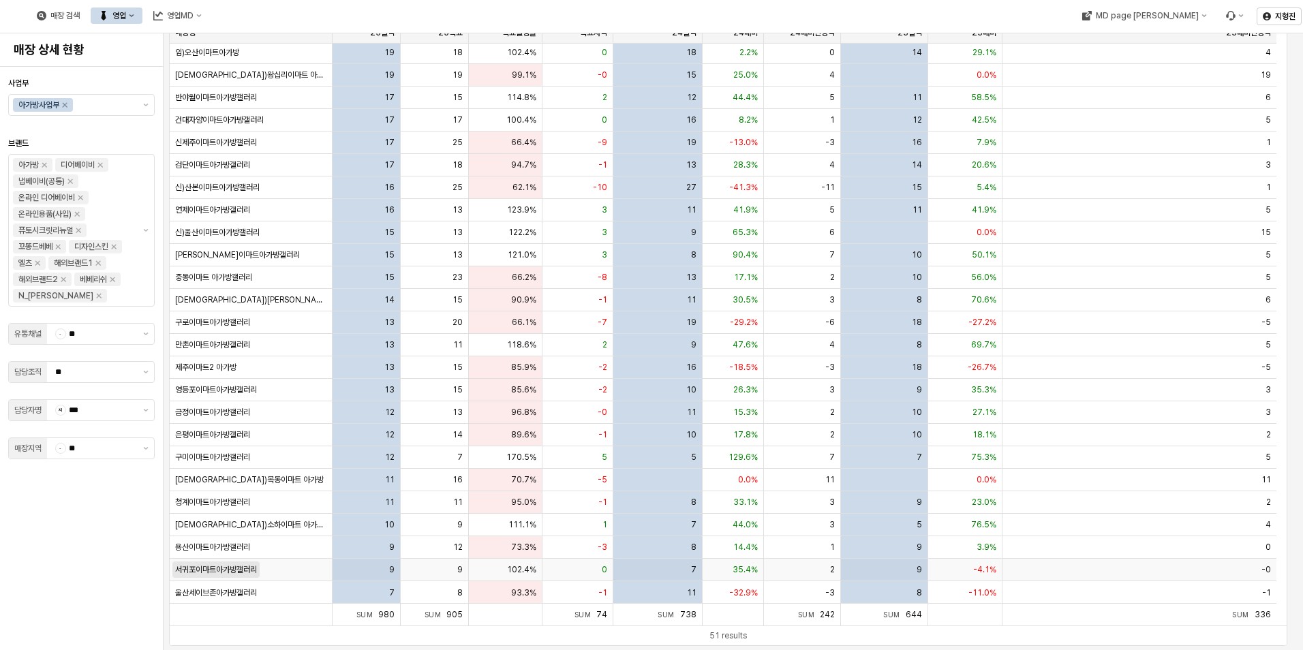
click at [236, 574] on span "서귀포이마트아가방갤러리" at bounding box center [216, 569] width 82 height 11
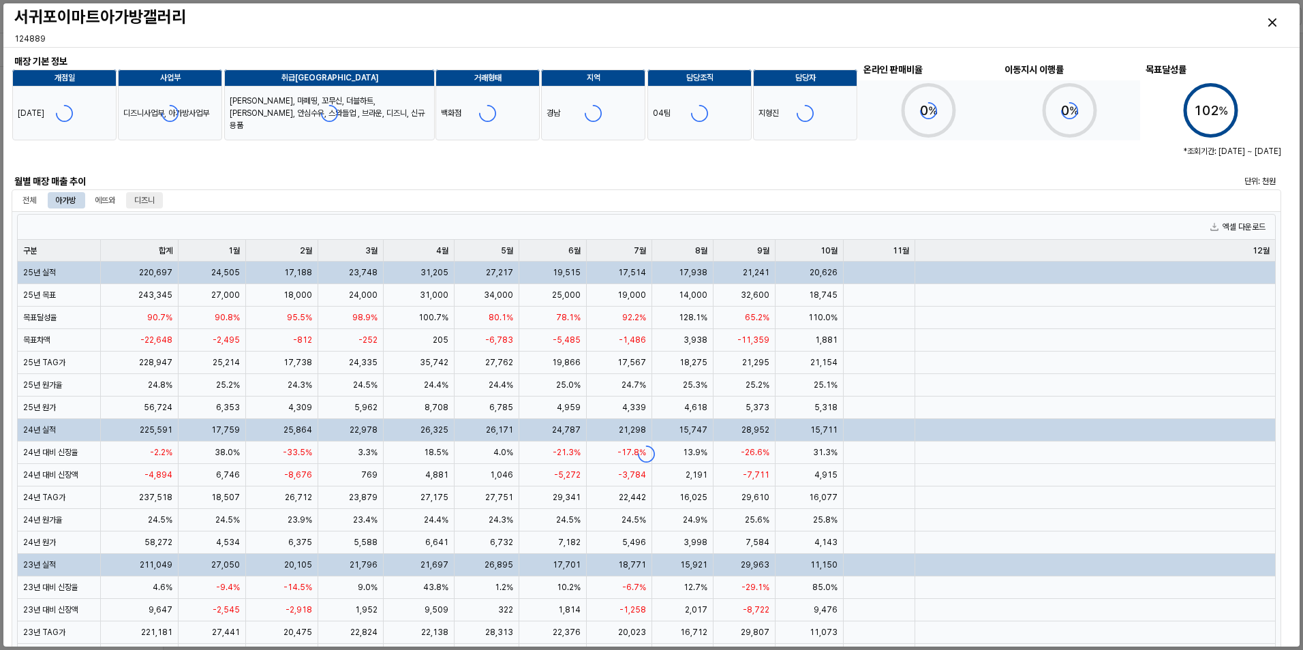
click at [153, 199] on div "디즈니" at bounding box center [144, 200] width 20 height 16
click at [66, 196] on div "아가방" at bounding box center [65, 200] width 20 height 16
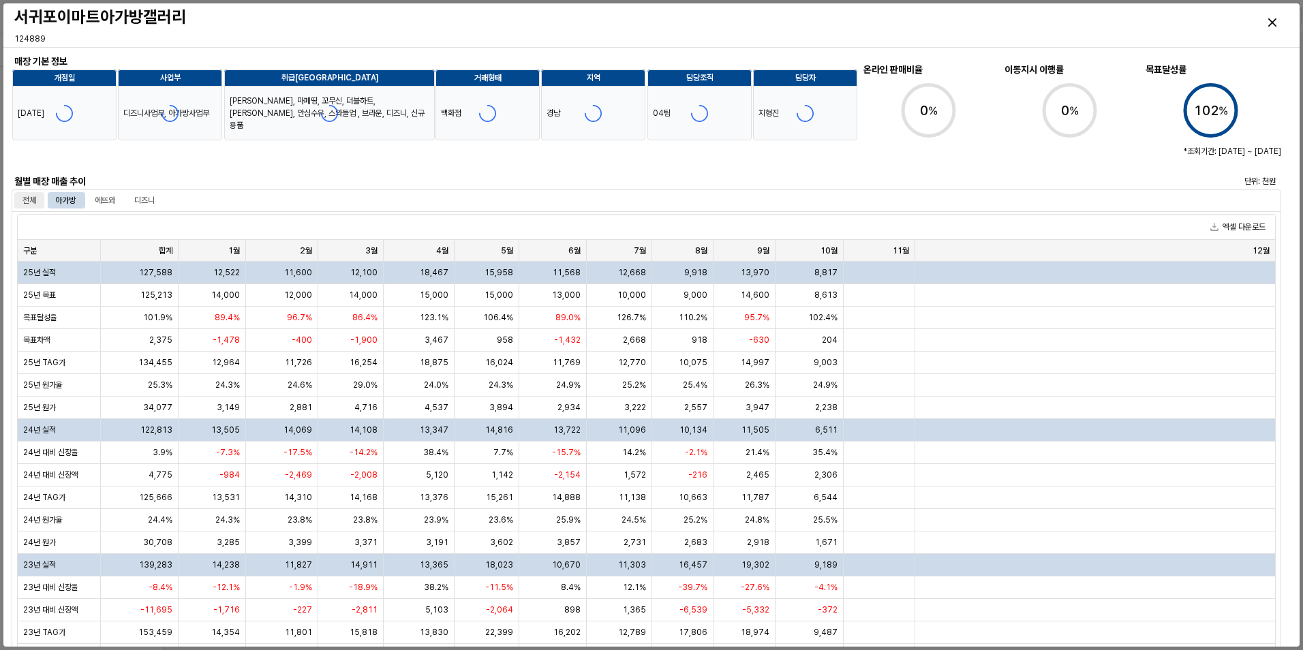
click at [31, 200] on div "전체" at bounding box center [29, 200] width 14 height 16
click at [65, 198] on div "아가방" at bounding box center [65, 200] width 20 height 16
click at [140, 198] on div "디즈니" at bounding box center [144, 200] width 20 height 16
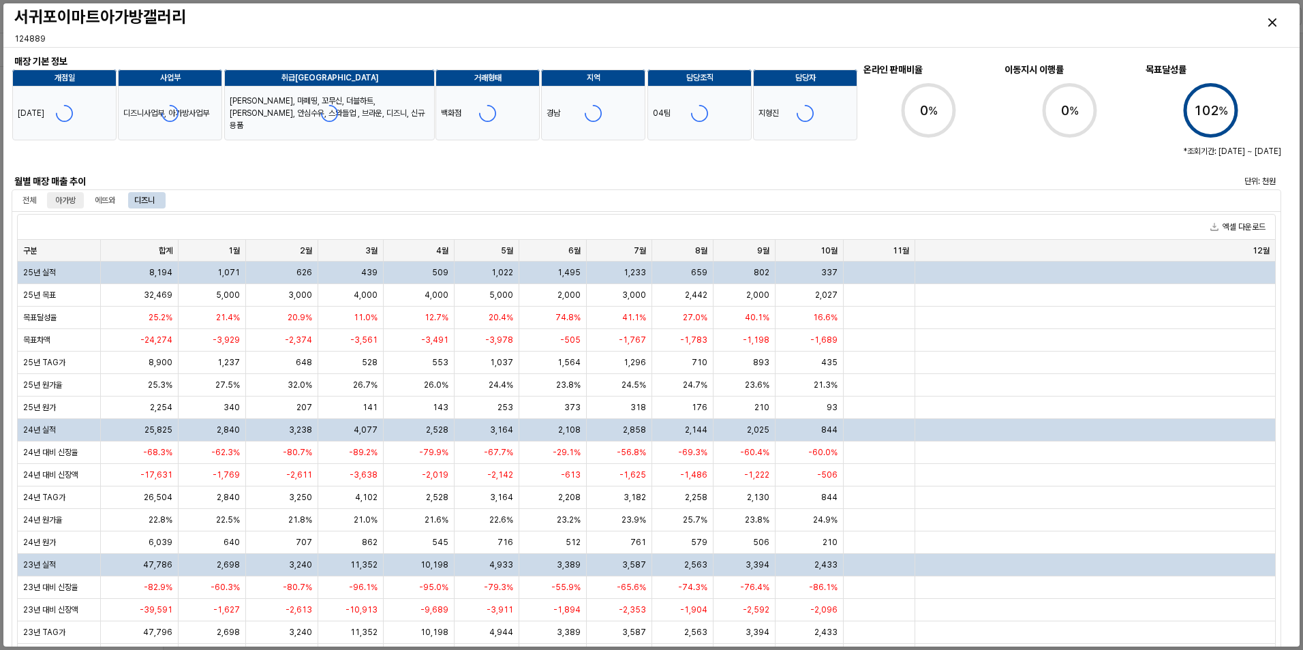
click at [74, 198] on div "아가방" at bounding box center [65, 200] width 20 height 16
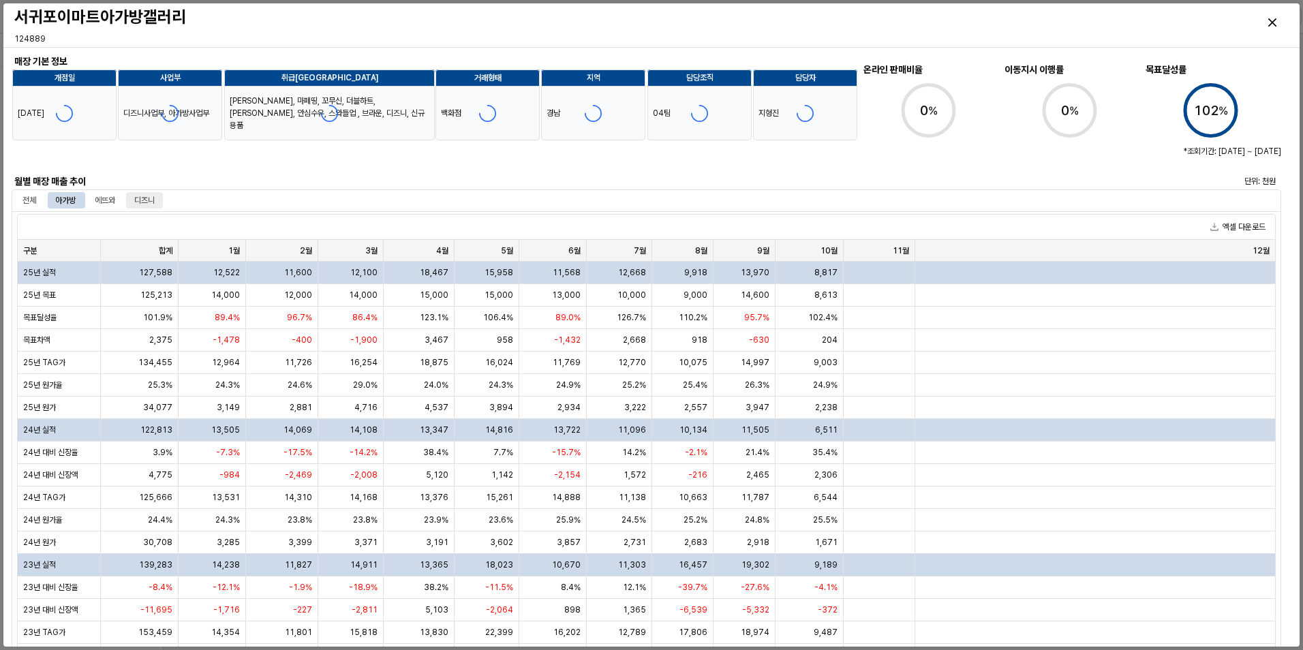
click at [145, 198] on div "디즈니" at bounding box center [144, 200] width 20 height 16
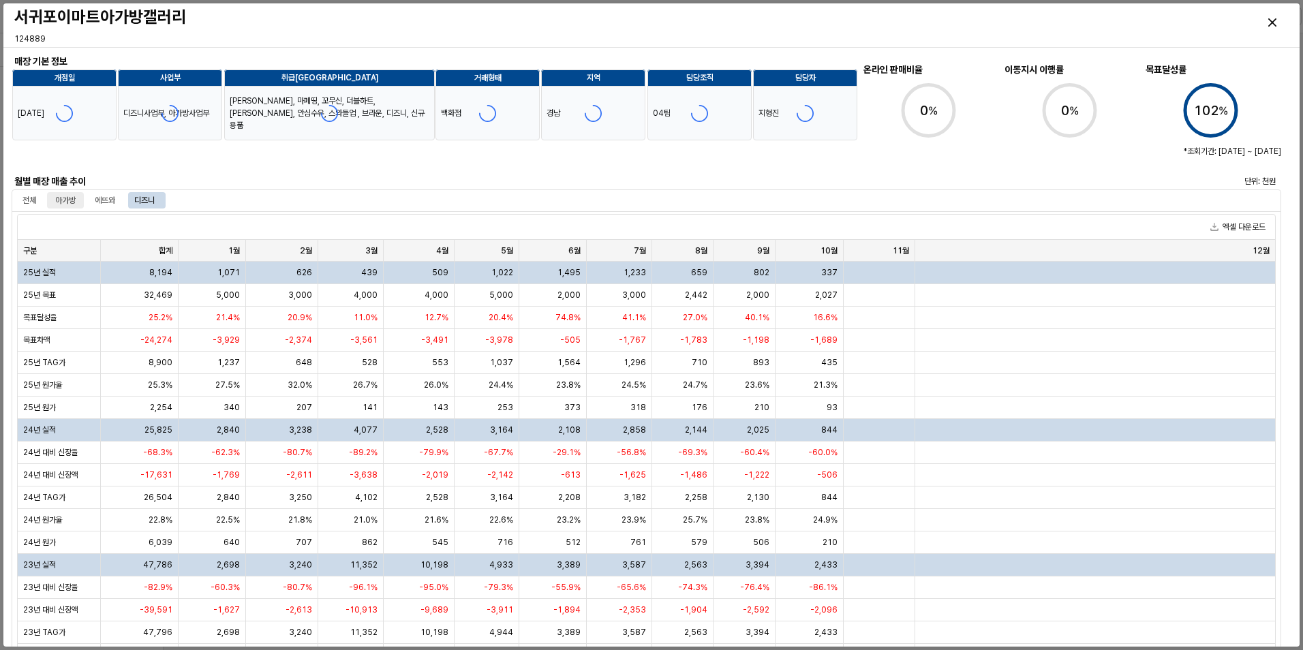
click at [60, 198] on div "아가방" at bounding box center [65, 200] width 20 height 16
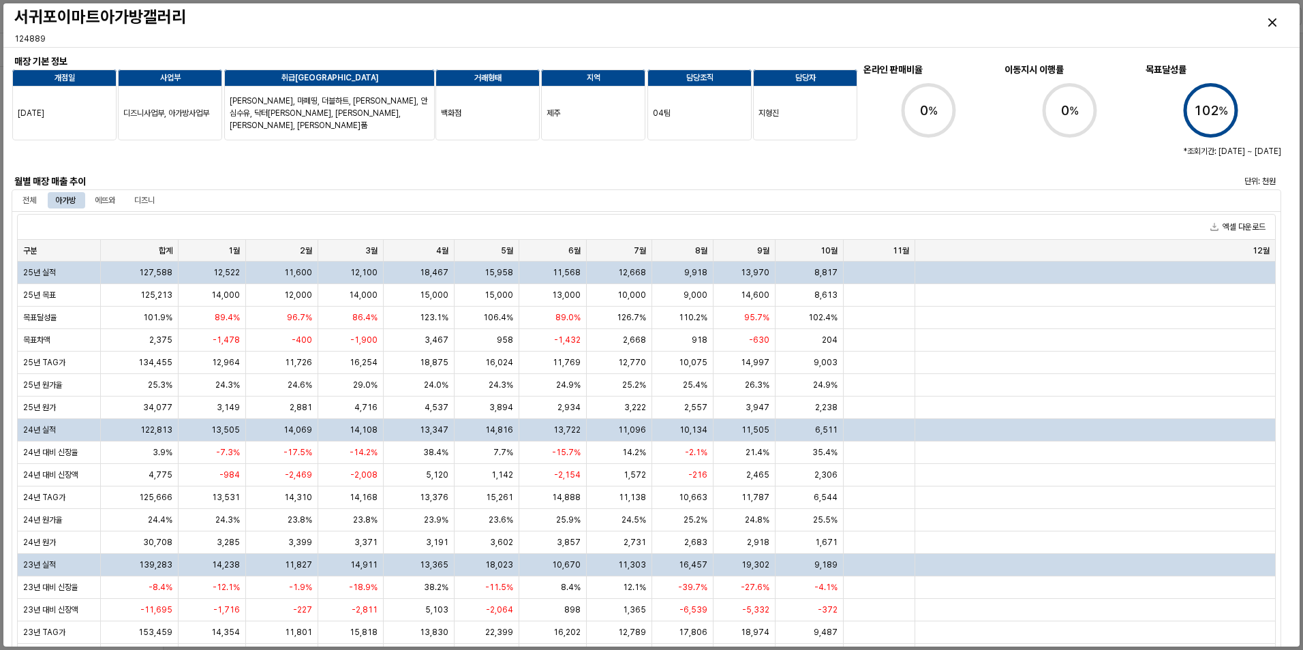
click at [205, 160] on div at bounding box center [382, 156] width 730 height 27
click at [1275, 27] on div "Close" at bounding box center [1271, 22] width 31 height 31
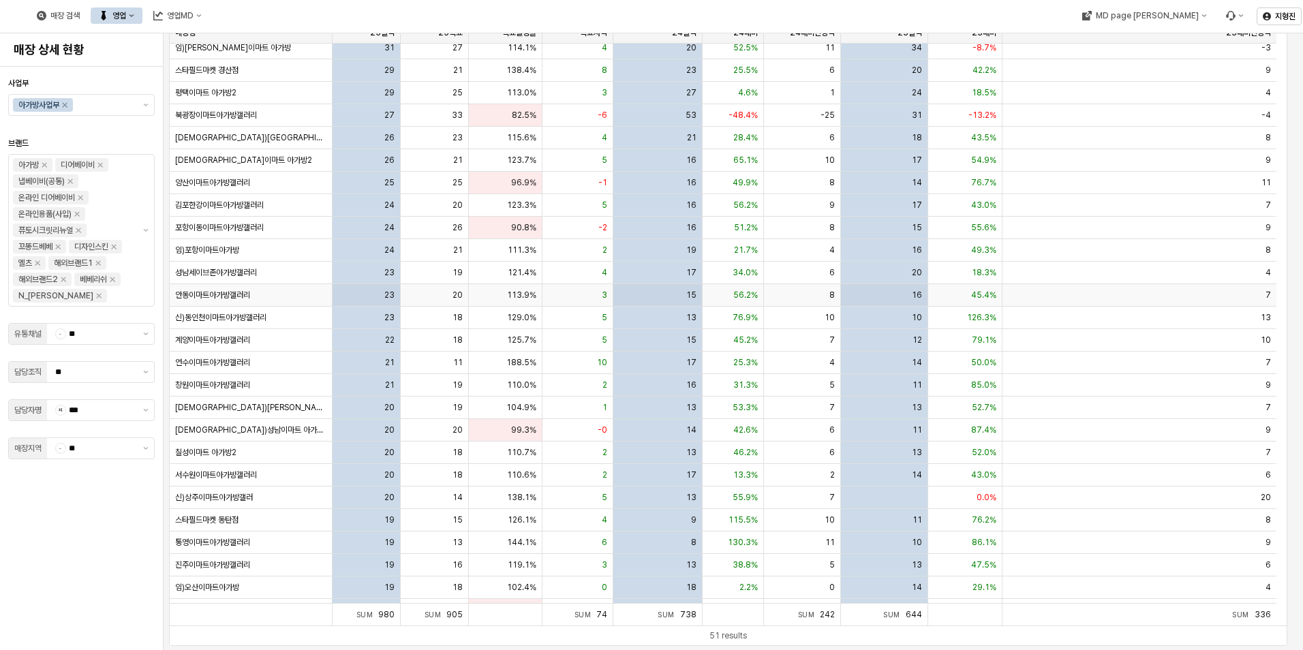
scroll to position [0, 0]
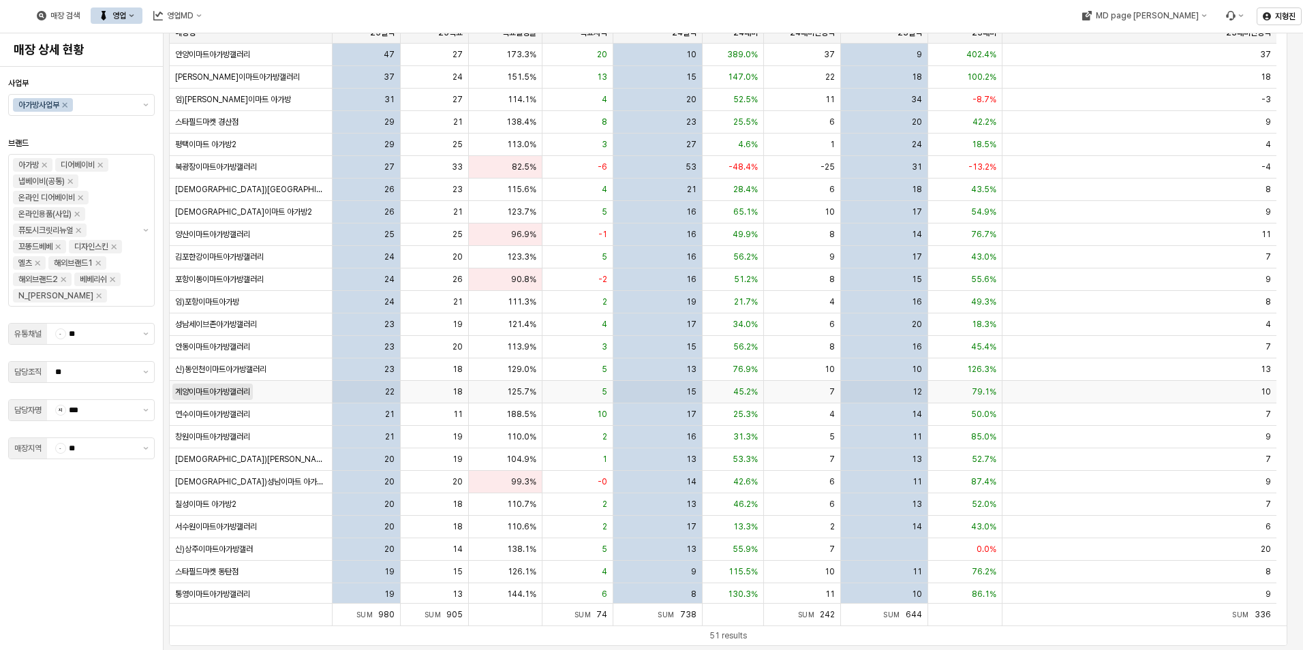
click at [250, 395] on span "계양이마트아가방갤러리" at bounding box center [212, 391] width 75 height 11
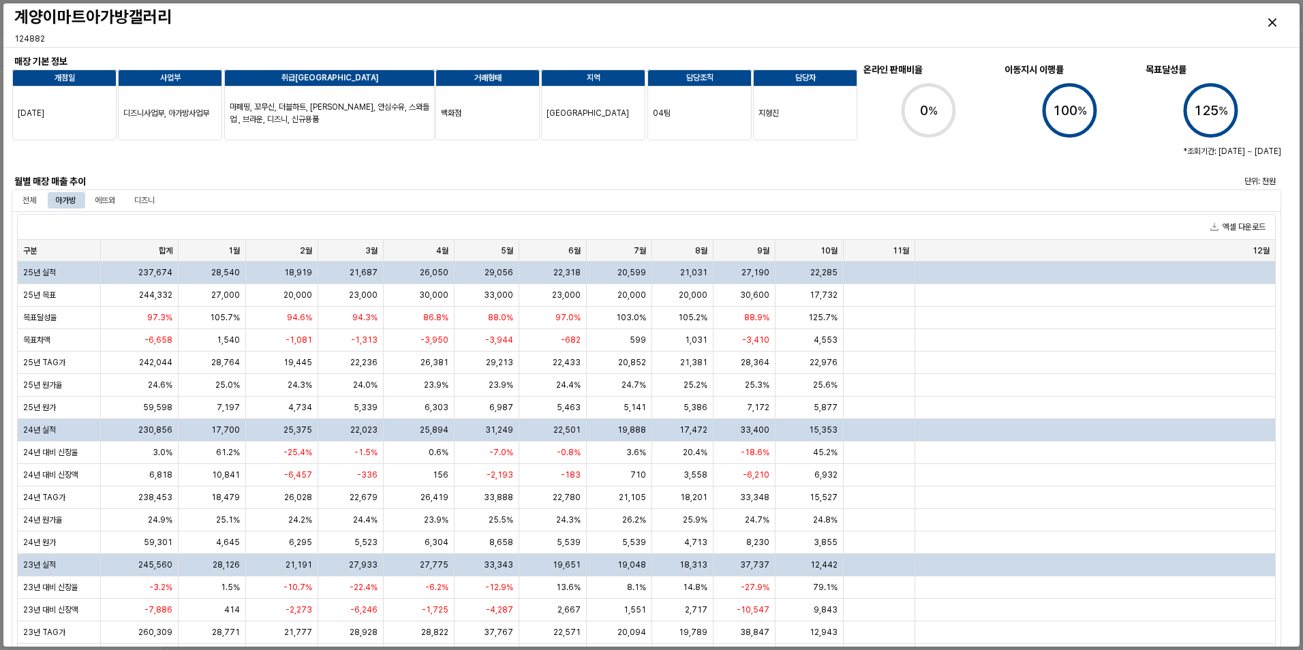
click at [181, 159] on div at bounding box center [382, 156] width 730 height 27
click at [114, 226] on div "엑셀 다운로드" at bounding box center [646, 227] width 1257 height 25
click at [144, 204] on div "디즈니" at bounding box center [144, 200] width 20 height 16
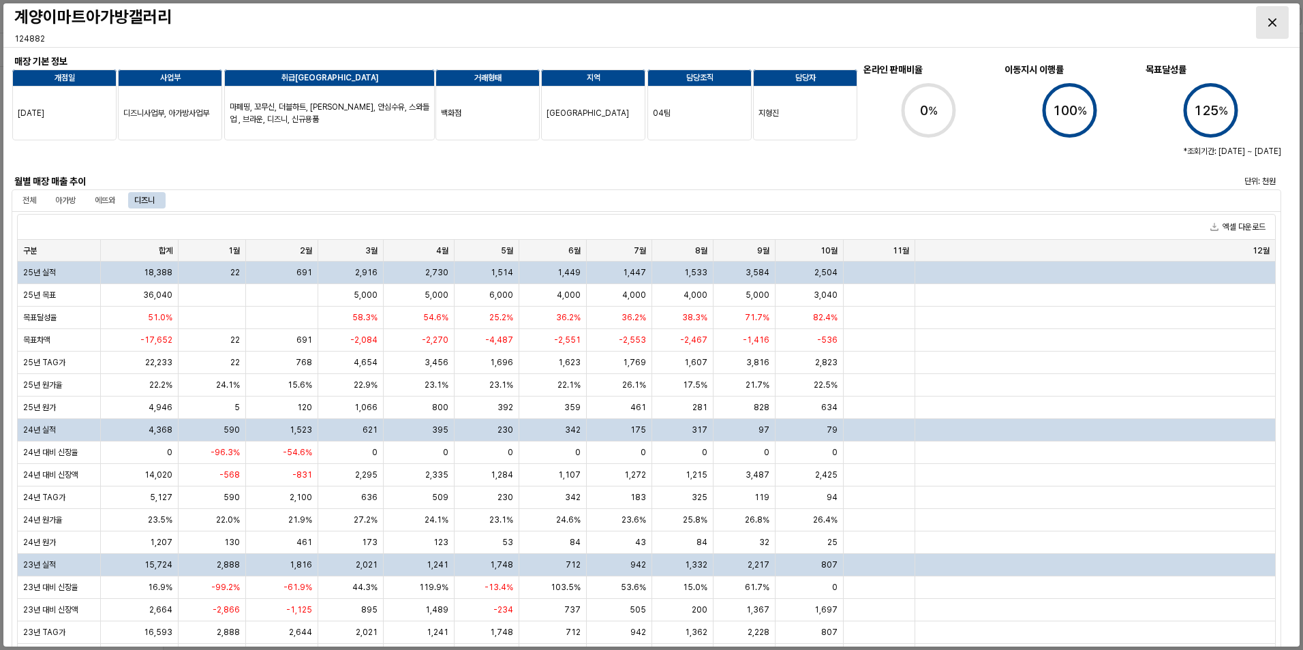
click at [1262, 25] on div "Close" at bounding box center [1271, 22] width 31 height 31
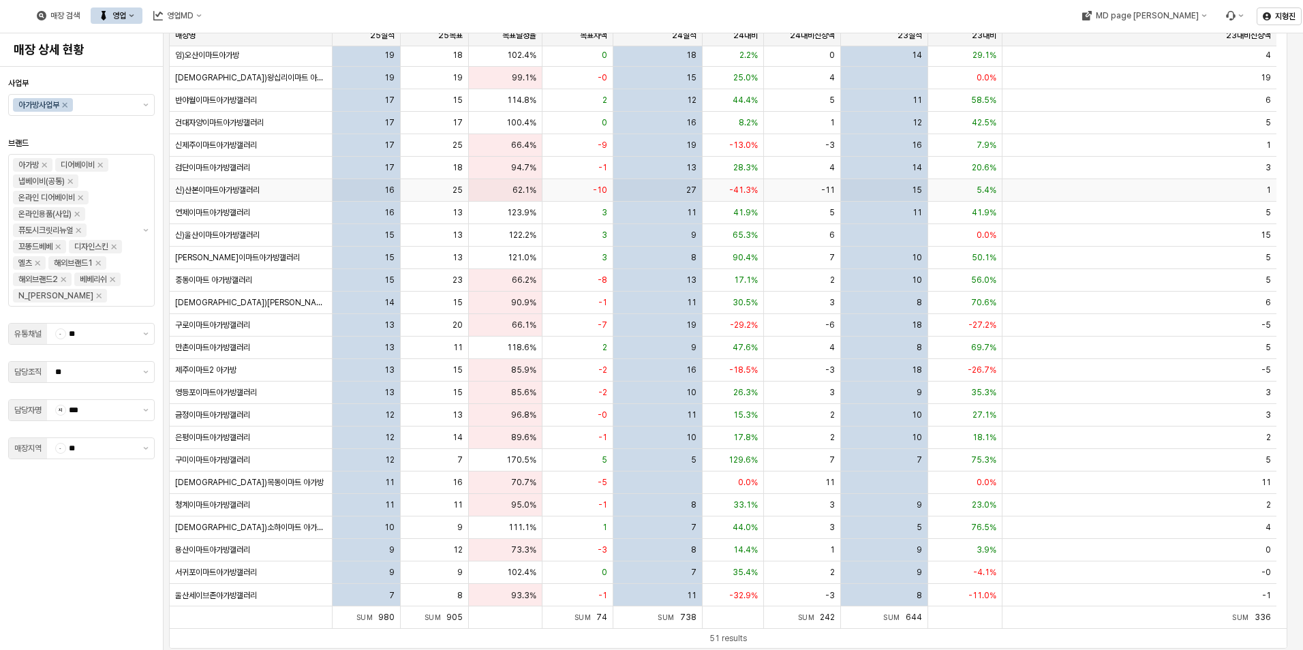
scroll to position [89, 0]
click at [215, 414] on span "금정이마트아가방갤러리" at bounding box center [212, 412] width 75 height 11
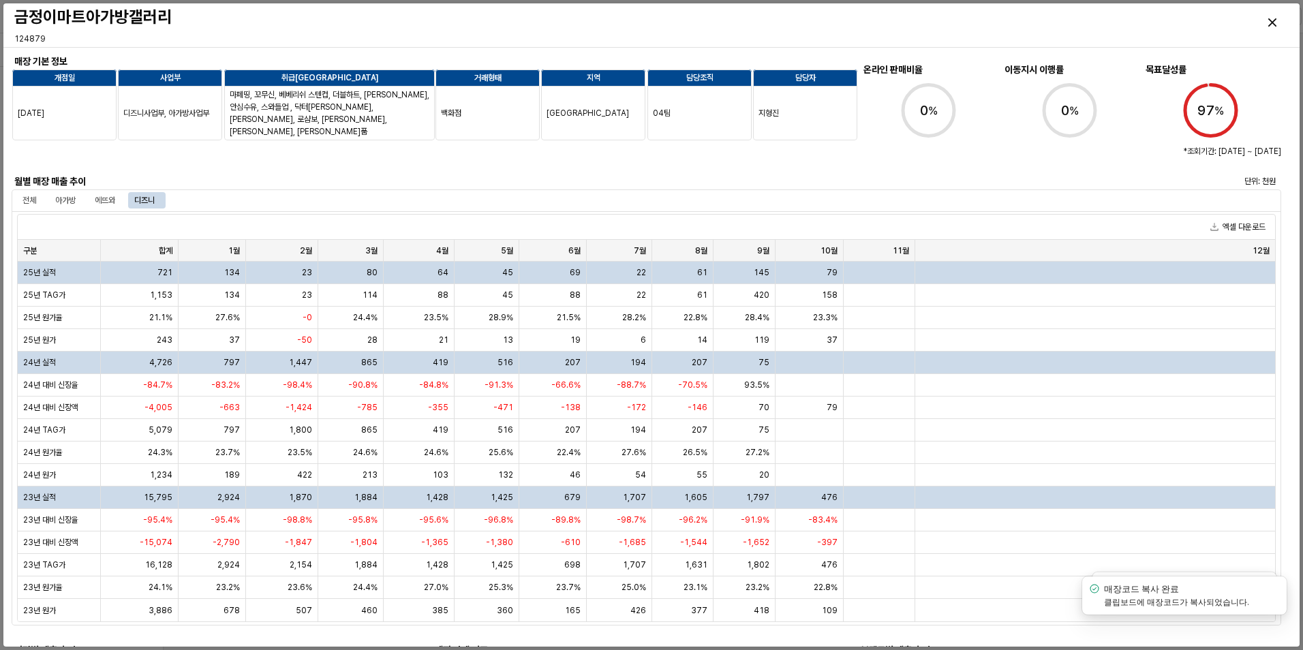
drag, startPoint x: 188, startPoint y: 166, endPoint x: 129, endPoint y: 194, distance: 64.9
click at [188, 166] on div at bounding box center [382, 156] width 730 height 27
click at [76, 202] on div "아가방" at bounding box center [65, 200] width 20 height 16
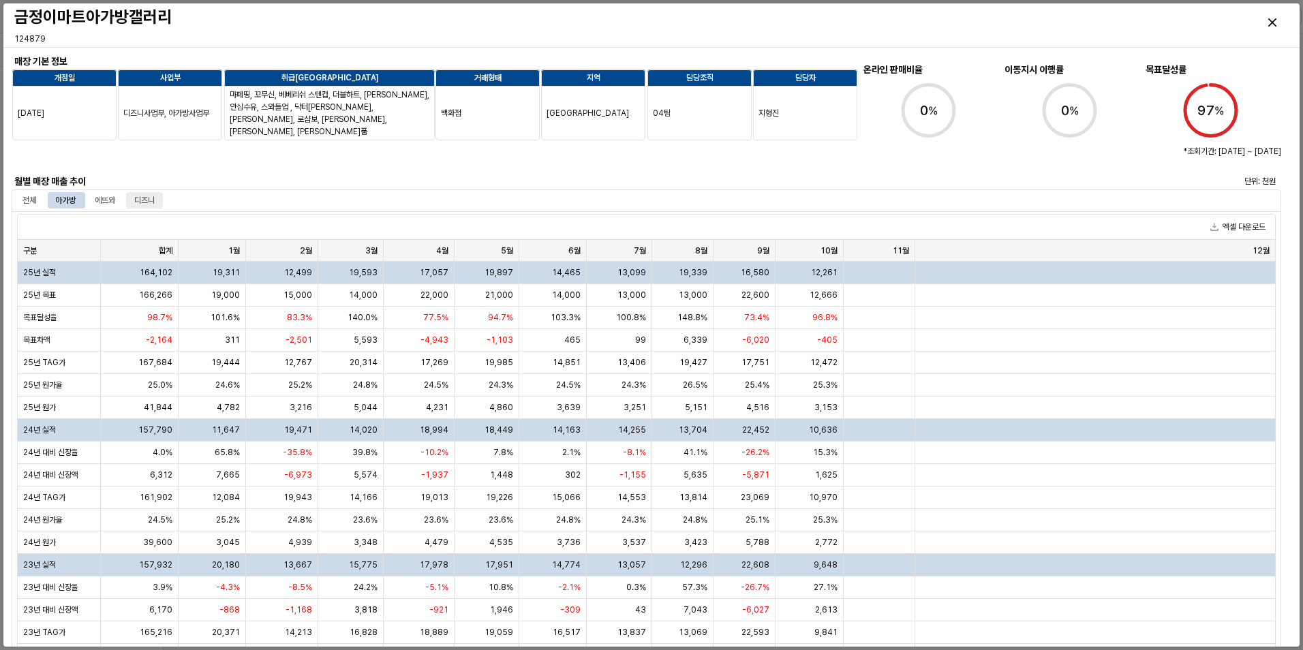
click at [149, 198] on div "디즈니" at bounding box center [144, 200] width 20 height 16
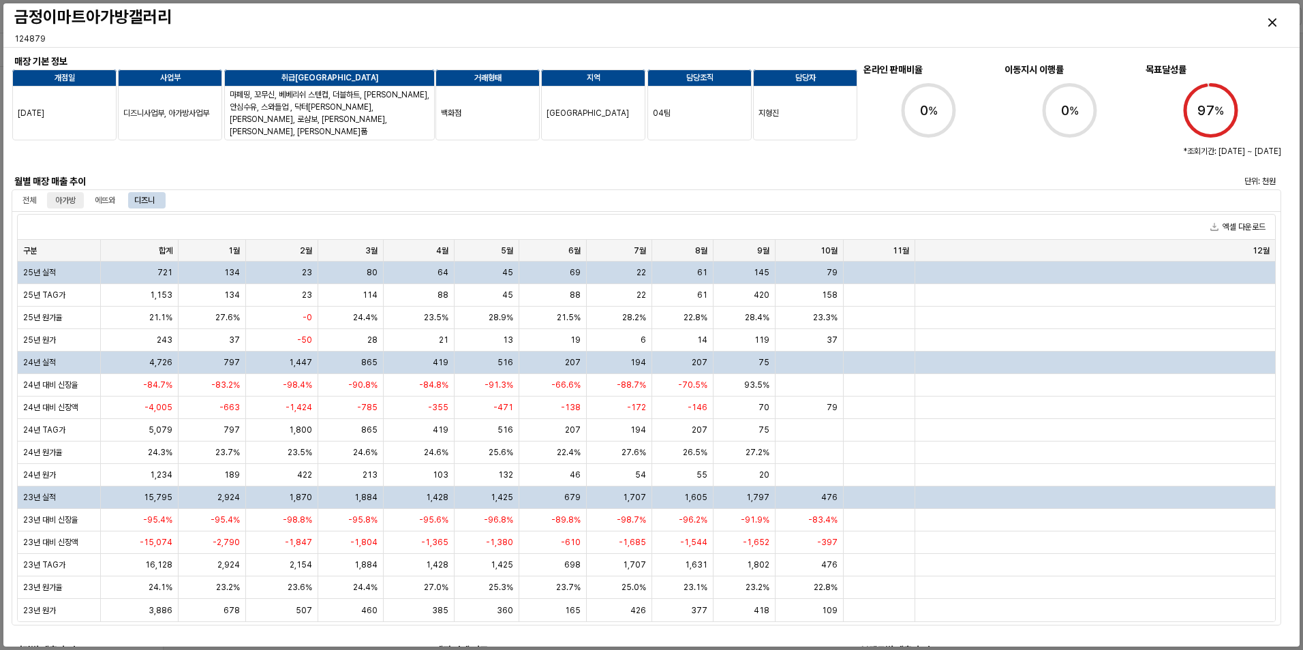
click at [70, 200] on div "아가방" at bounding box center [65, 200] width 20 height 16
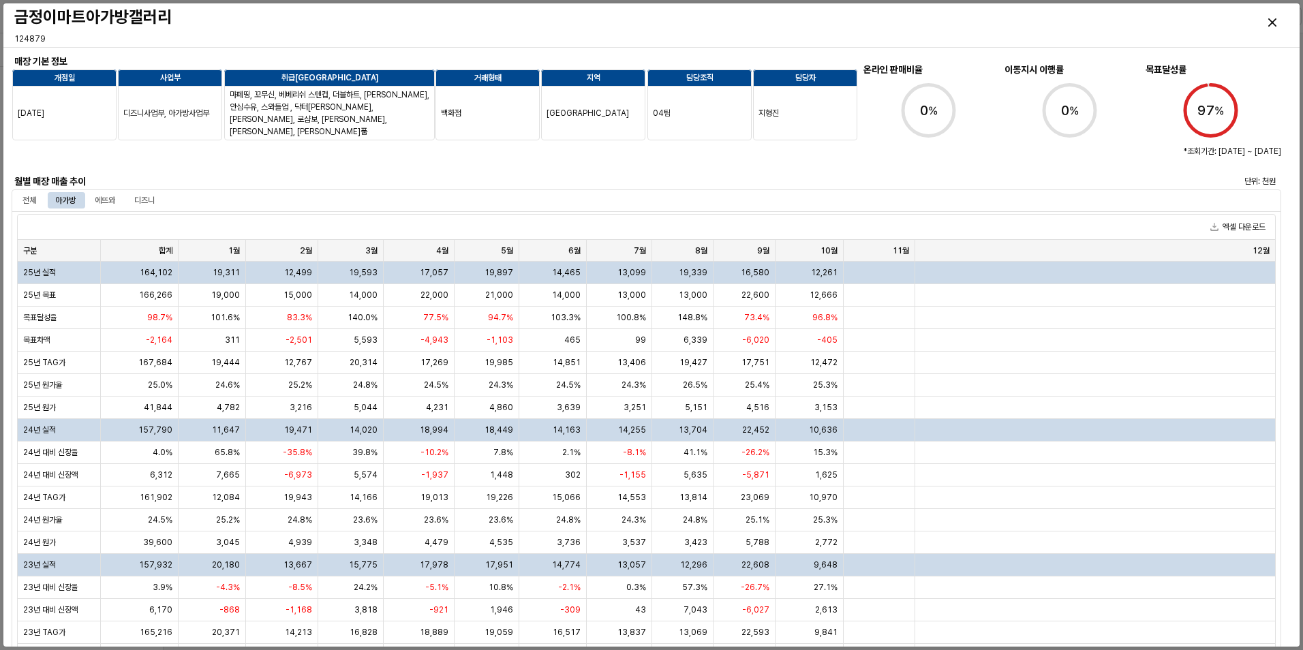
click at [147, 174] on div "월별 매장 매출 추이" at bounding box center [170, 181] width 312 height 16
click at [1267, 16] on div "Close" at bounding box center [1271, 22] width 31 height 31
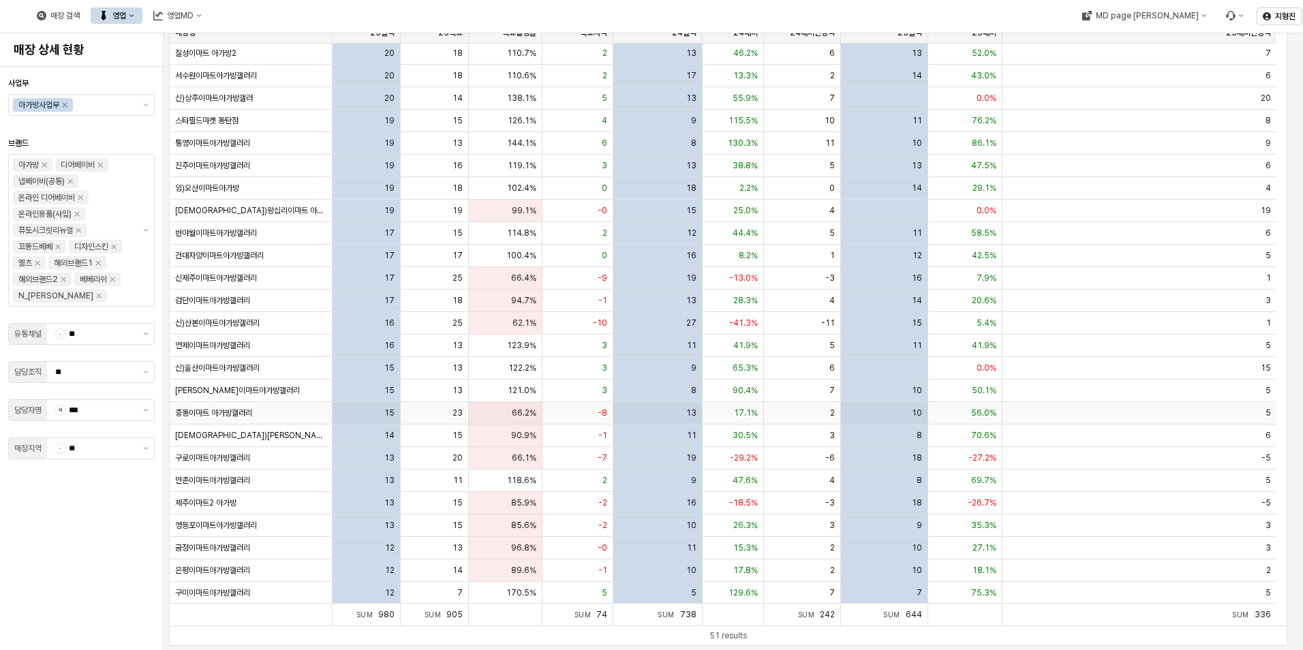
scroll to position [450, 0]
click at [221, 146] on span "통영이마트아가방갤러리" at bounding box center [212, 143] width 75 height 11
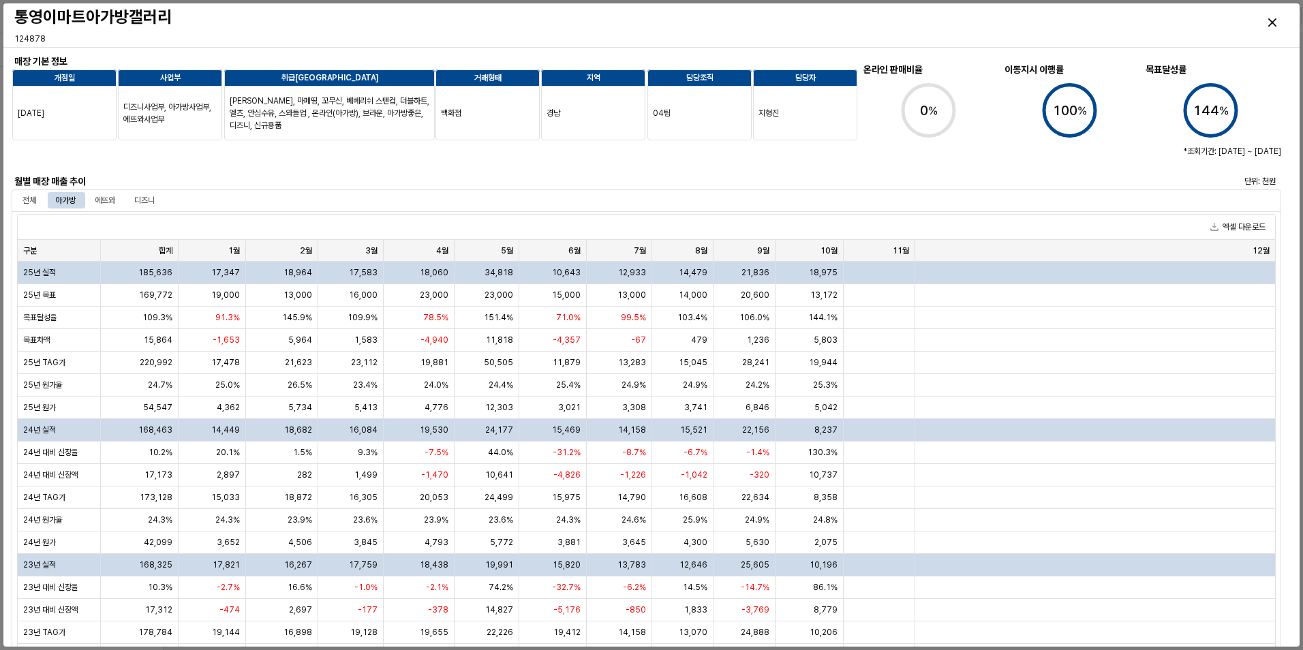
drag, startPoint x: 174, startPoint y: 153, endPoint x: 193, endPoint y: 157, distance: 19.7
click at [174, 153] on div at bounding box center [382, 156] width 730 height 27
drag, startPoint x: 531, startPoint y: 22, endPoint x: 544, endPoint y: 24, distance: 13.8
click at [531, 22] on h3 "통영이마트아가방갤러리" at bounding box center [490, 16] width 953 height 19
click at [1271, 20] on icon "Close" at bounding box center [1272, 22] width 8 height 8
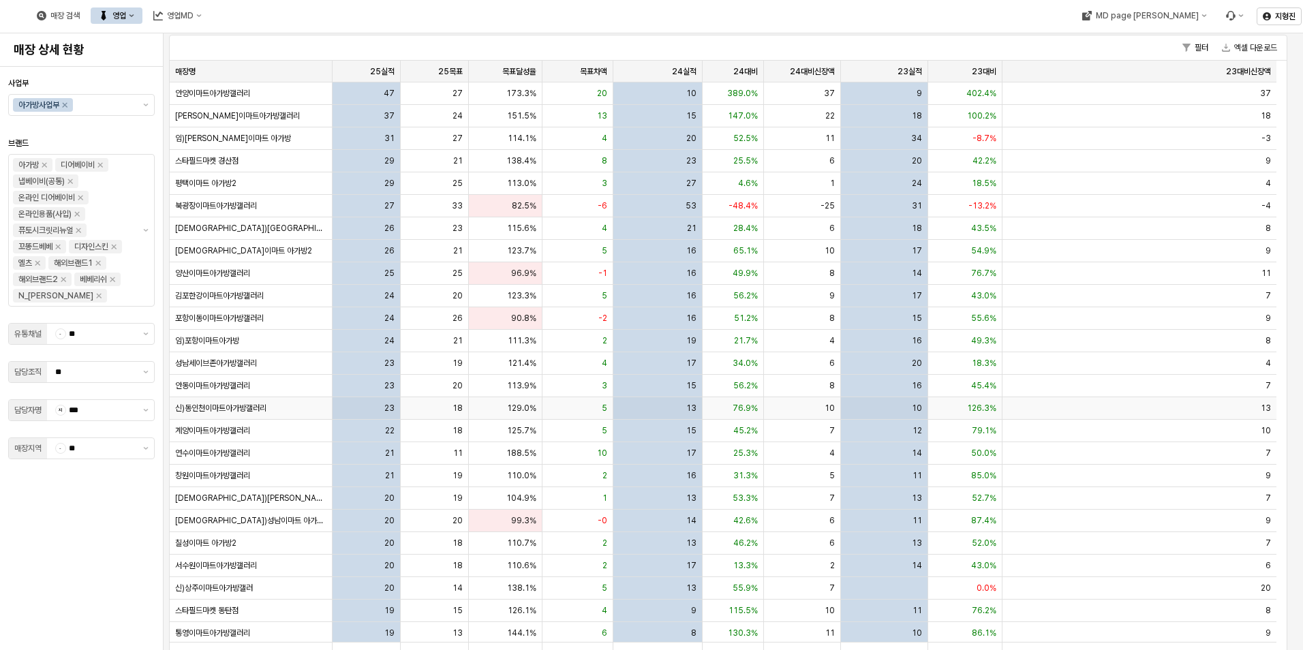
scroll to position [21, 0]
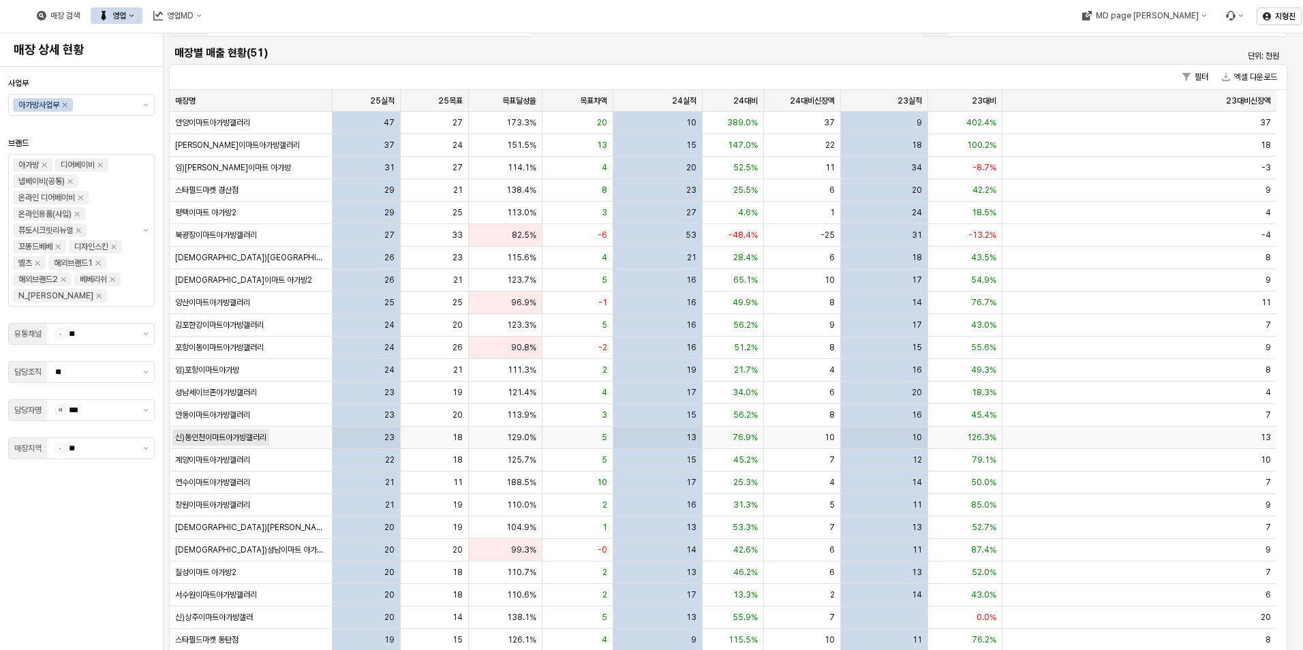
click at [257, 441] on span "신)동인천이마트아가방갤러리" at bounding box center [220, 437] width 91 height 11
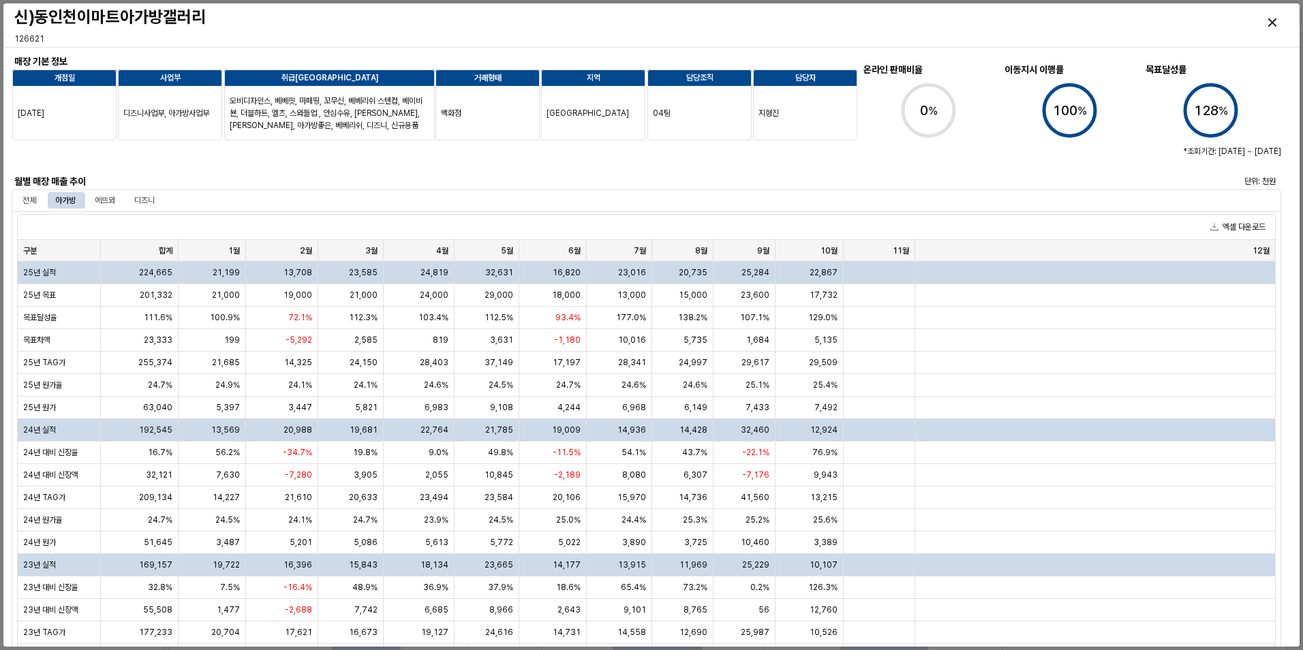
drag, startPoint x: 434, startPoint y: 185, endPoint x: 442, endPoint y: 182, distance: 8.0
click at [1265, 19] on div "Close" at bounding box center [1271, 22] width 31 height 31
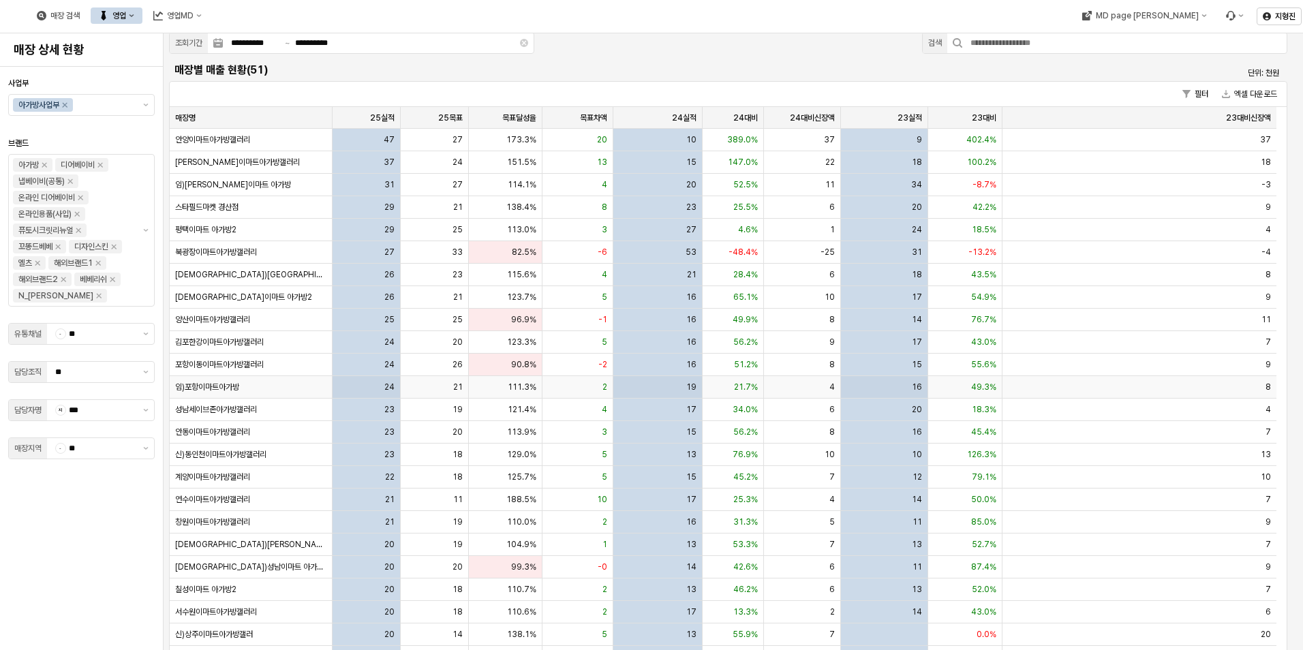
scroll to position [0, 0]
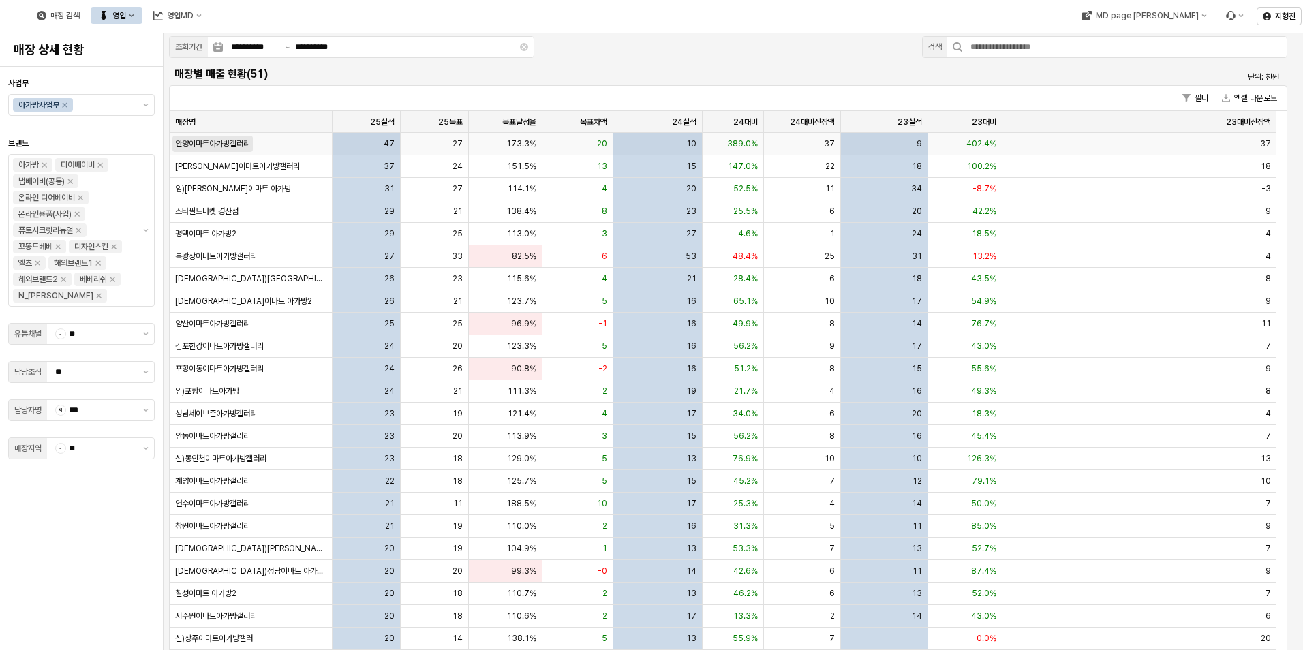
click at [241, 147] on span "안양이마트아가방갤러리" at bounding box center [212, 143] width 75 height 11
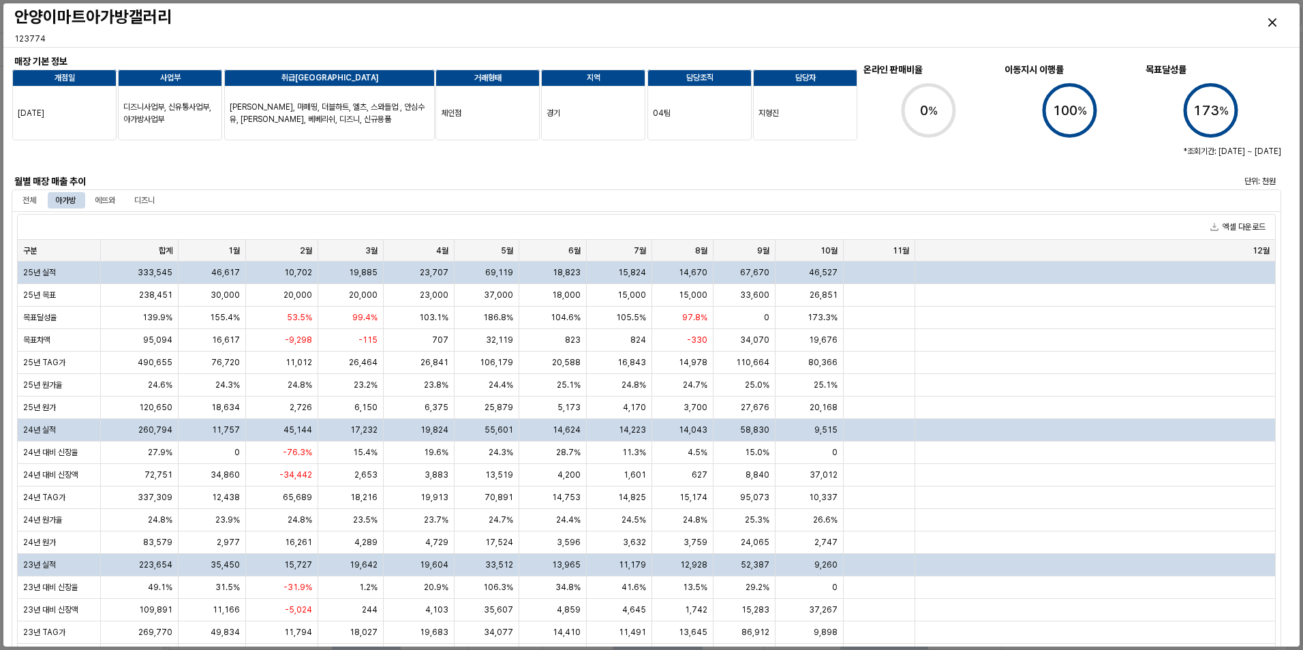
click at [183, 166] on div at bounding box center [382, 156] width 730 height 27
click at [152, 202] on div "디즈니" at bounding box center [144, 200] width 20 height 16
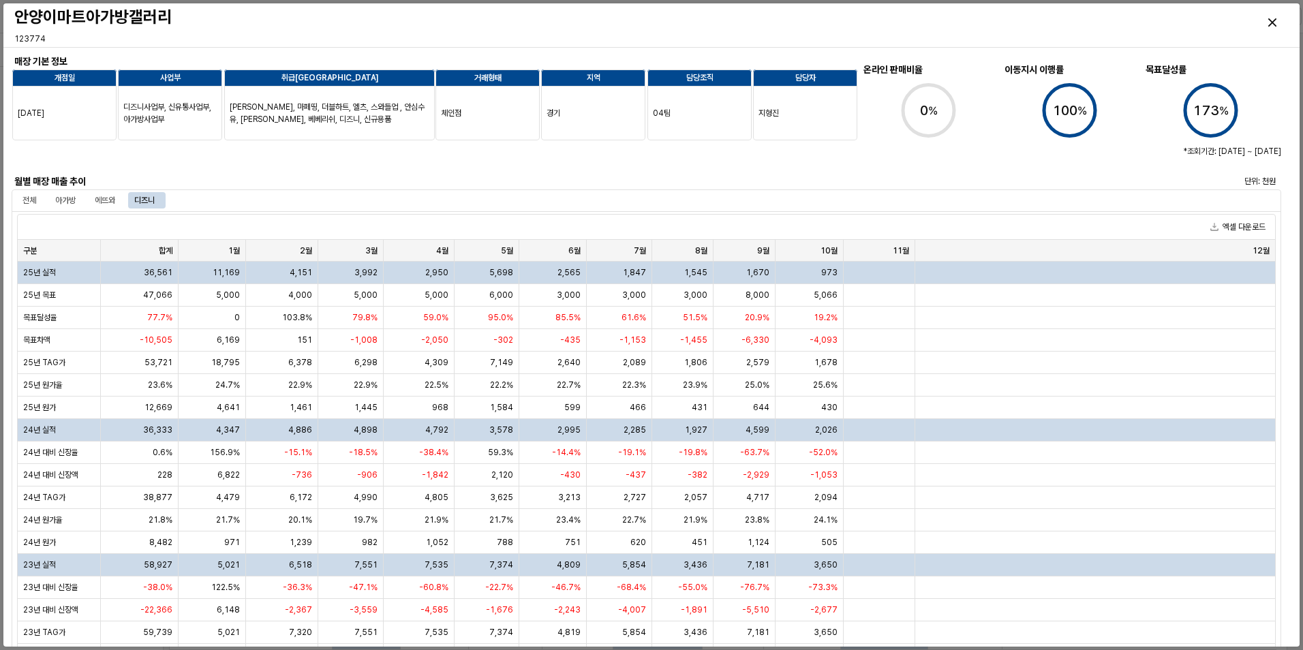
click at [362, 159] on div at bounding box center [382, 156] width 730 height 27
click at [1283, 29] on div "Close" at bounding box center [1271, 22] width 31 height 31
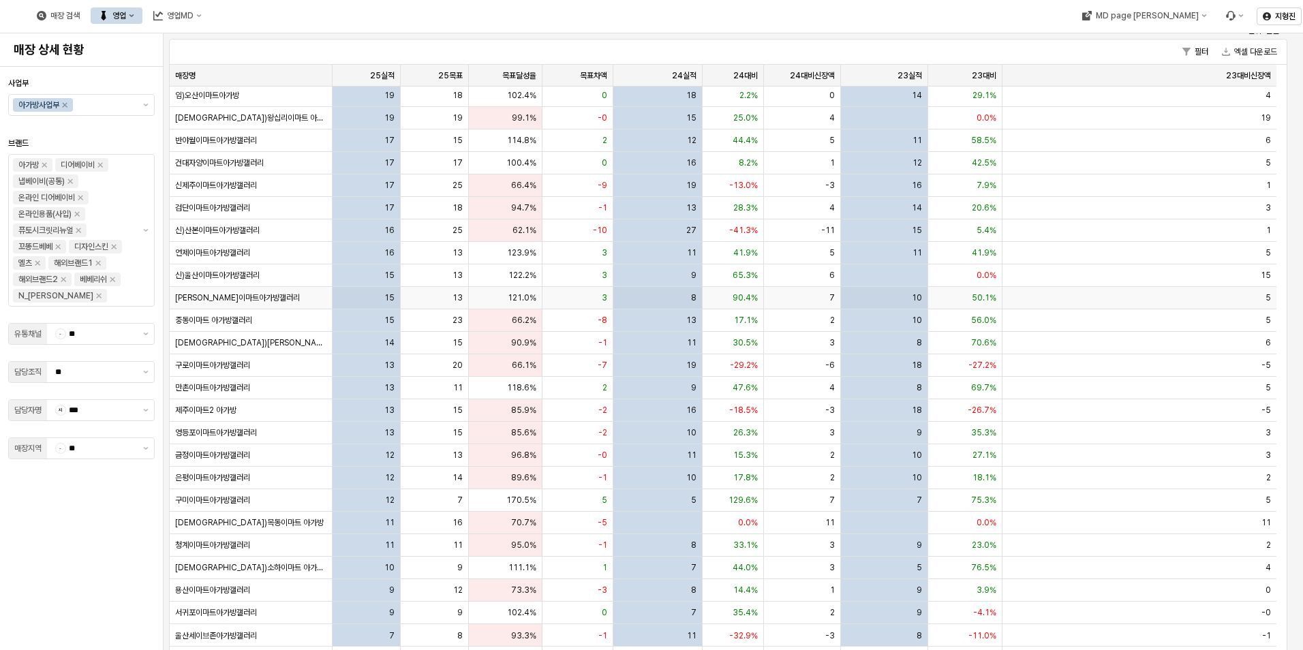
scroll to position [68, 0]
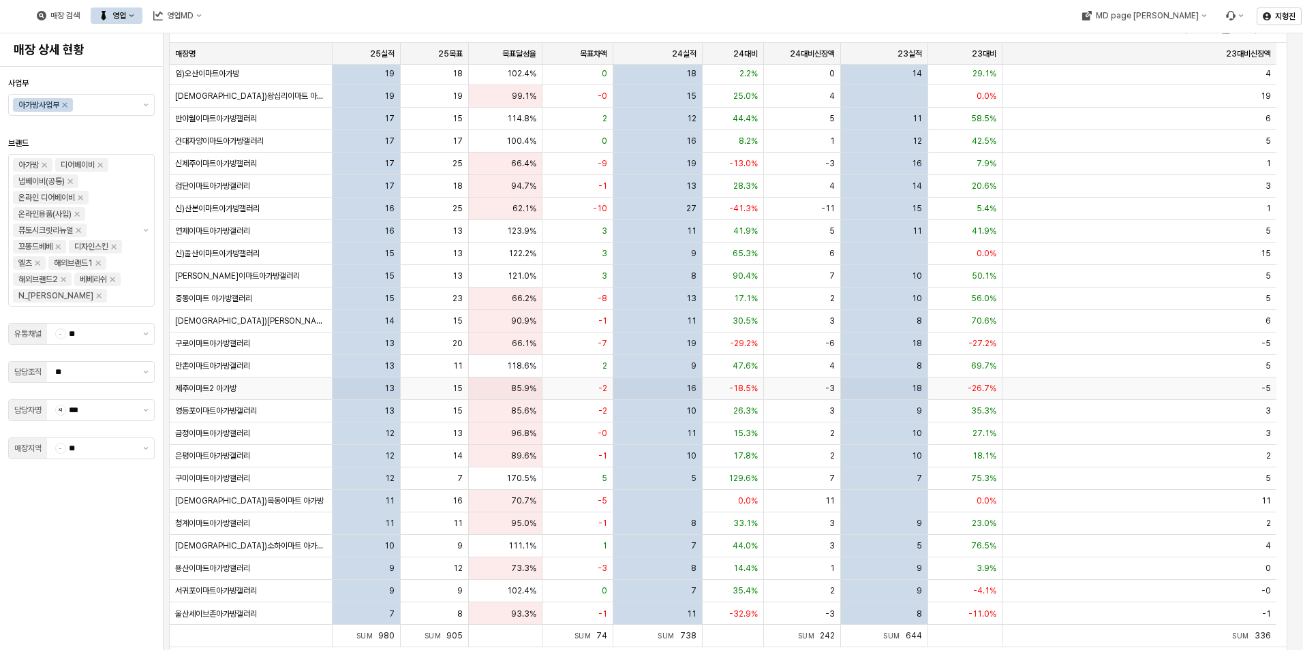
click at [264, 390] on div "제주이마트2 아가방" at bounding box center [251, 388] width 163 height 22
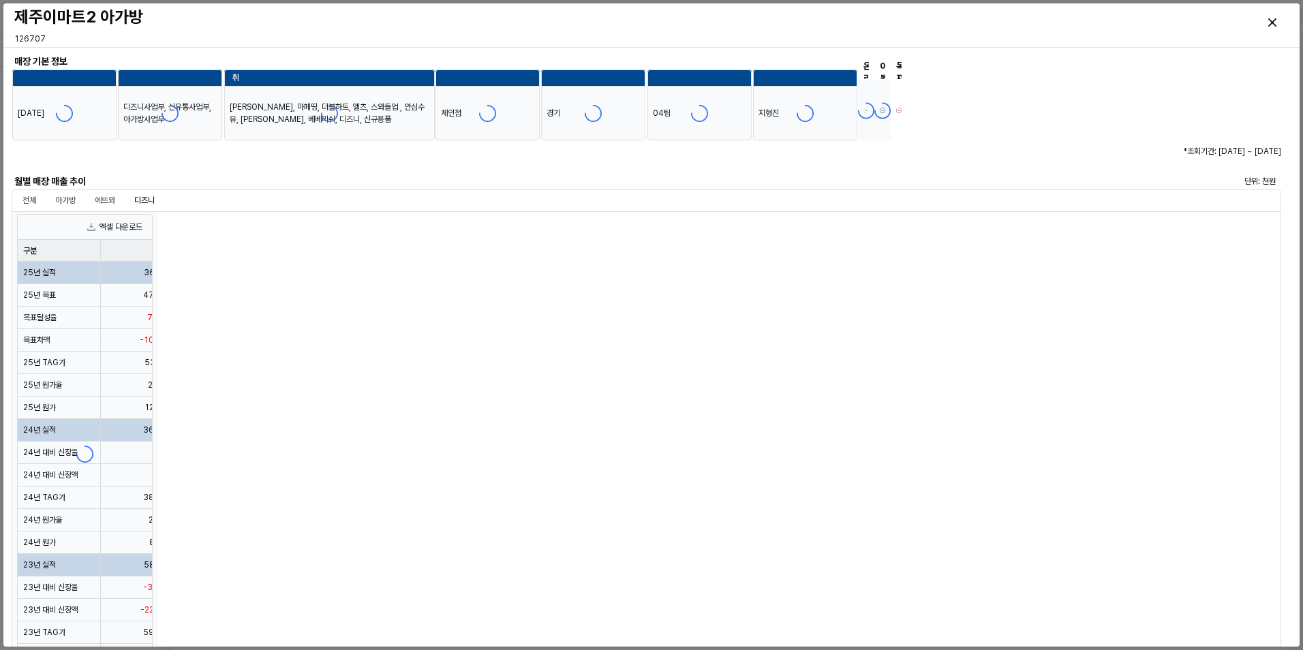
click at [158, 389] on div at bounding box center [85, 453] width 146 height 485
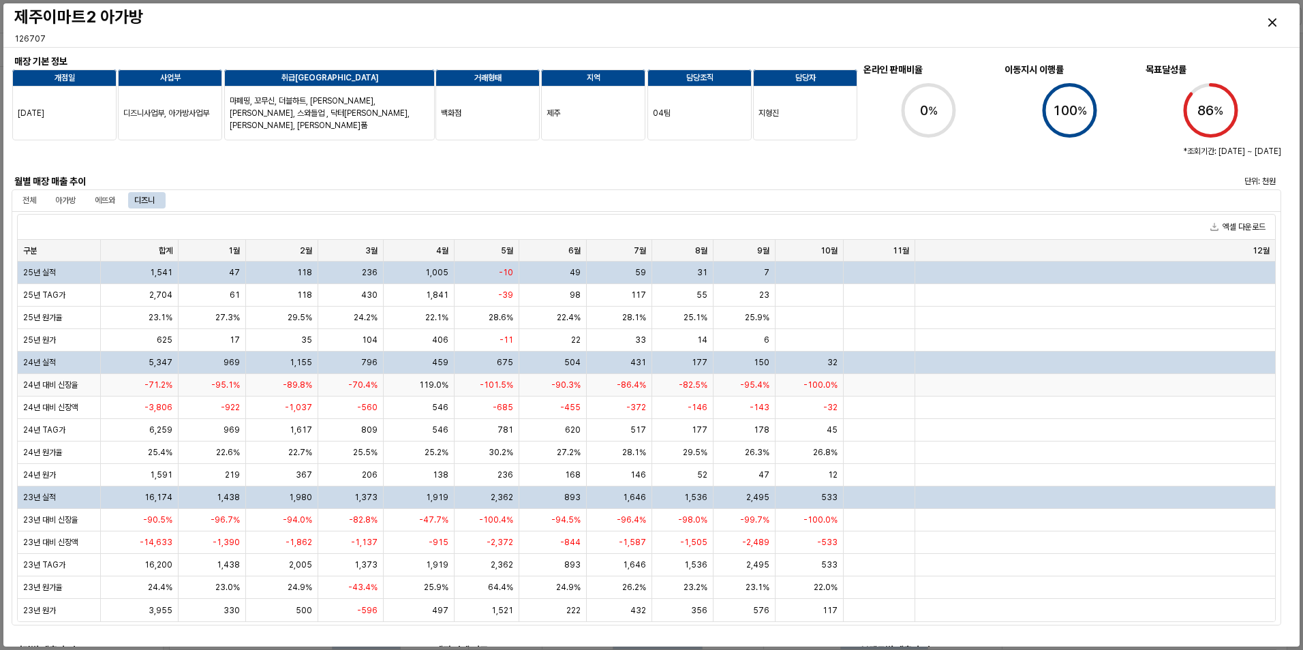
scroll to position [587, 0]
click at [1269, 25] on icon "Close" at bounding box center [1272, 22] width 8 height 8
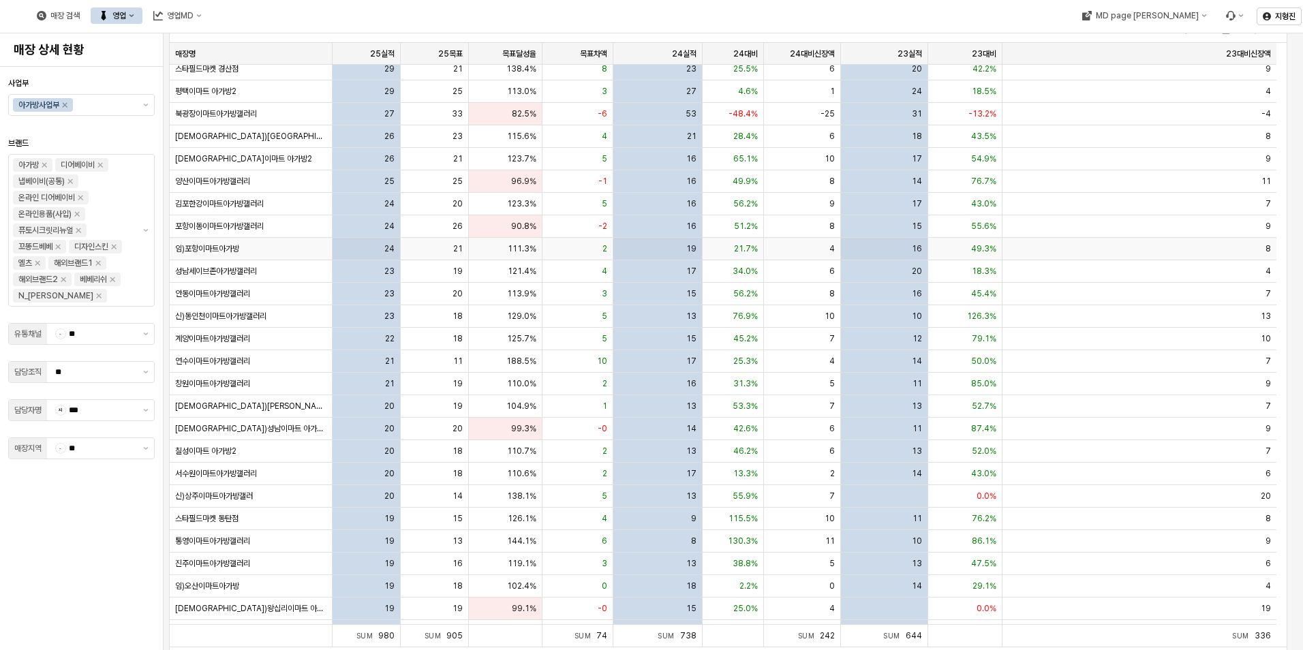
scroll to position [0, 0]
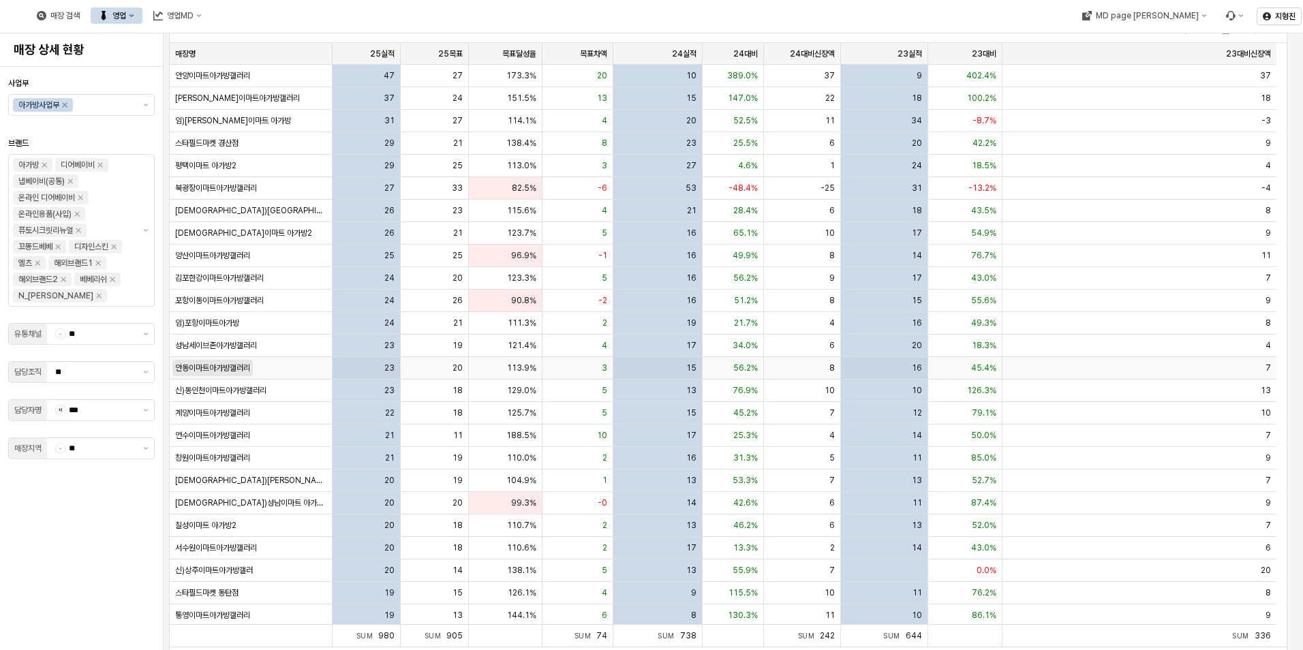
click at [224, 372] on span "안동이마트아가방갤러리" at bounding box center [212, 367] width 75 height 11
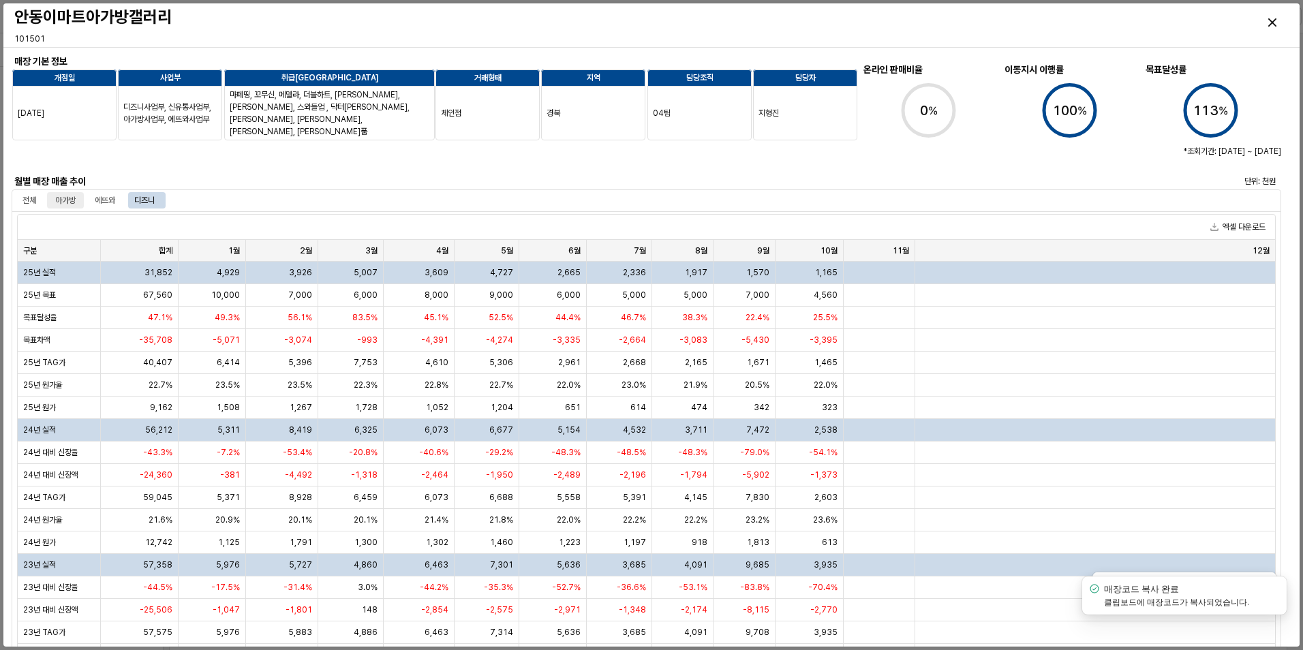
click at [67, 201] on div "아가방" at bounding box center [65, 200] width 20 height 16
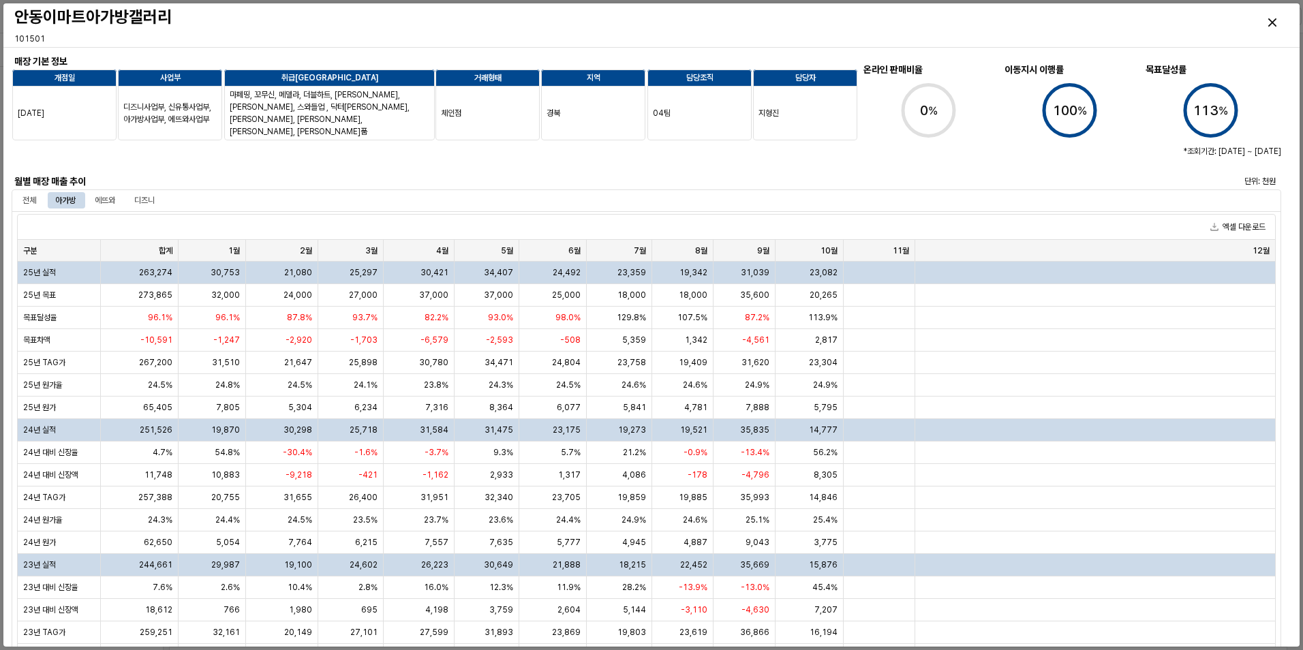
click at [138, 159] on div at bounding box center [382, 156] width 730 height 27
click at [136, 166] on div at bounding box center [382, 156] width 730 height 27
click at [153, 198] on div "디즈니" at bounding box center [144, 200] width 20 height 16
